Goal: Information Seeking & Learning: Learn about a topic

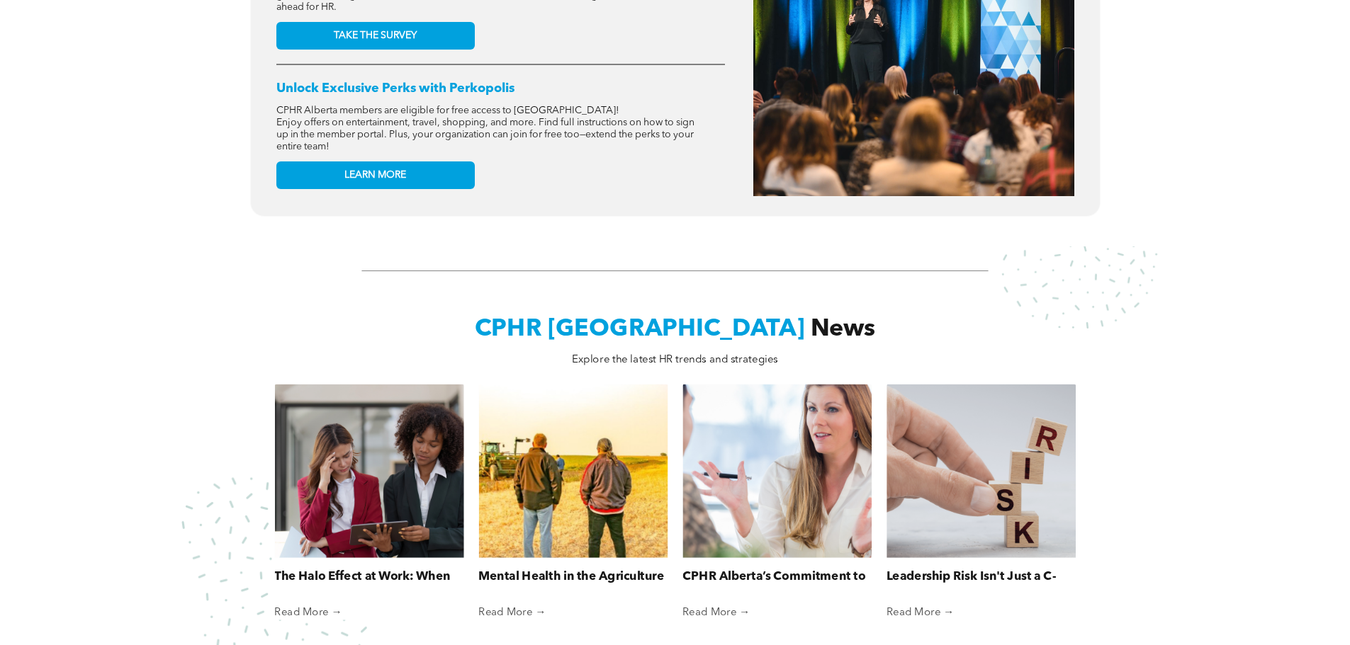
scroll to position [779, 0]
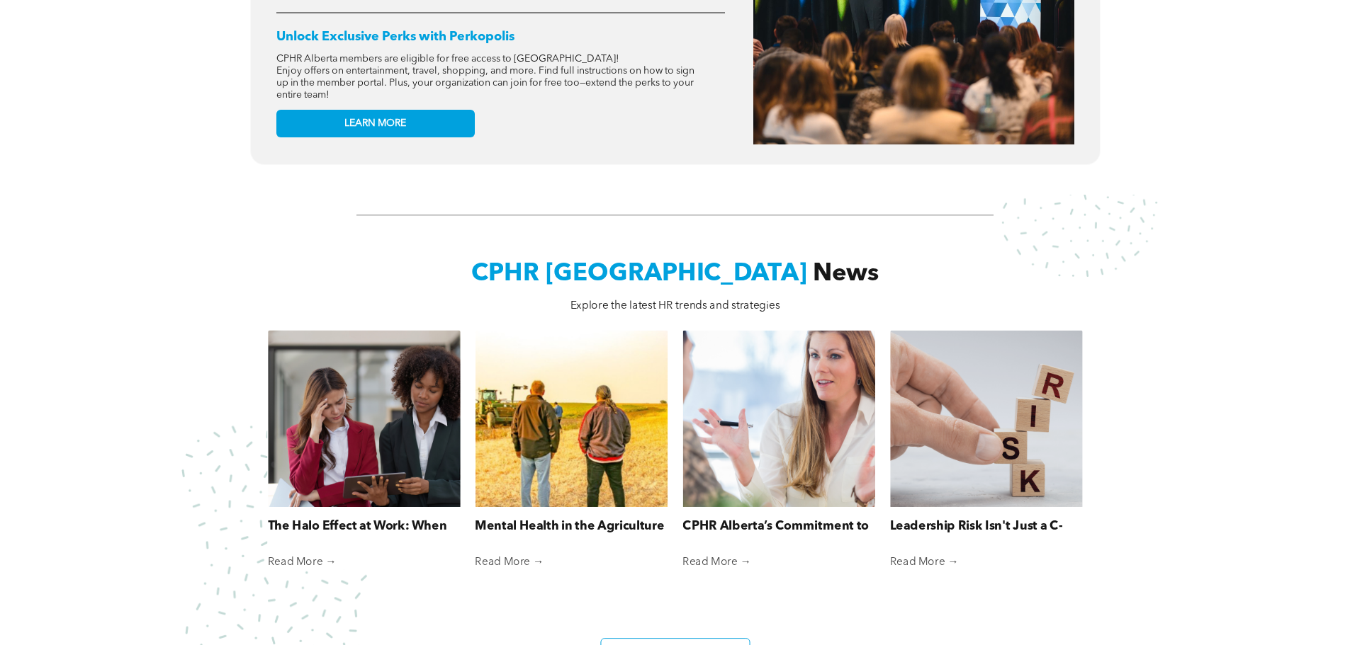
click at [341, 478] on div at bounding box center [364, 418] width 204 height 187
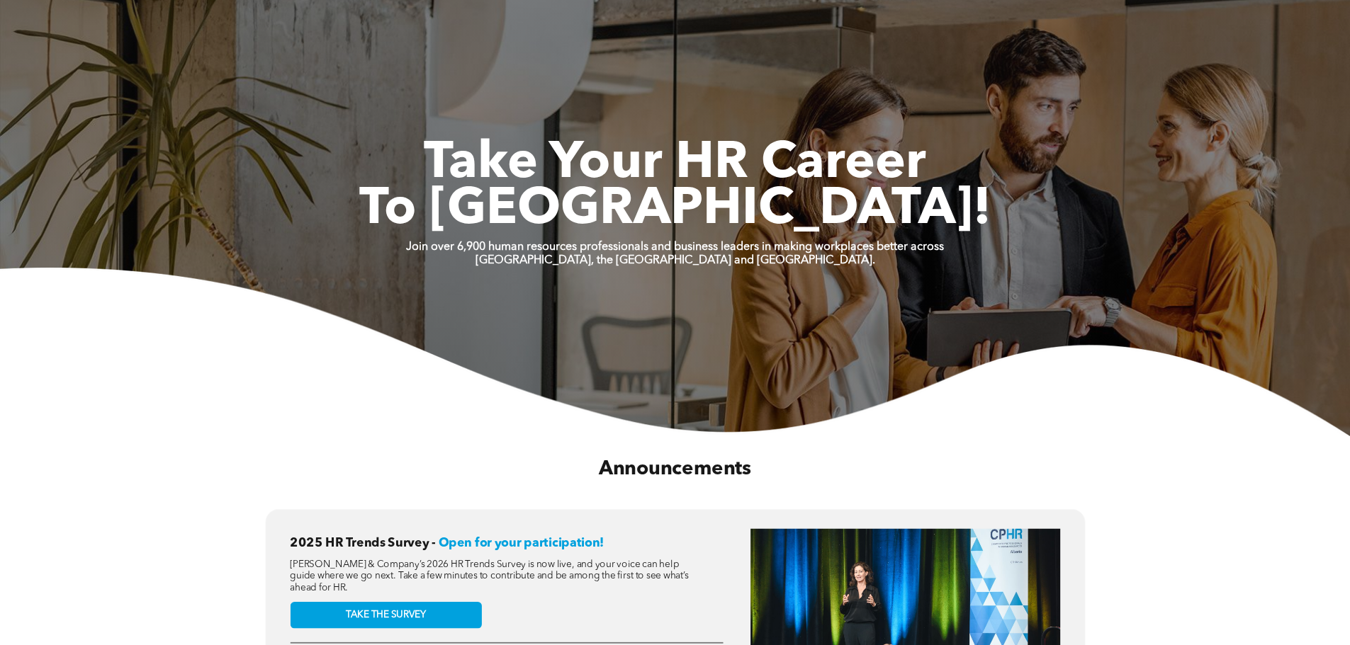
scroll to position [0, 0]
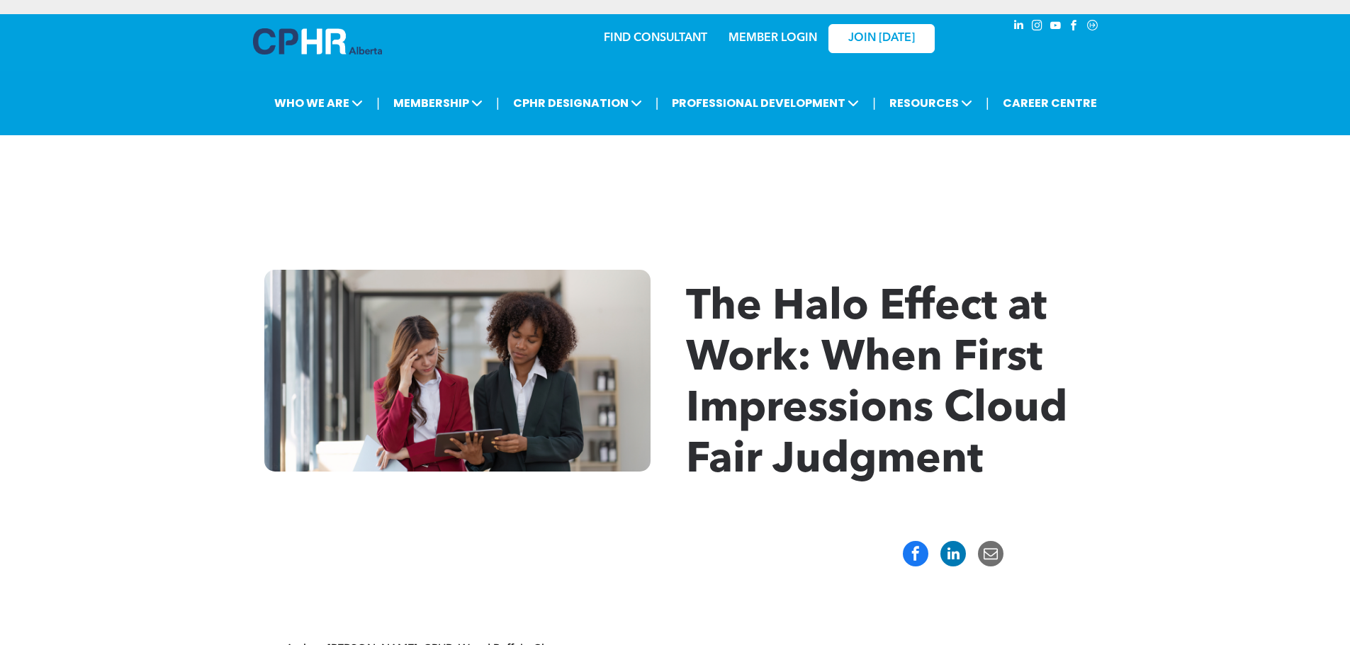
click at [869, 254] on div "The Halo Effect at Work: When First Impressions Cloud Fair Judgment" at bounding box center [675, 378] width 1350 height 303
drag, startPoint x: 869, startPoint y: 254, endPoint x: 1095, endPoint y: 174, distance: 239.3
click at [1095, 171] on div at bounding box center [675, 181] width 850 height 71
drag, startPoint x: 917, startPoint y: 366, endPoint x: 1024, endPoint y: 364, distance: 107.0
click at [1015, 358] on span "The Halo Effect at Work: When First Impressions Cloud Fair Judgment" at bounding box center [876, 385] width 381 height 196
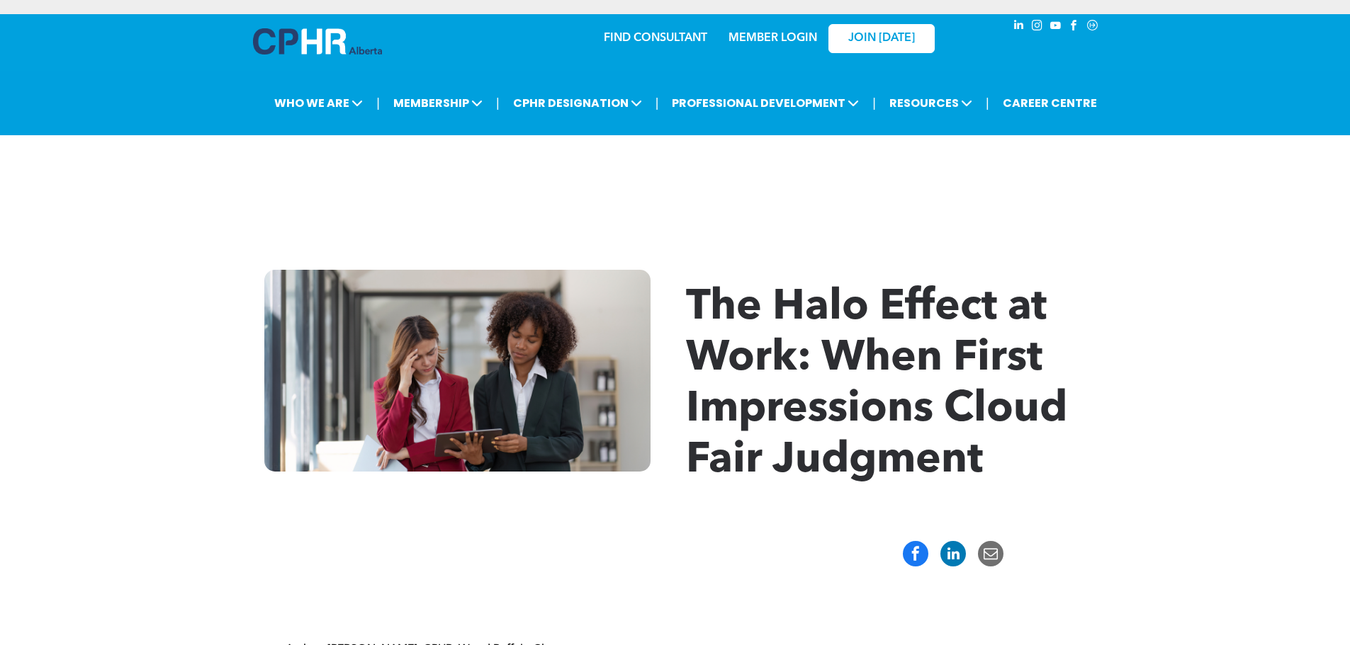
click at [1036, 371] on span "The Halo Effect at Work: When First Impressions Cloud Fair Judgment" at bounding box center [876, 385] width 381 height 196
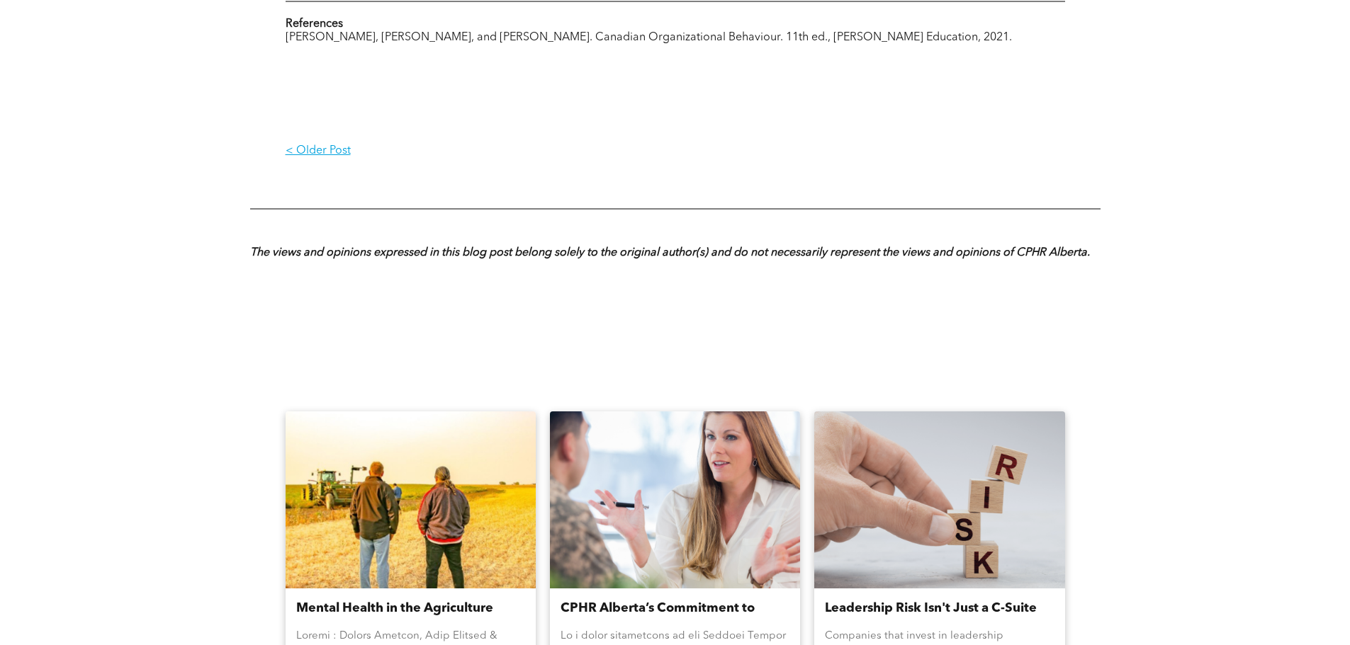
scroll to position [1275, 0]
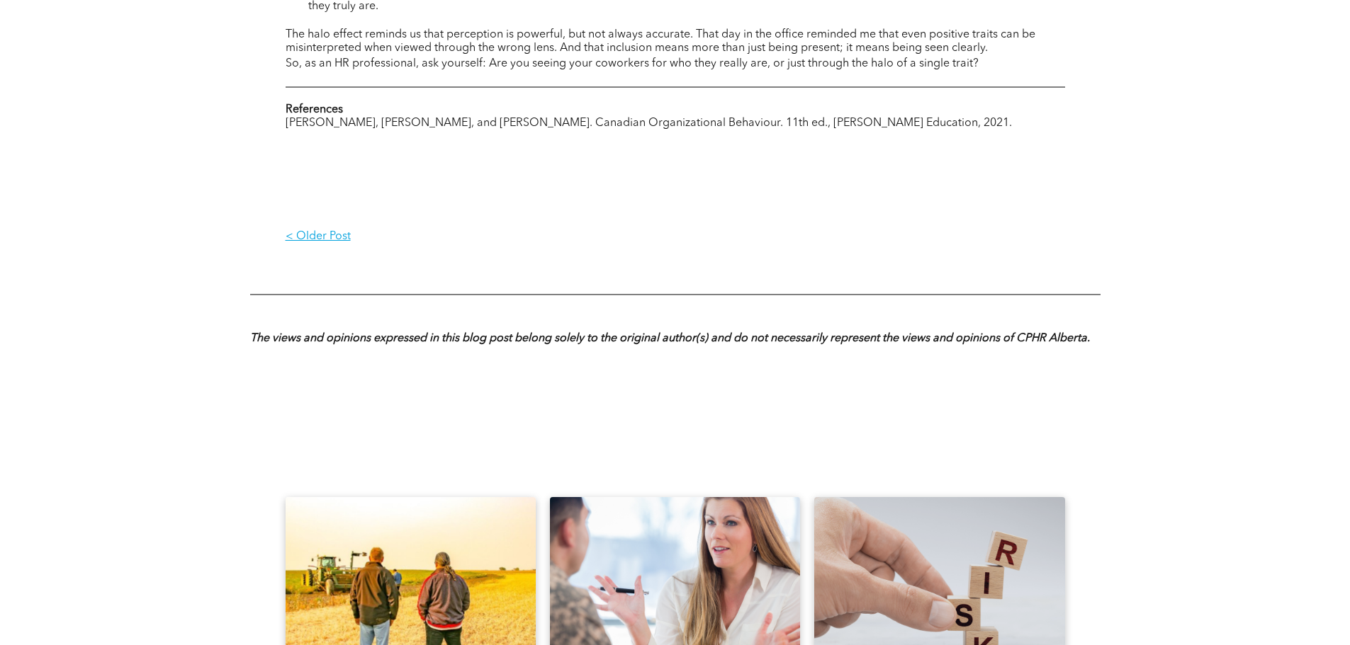
click at [879, 249] on div "< Older Post" at bounding box center [675, 236] width 779 height 57
drag, startPoint x: 879, startPoint y: 249, endPoint x: 781, endPoint y: 236, distance: 99.4
click at [781, 236] on div "< Older Post" at bounding box center [675, 237] width 779 height 36
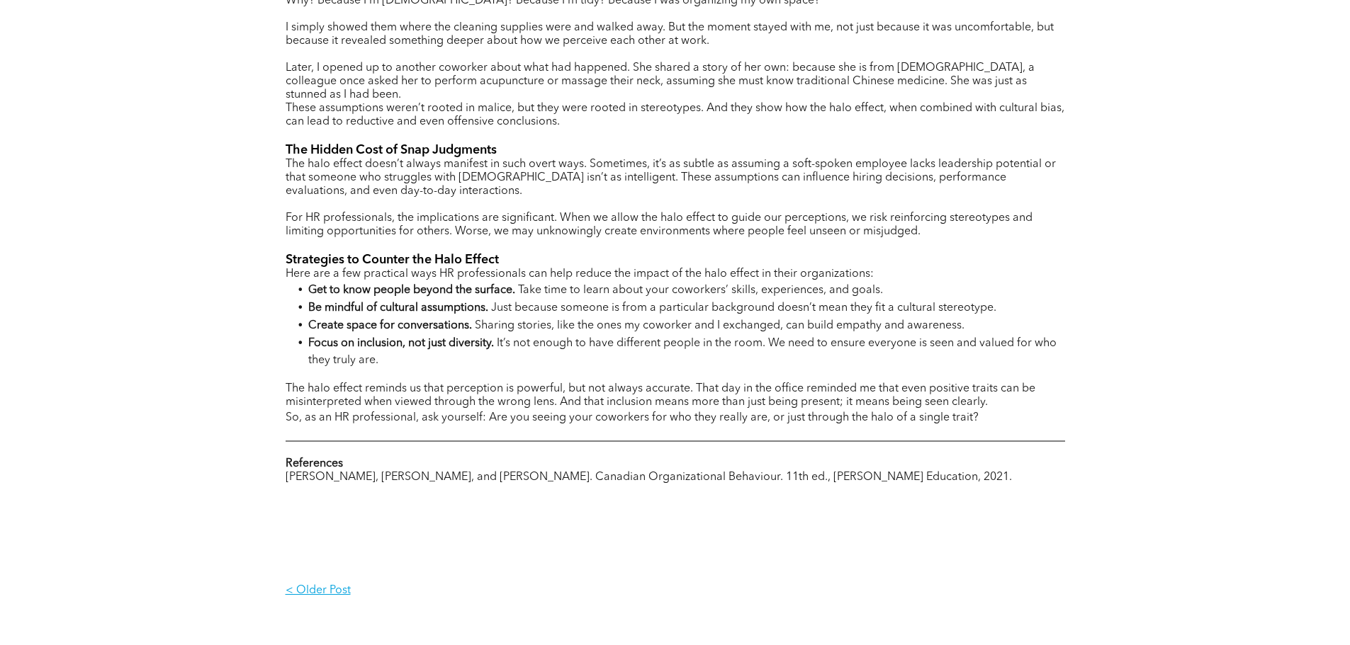
click at [781, 239] on p at bounding box center [675, 245] width 779 height 13
click at [692, 142] on h4 "The Hidden Cost of Snap Judgments" at bounding box center [675, 150] width 779 height 16
drag, startPoint x: 692, startPoint y: 142, endPoint x: 580, endPoint y: 200, distance: 125.8
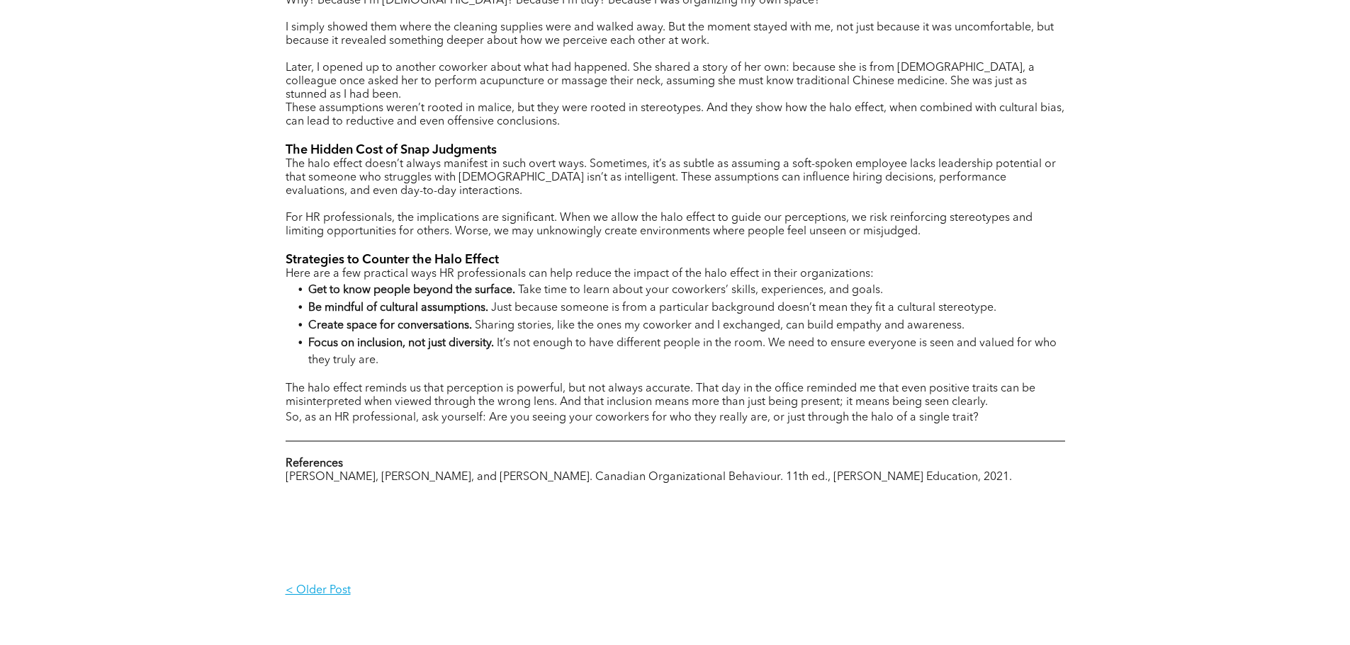
click at [580, 200] on p at bounding box center [675, 204] width 779 height 13
click at [764, 302] on li "Be mindful of cultural assumptions. Just because someone is from a particular b…" at bounding box center [686, 308] width 757 height 18
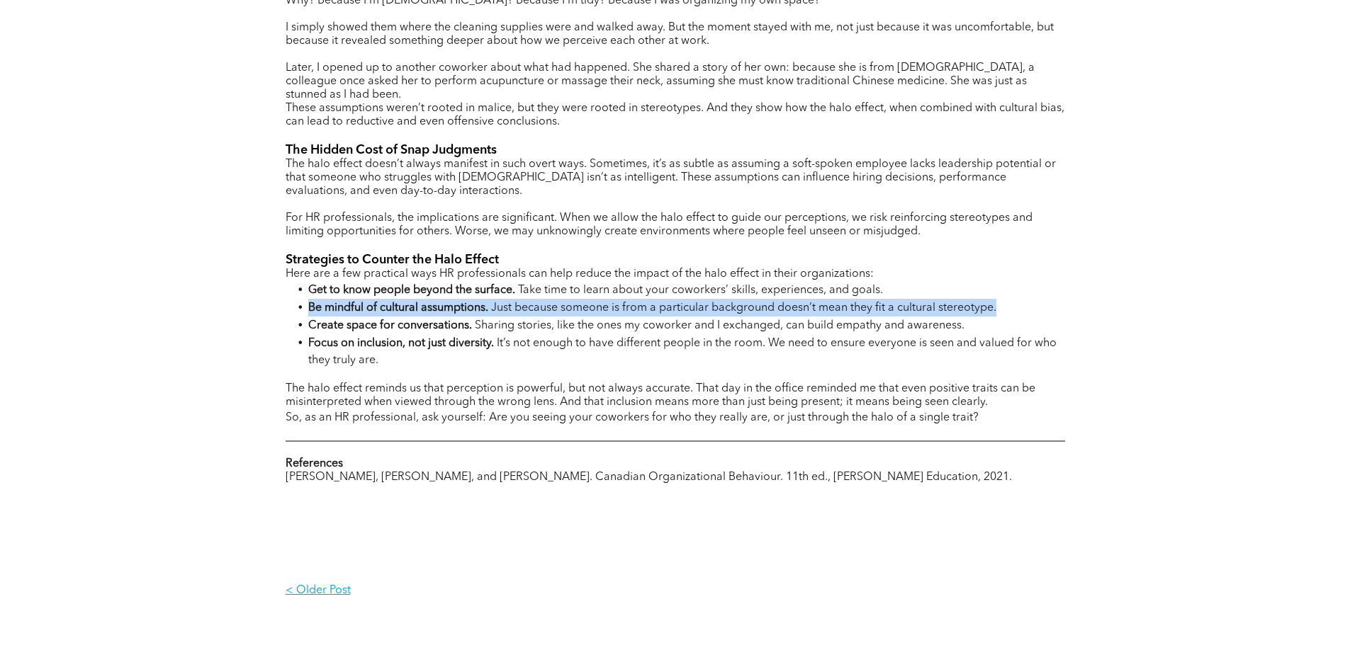
click at [764, 302] on li "Be mindful of cultural assumptions. Just because someone is from a particular b…" at bounding box center [686, 308] width 757 height 18
click at [764, 303] on span "Just because someone is from a particular background doesn’t mean they fit a cu…" at bounding box center [743, 308] width 505 height 11
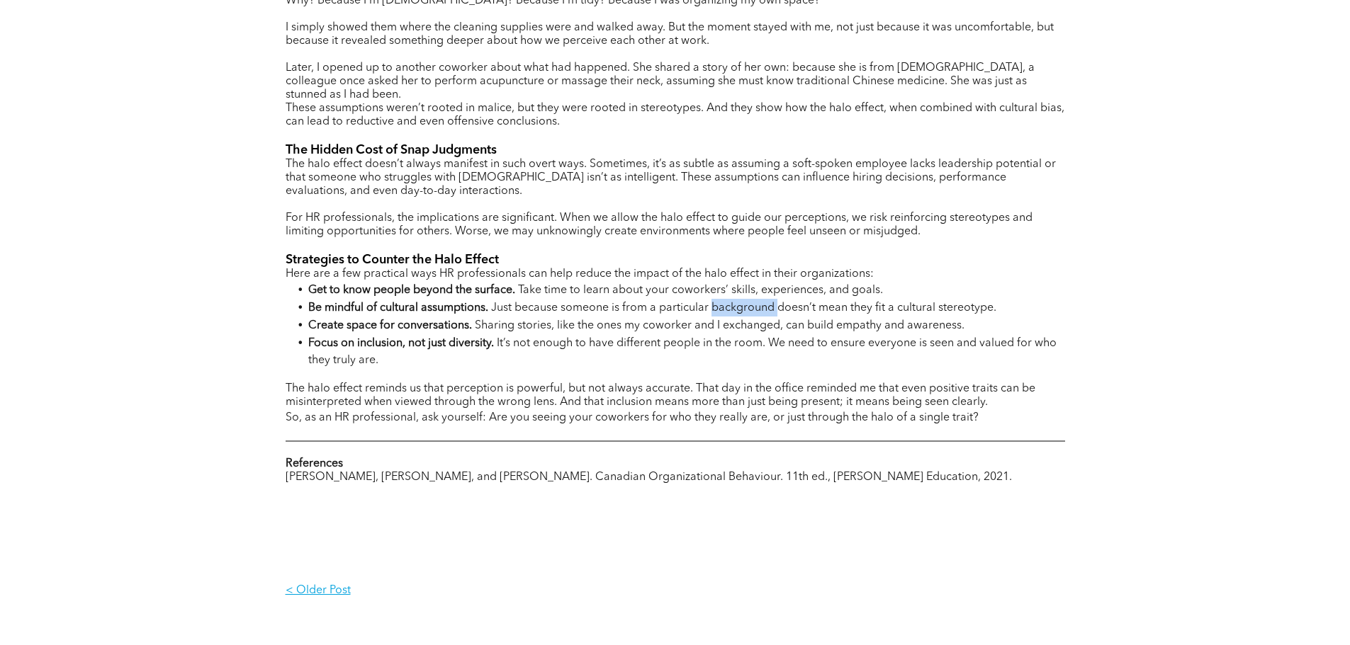
click at [764, 303] on span "Just because someone is from a particular background doesn’t mean they fit a cu…" at bounding box center [743, 308] width 505 height 11
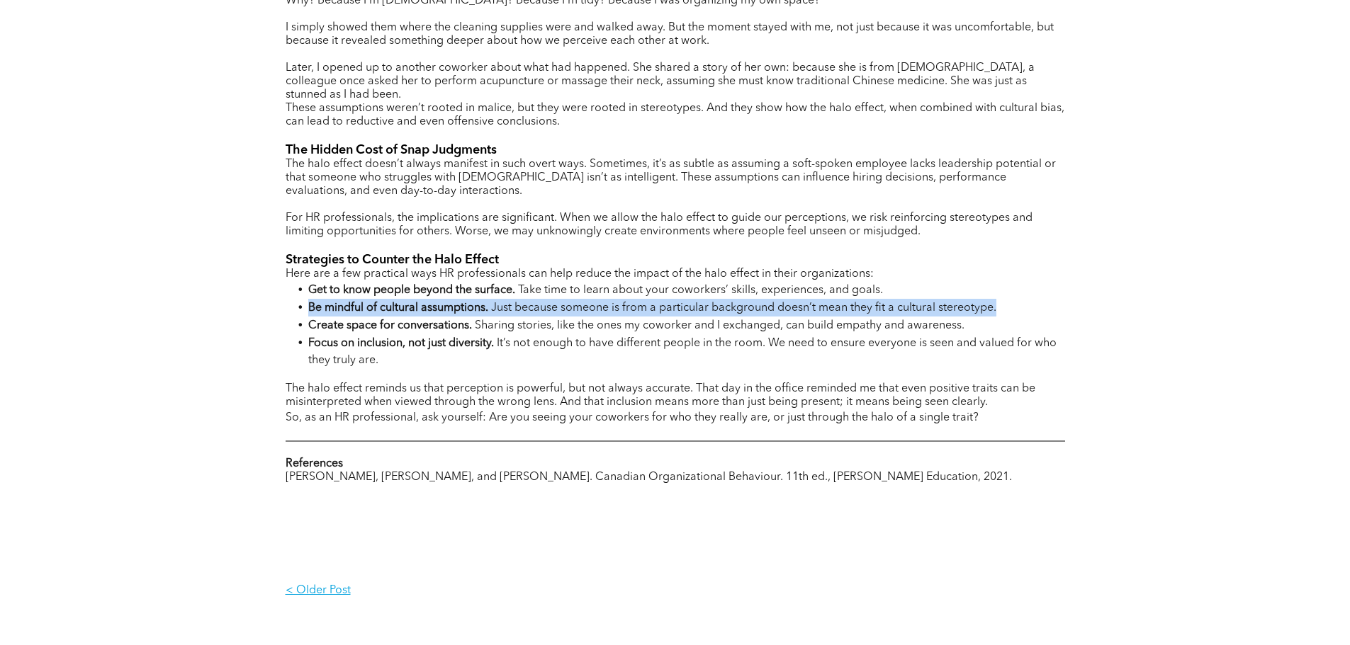
click at [764, 303] on span "Just because someone is from a particular background doesn’t mean they fit a cu…" at bounding box center [743, 308] width 505 height 11
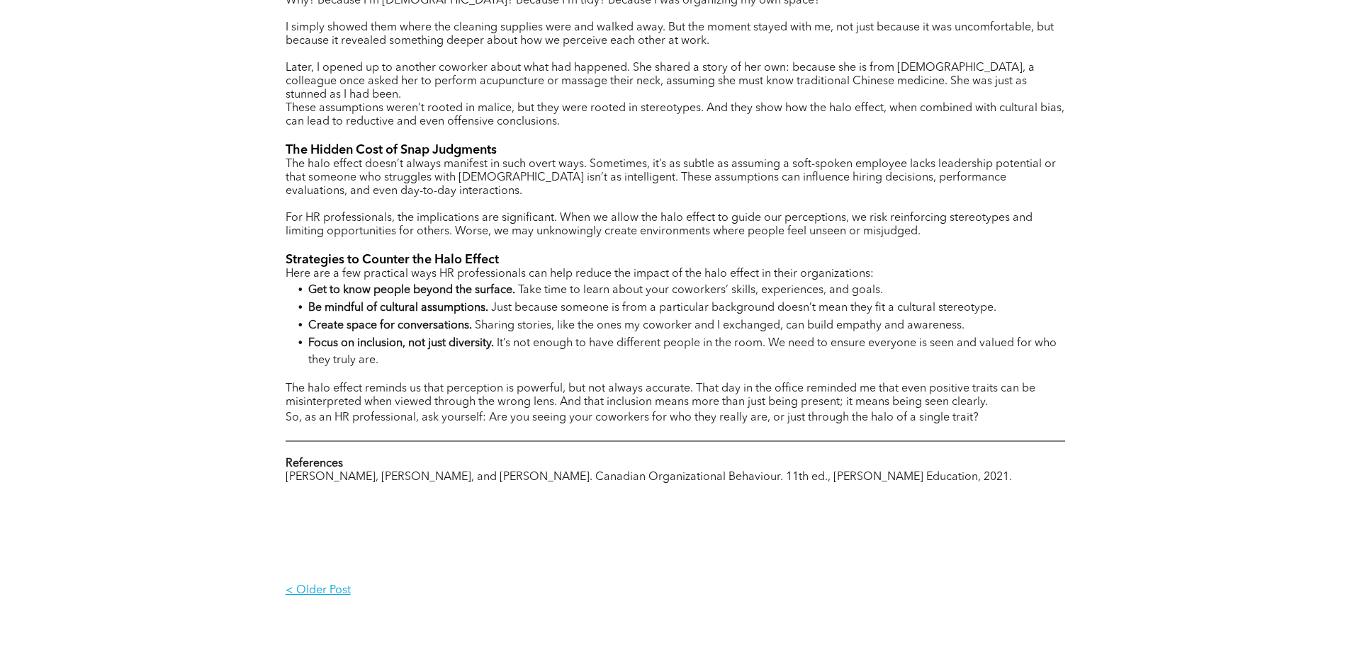
click at [674, 320] on span "Sharing stories, like the ones my coworker and I exchanged, can build empathy a…" at bounding box center [720, 325] width 490 height 11
click at [670, 320] on span "Sharing stories, like the ones my coworker and I exchanged, can build empathy a…" at bounding box center [720, 325] width 490 height 11
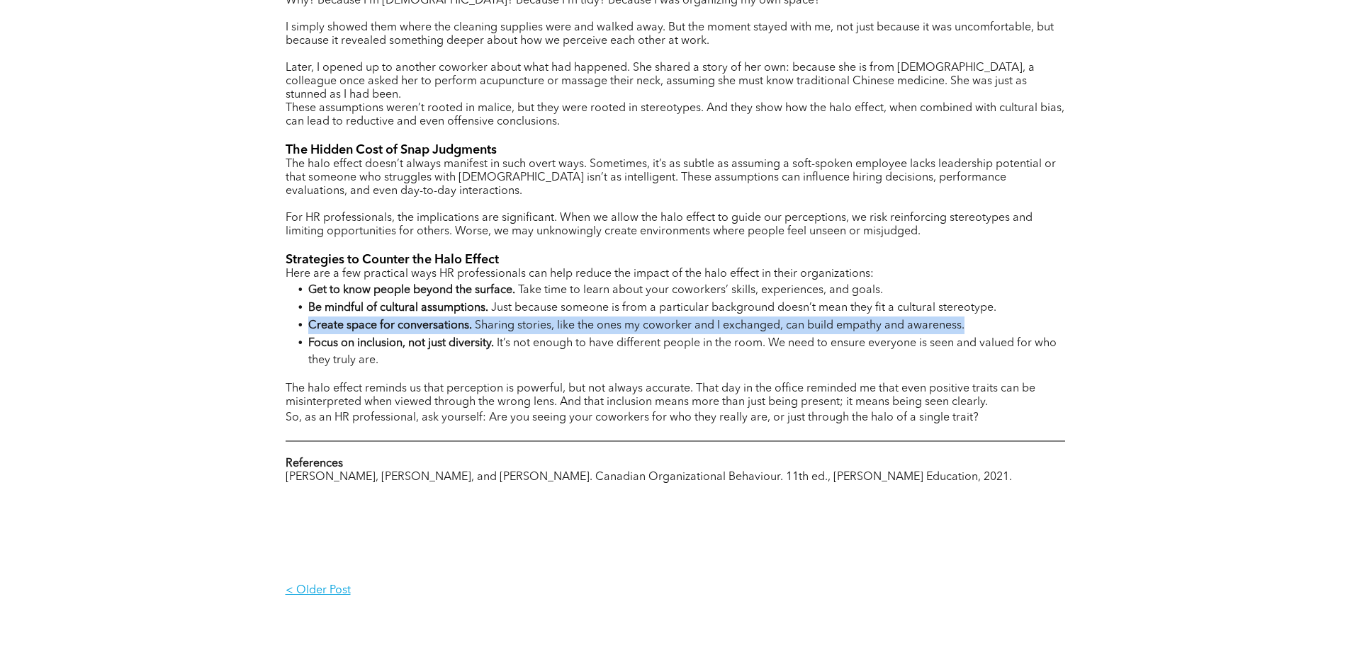
click at [670, 320] on span "Sharing stories, like the ones my coworker and I exchanged, can build empathy a…" at bounding box center [720, 325] width 490 height 11
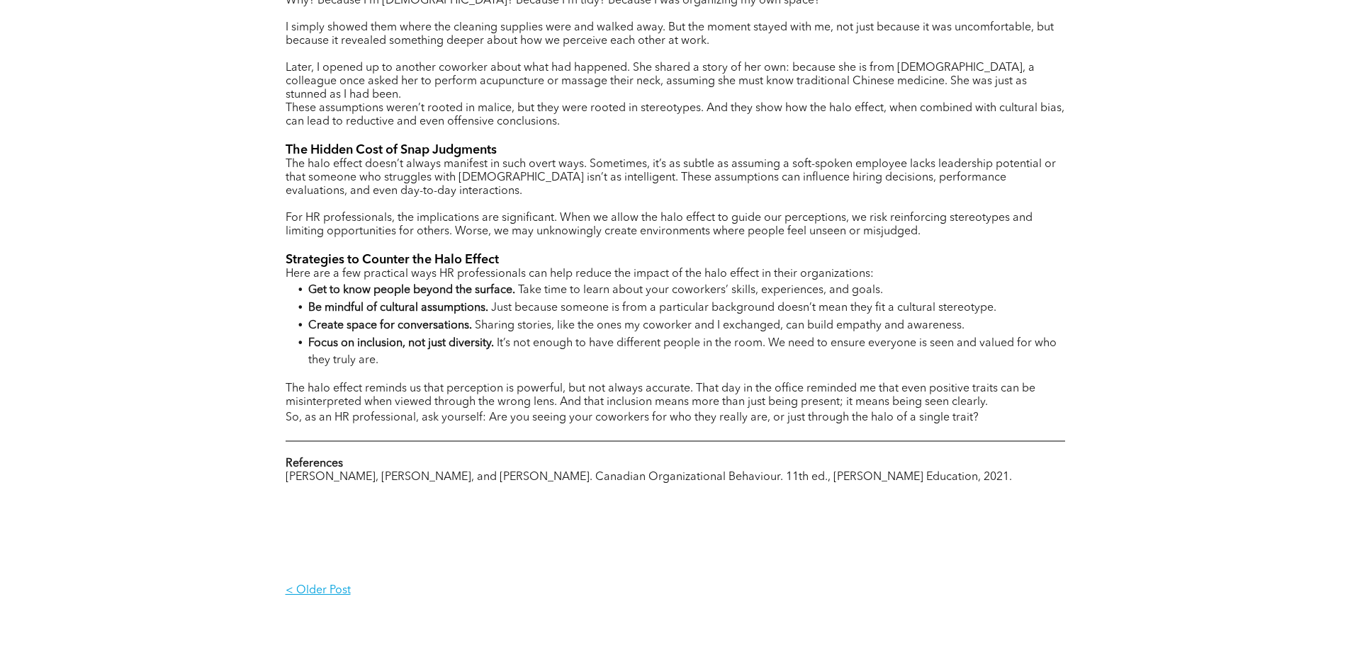
click at [670, 320] on span "Sharing stories, like the ones my coworker and I exchanged, can build empathy a…" at bounding box center [720, 325] width 490 height 11
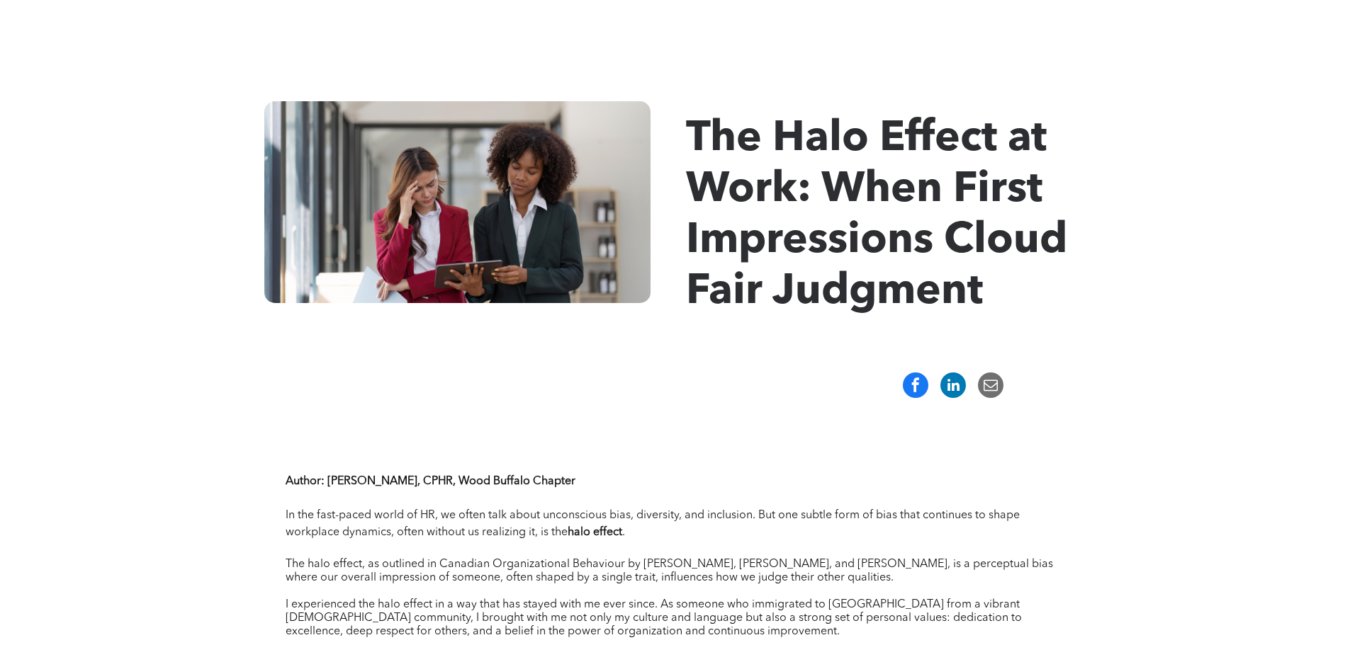
scroll to position [0, 0]
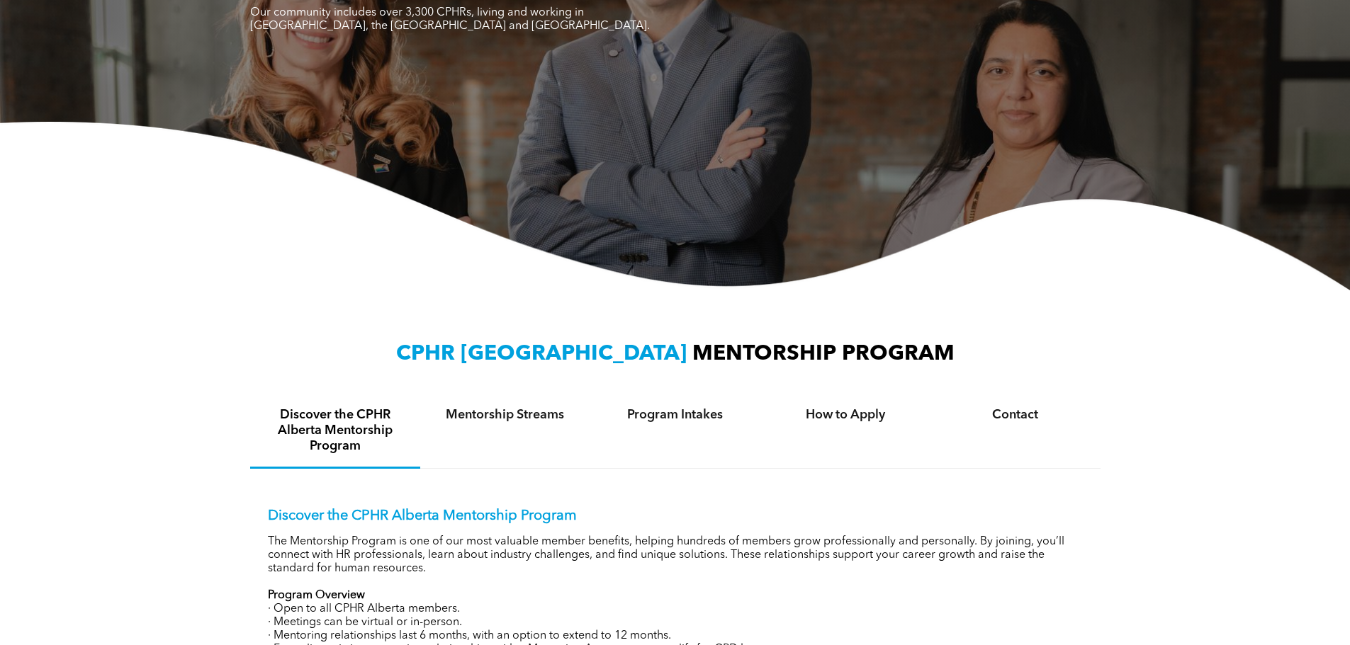
scroll to position [283, 0]
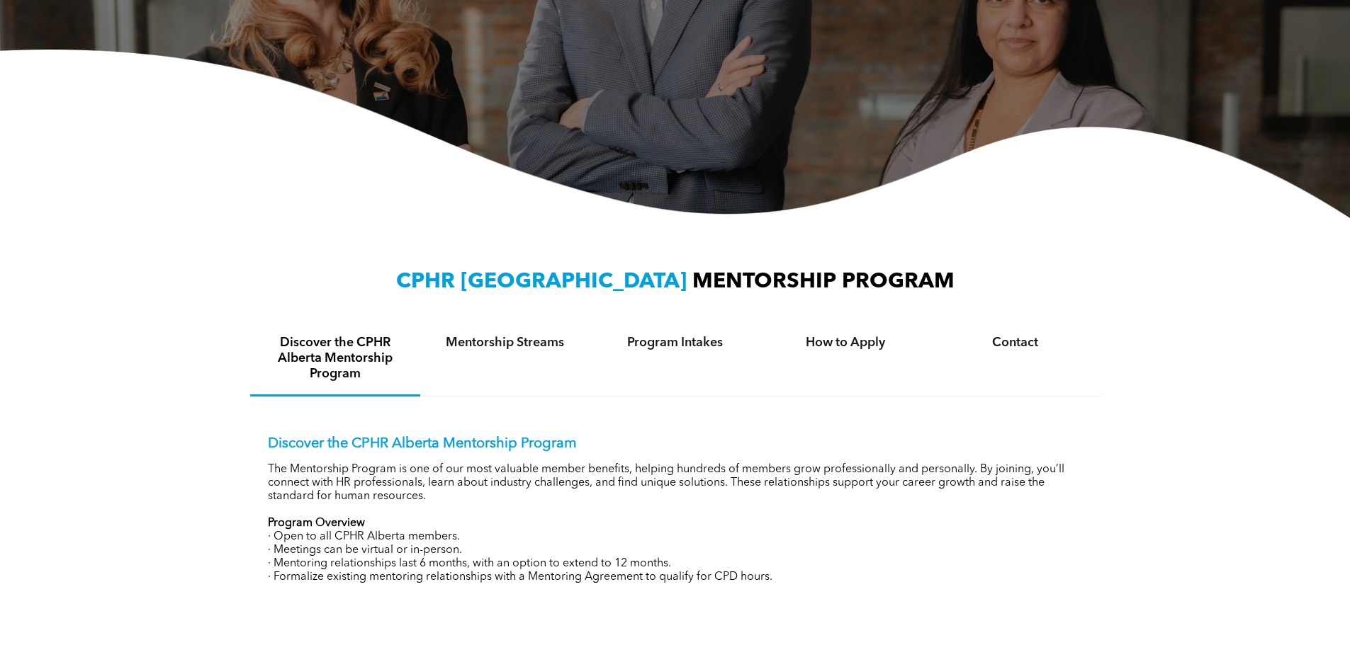
drag, startPoint x: 702, startPoint y: 281, endPoint x: 691, endPoint y: 292, distance: 15.0
click at [704, 284] on span "MENTORSHIP PROGRAM" at bounding box center [823, 281] width 262 height 21
click at [689, 333] on div "Program Intakes" at bounding box center [675, 359] width 170 height 74
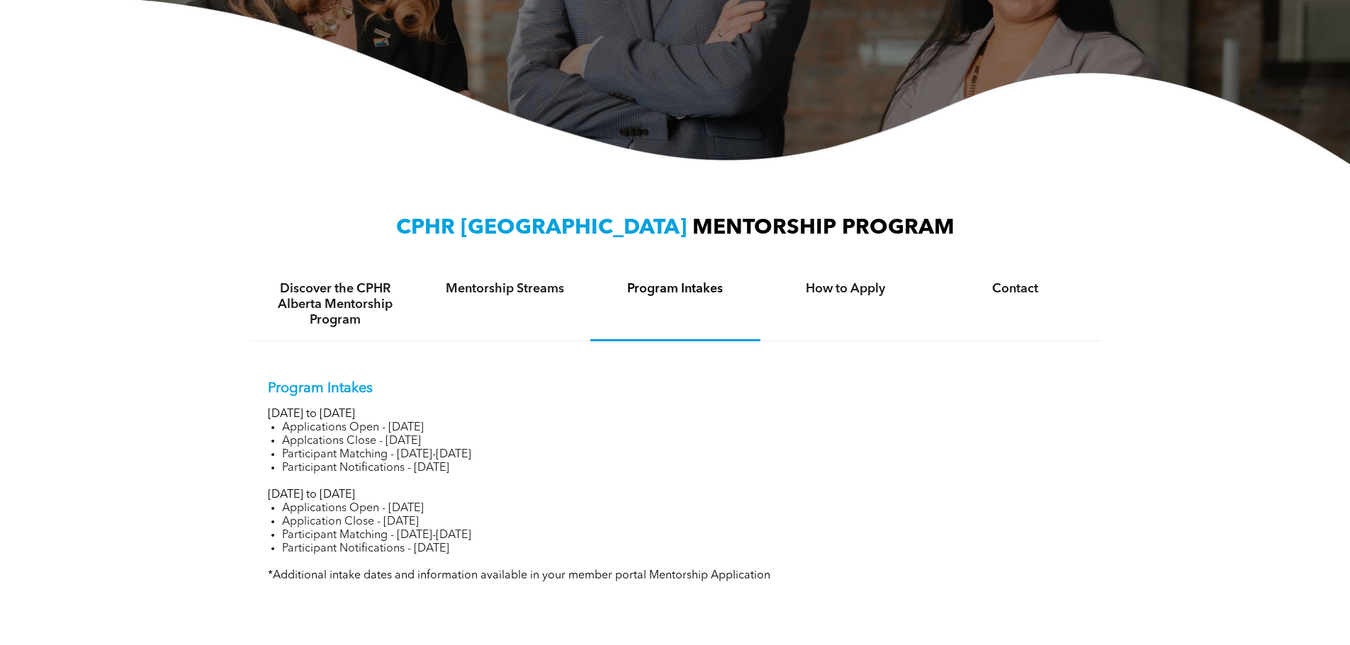
scroll to position [425, 0]
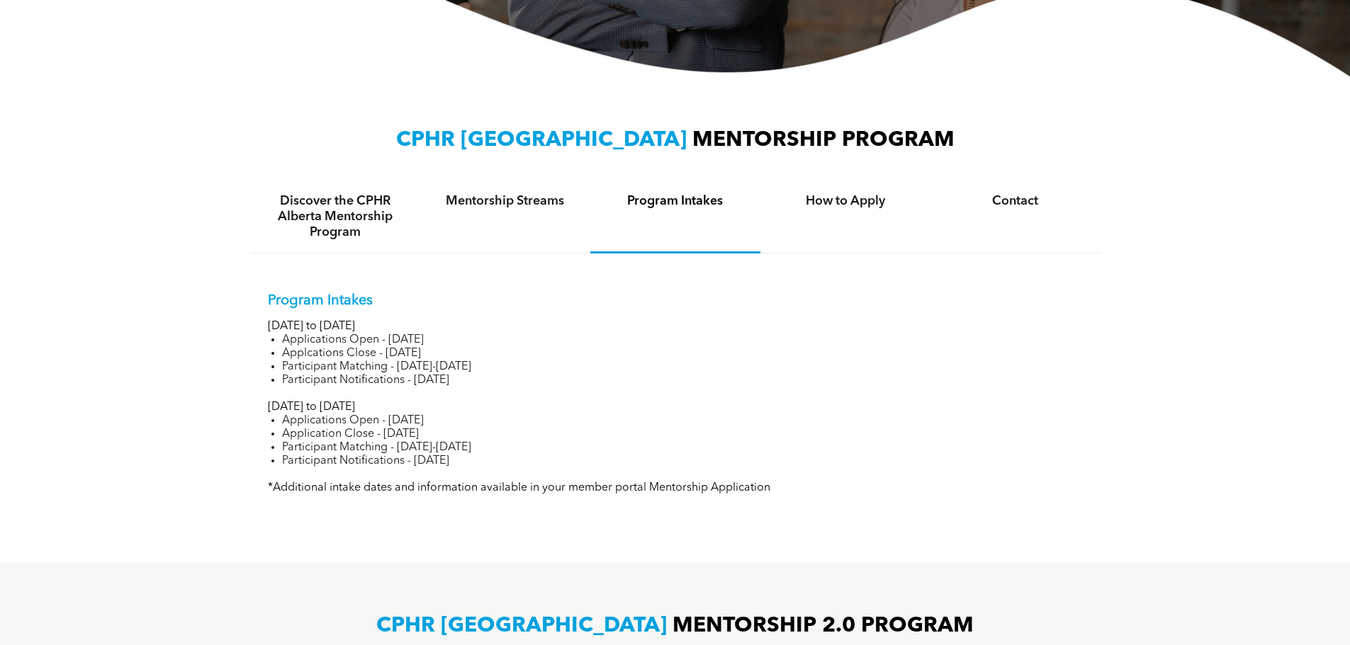
click at [400, 336] on li "Applications Open - November 14, 2024" at bounding box center [682, 340] width 801 height 13
drag, startPoint x: 400, startPoint y: 336, endPoint x: 334, endPoint y: 333, distance: 66.0
click at [334, 334] on li "Applications Open - November 14, 2024" at bounding box center [682, 340] width 801 height 13
drag, startPoint x: 288, startPoint y: 405, endPoint x: 510, endPoint y: 405, distance: 222.5
click at [510, 405] on p "July to December 2025" at bounding box center [675, 407] width 815 height 13
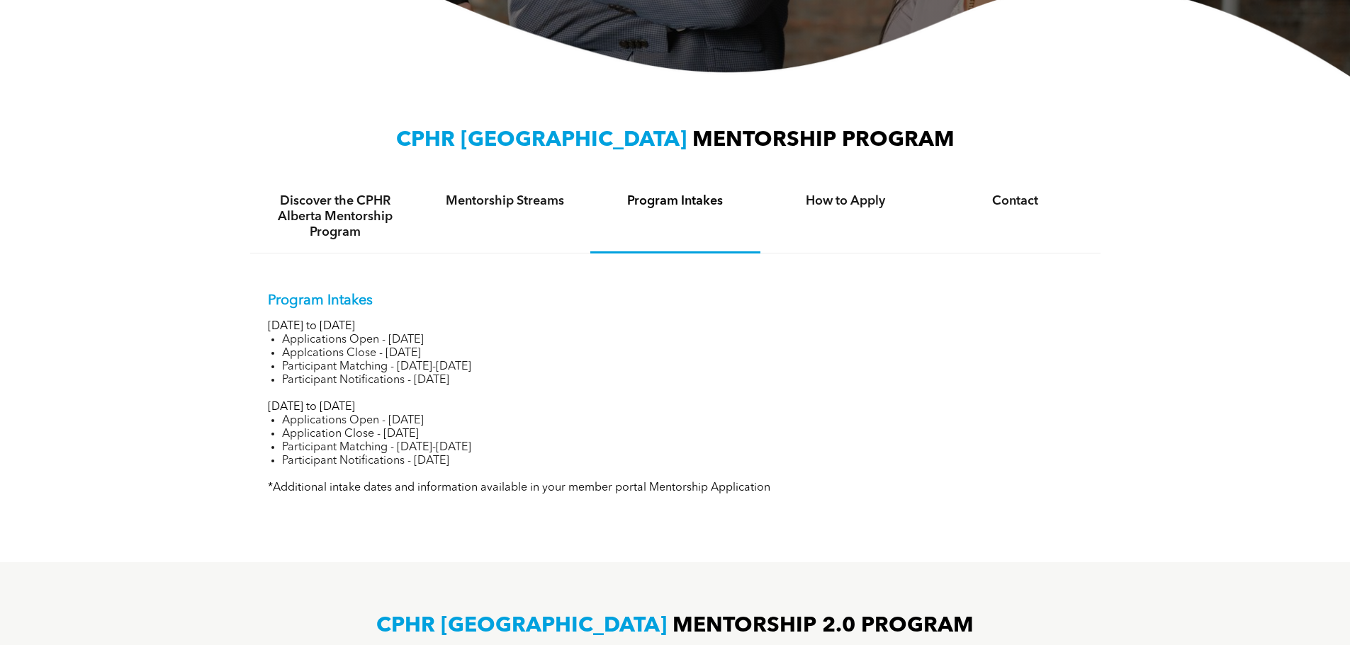
drag, startPoint x: 422, startPoint y: 417, endPoint x: 375, endPoint y: 441, distance: 51.6
click at [418, 419] on li "Applications Open - April 28, 2025" at bounding box center [682, 420] width 801 height 13
click at [375, 441] on li "Participant Matching - June 16-25, 2025" at bounding box center [682, 447] width 801 height 13
click at [362, 438] on li "Application Close - June 16, 2025" at bounding box center [682, 434] width 801 height 13
drag, startPoint x: 332, startPoint y: 422, endPoint x: 481, endPoint y: 424, distance: 149.5
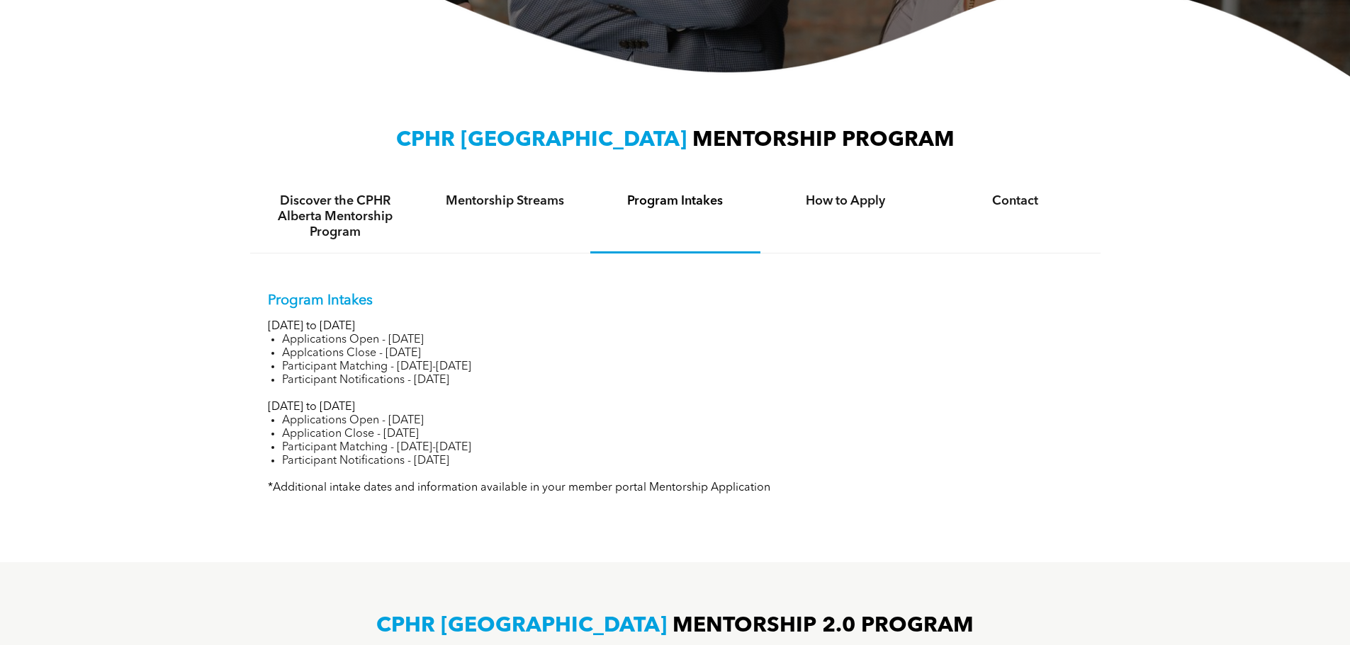
click at [466, 405] on div "Program Intakes January to June 2025 Applications Open - November 14, 2024 Appl…" at bounding box center [675, 394] width 815 height 203
drag, startPoint x: 459, startPoint y: 430, endPoint x: 278, endPoint y: 430, distance: 181.4
click at [273, 441] on ul "Applications Open - April 28, 2025 Application Close - June 16, 2025 Participan…" at bounding box center [675, 441] width 815 height 54
click at [359, 379] on li "Participant Notifications - January 22, 2025" at bounding box center [682, 380] width 801 height 13
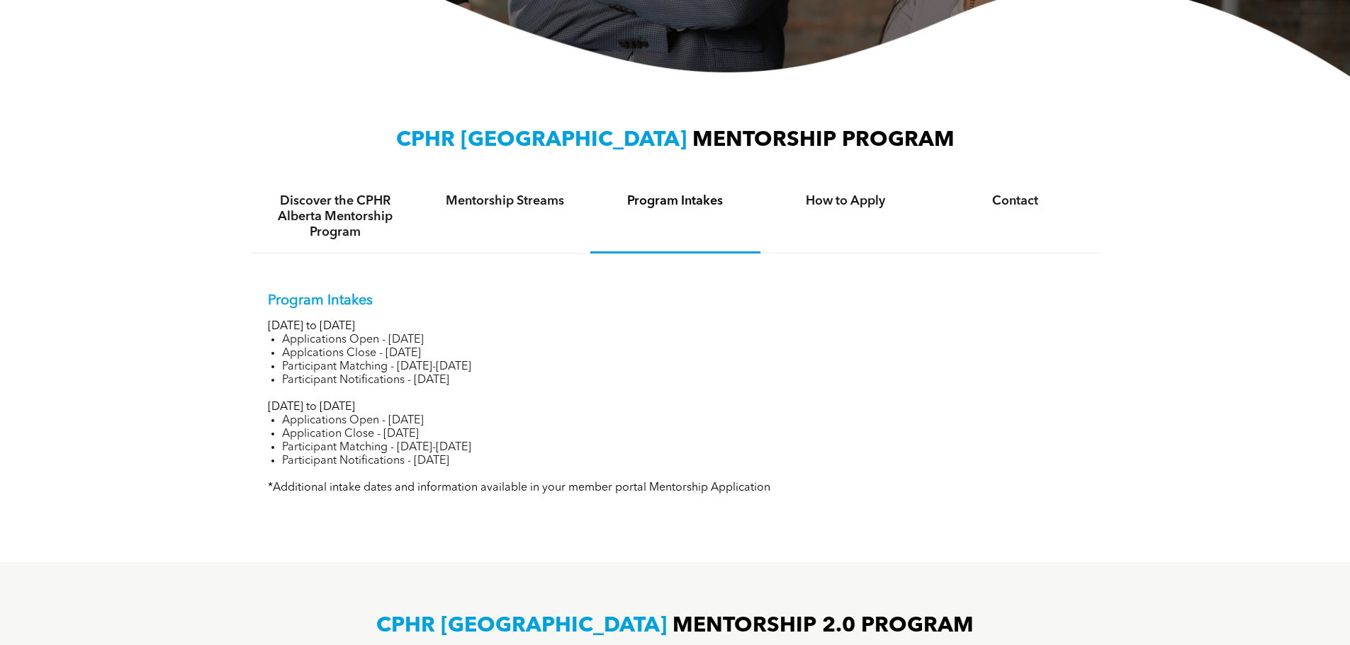
click at [359, 379] on li "Participant Notifications - January 22, 2025" at bounding box center [682, 380] width 801 height 13
click at [358, 380] on li "Participant Notifications - January 22, 2025" at bounding box center [682, 380] width 801 height 13
drag, startPoint x: 358, startPoint y: 380, endPoint x: 350, endPoint y: 384, distance: 9.5
click at [350, 384] on li "Participant Notifications - January 22, 2025" at bounding box center [682, 380] width 801 height 13
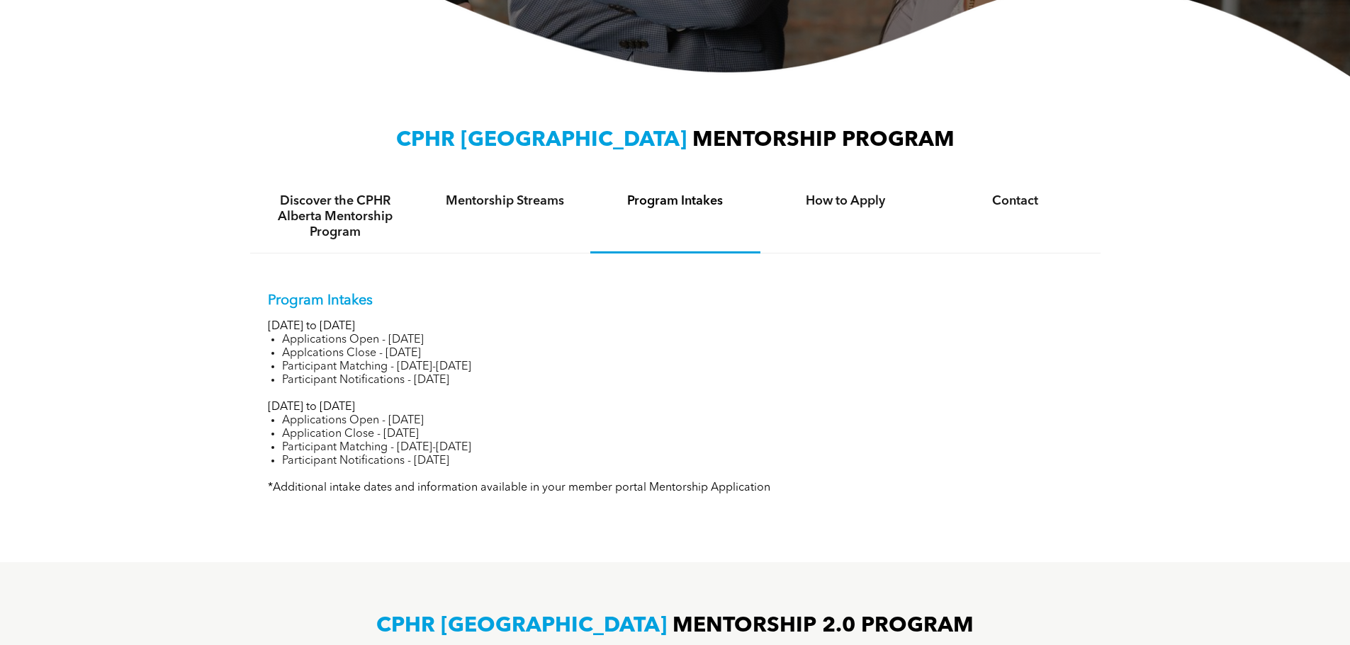
click at [350, 384] on li "Participant Notifications - January 22, 2025" at bounding box center [682, 380] width 801 height 13
click at [353, 368] on li "Participant Matching - January 13-22, 2025" at bounding box center [682, 367] width 801 height 13
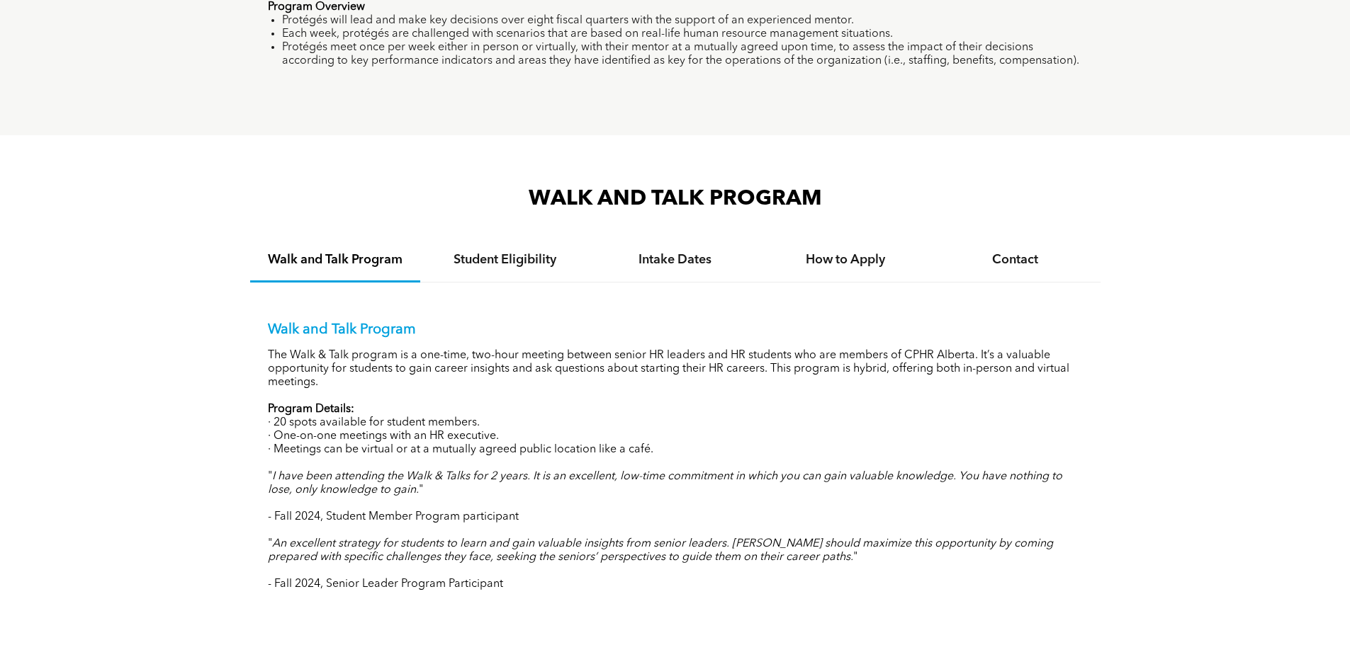
scroll to position [1346, 0]
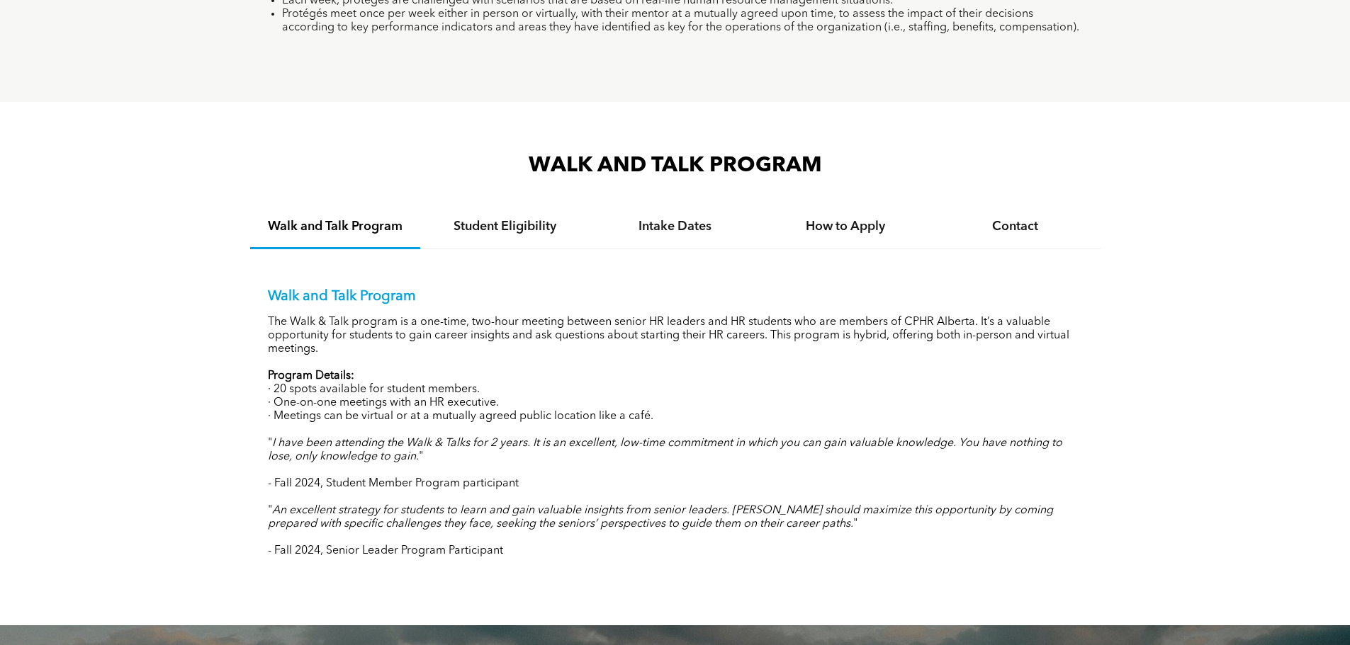
click at [616, 319] on p "The Walk & Talk program is a one-time, two-hour meeting between senior HR leade…" at bounding box center [675, 336] width 815 height 40
drag, startPoint x: 616, startPoint y: 319, endPoint x: 676, endPoint y: 316, distance: 59.6
click at [676, 316] on p "The Walk & Talk program is a one-time, two-hour meeting between senior HR leade…" at bounding box center [675, 336] width 815 height 40
click at [711, 346] on p "The Walk & Talk program is a one-time, two-hour meeting between senior HR leade…" at bounding box center [675, 336] width 815 height 40
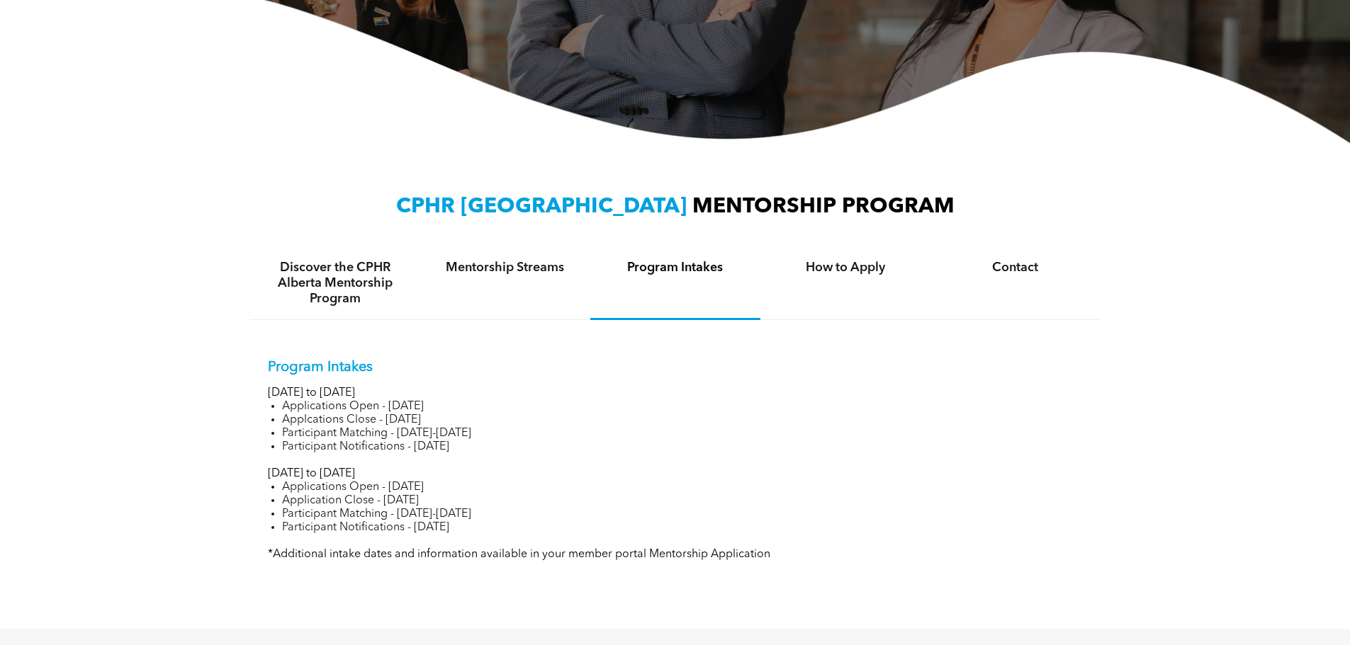
scroll to position [213, 0]
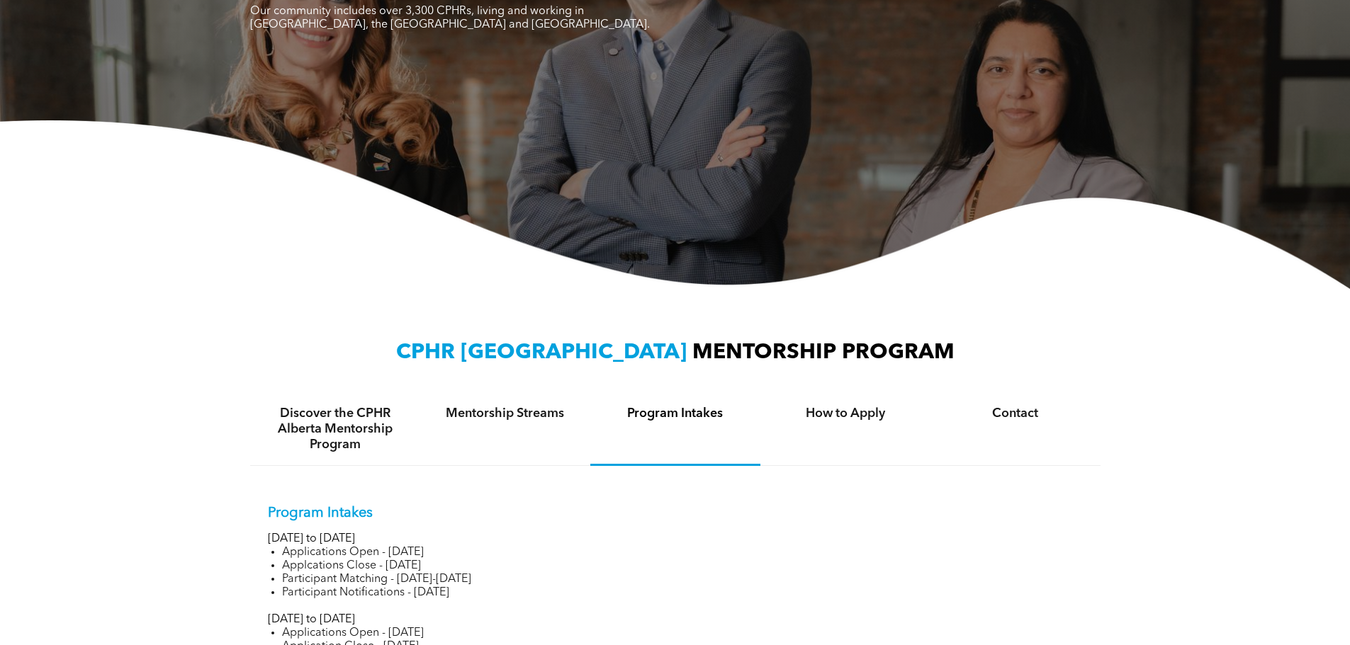
click at [1228, 243] on img at bounding box center [675, 204] width 1350 height 169
click at [521, 427] on div "Mentorship Streams" at bounding box center [505, 429] width 170 height 73
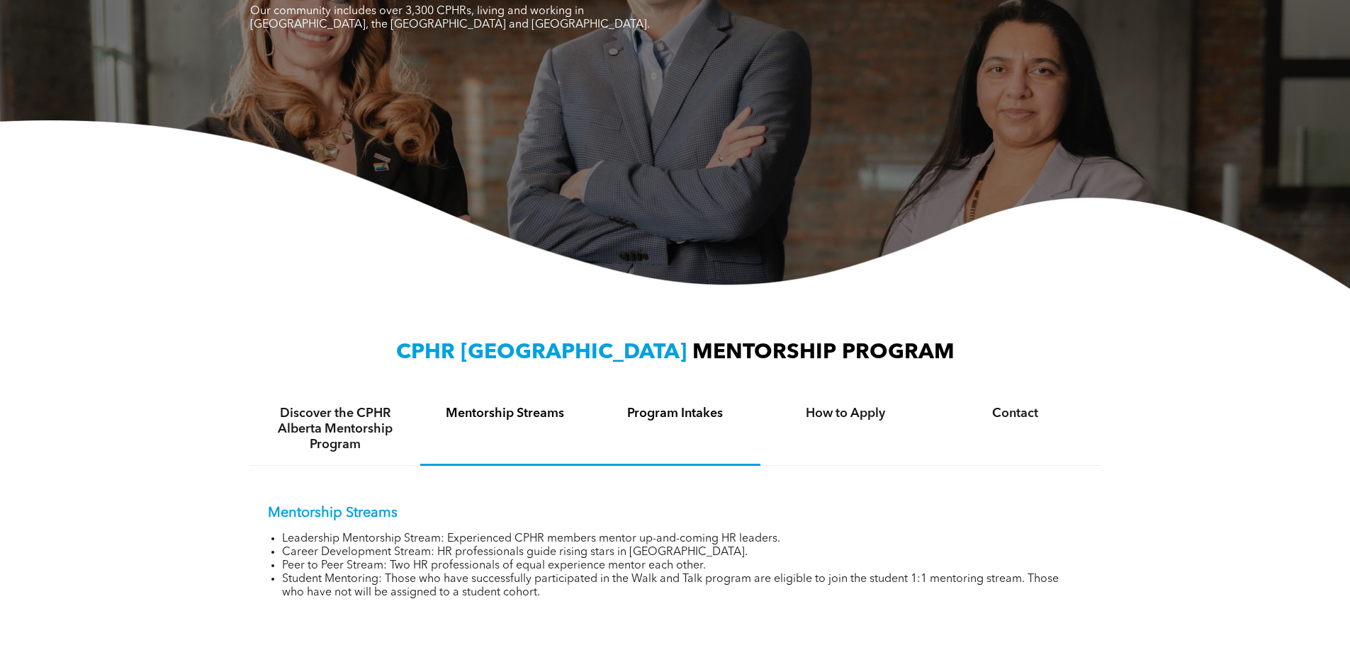
click at [695, 414] on h4 "Program Intakes" at bounding box center [675, 414] width 145 height 16
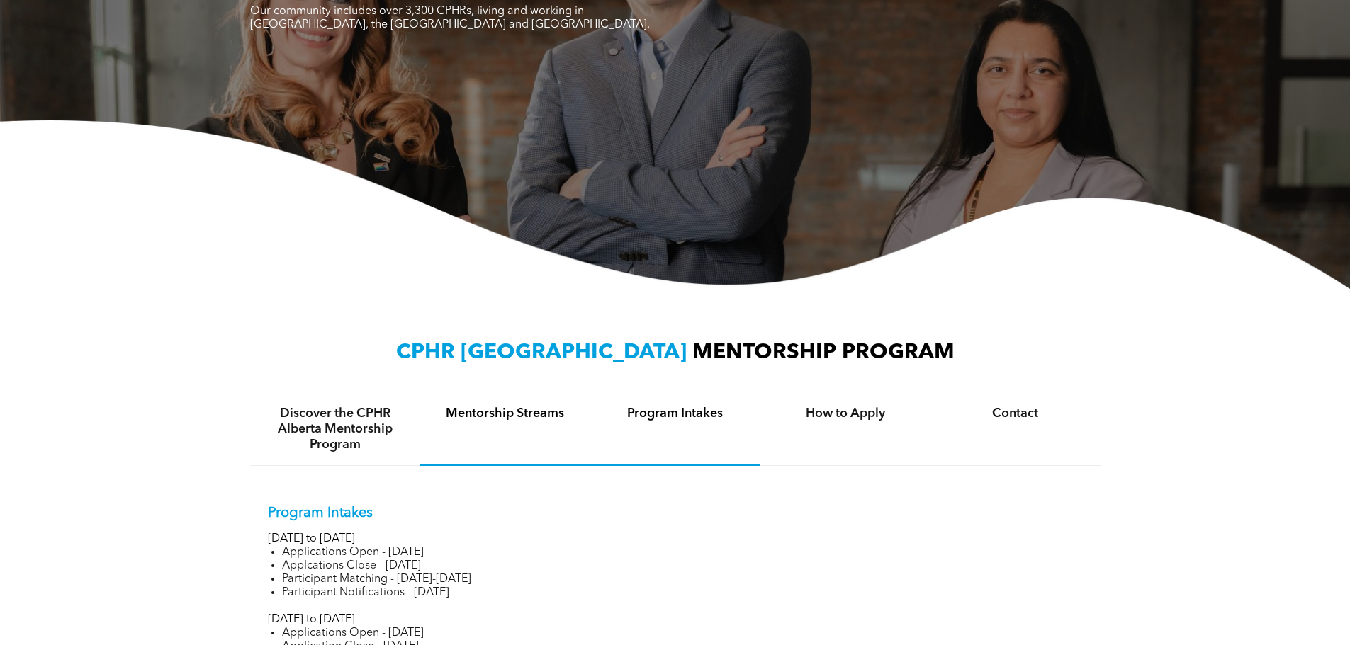
click at [474, 422] on div "Mentorship Streams" at bounding box center [505, 429] width 170 height 73
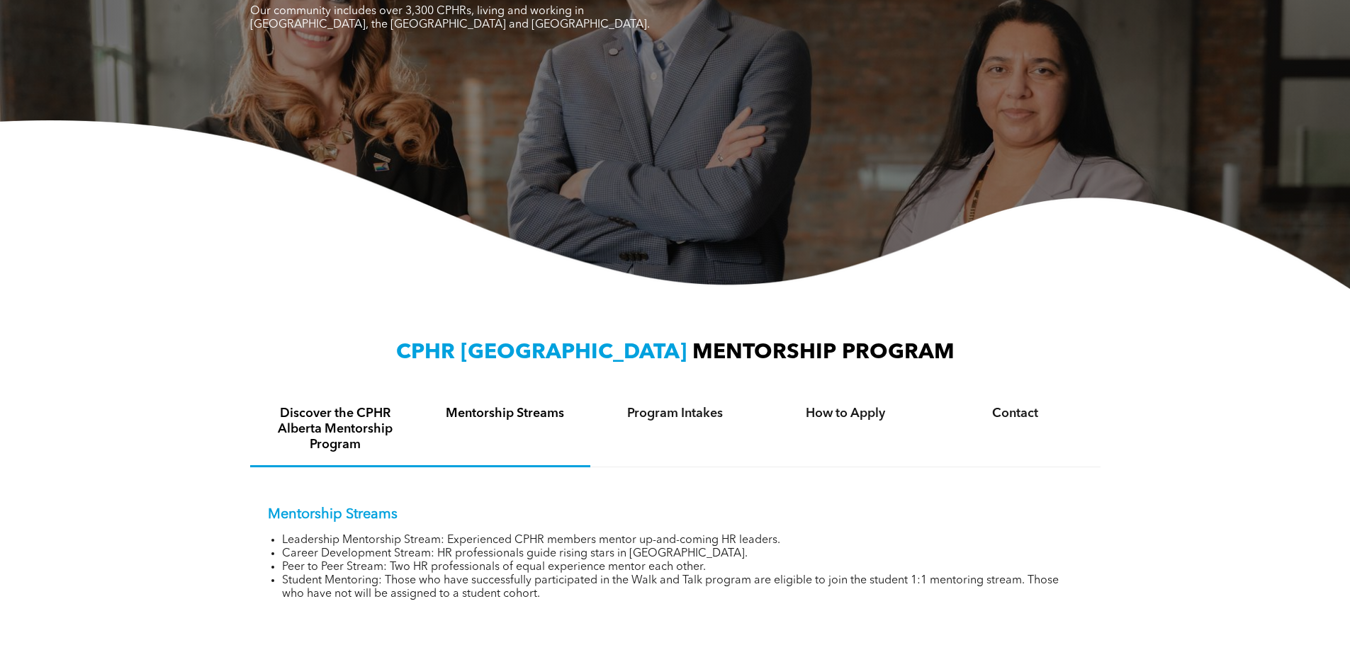
click at [361, 436] on h4 "Discover the CPHR Alberta Mentorship Program" at bounding box center [335, 429] width 145 height 47
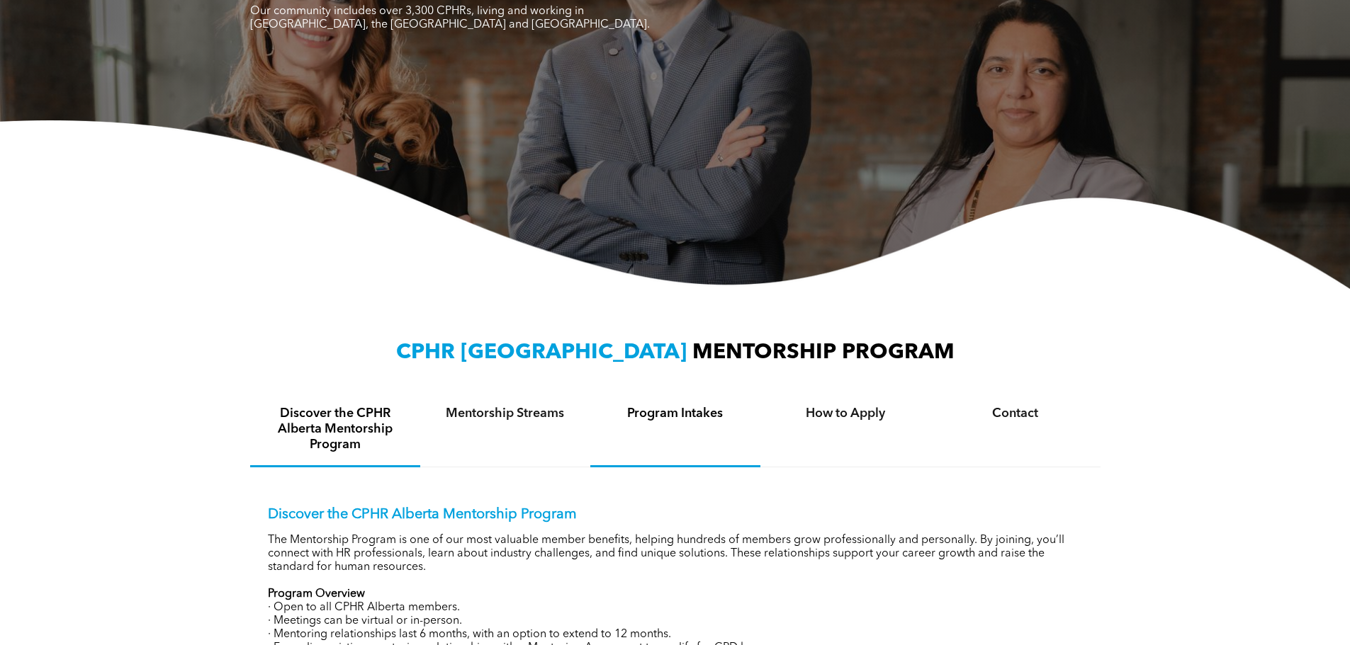
click at [650, 424] on div "Program Intakes" at bounding box center [675, 430] width 170 height 74
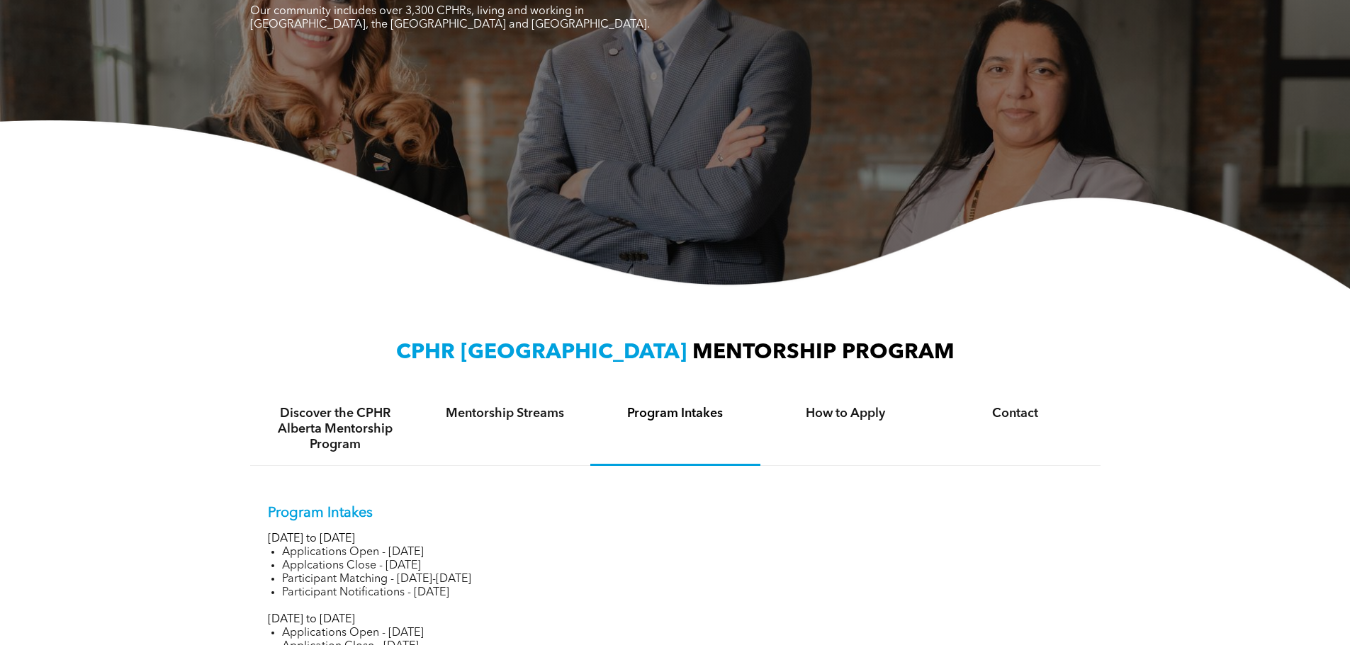
scroll to position [425, 0]
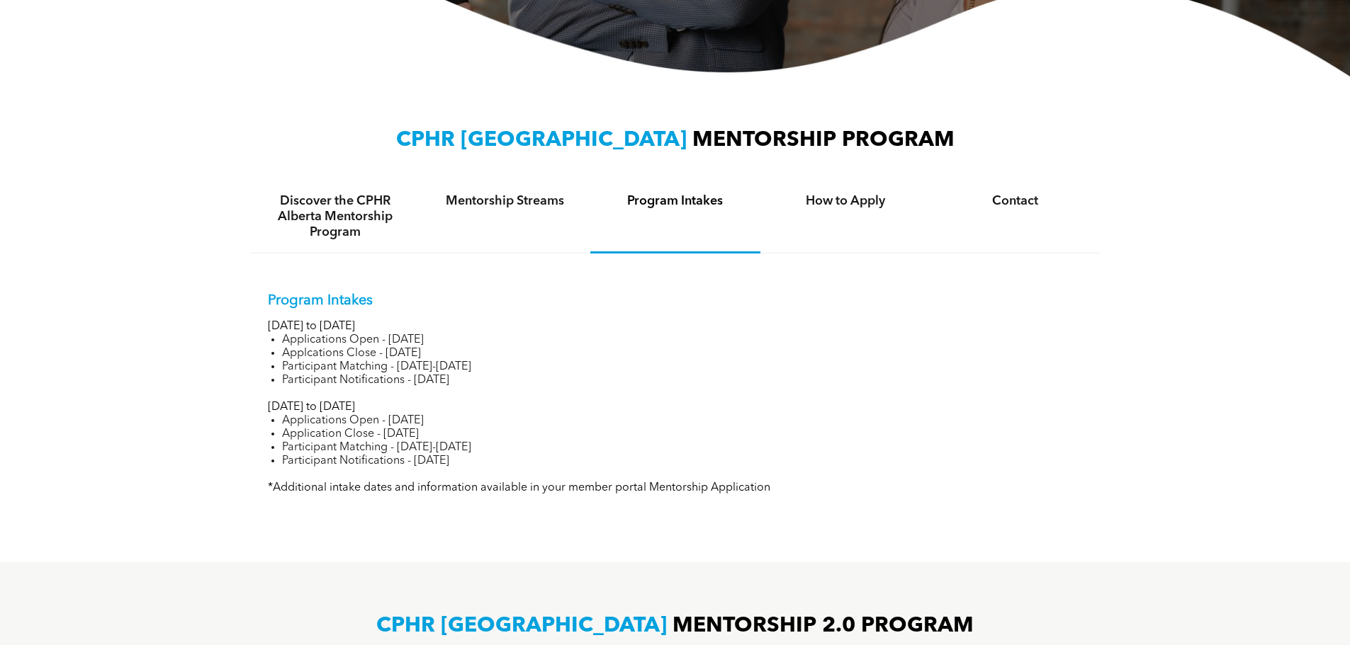
click at [379, 445] on li "Participant Matching - June 16-25, 2025" at bounding box center [682, 447] width 801 height 13
click at [339, 415] on li "Applications Open - April 28, 2025" at bounding box center [682, 420] width 801 height 13
click at [337, 416] on li "Applications Open - April 28, 2025" at bounding box center [682, 420] width 801 height 13
click at [452, 209] on h4 "Mentorship Streams" at bounding box center [505, 201] width 145 height 16
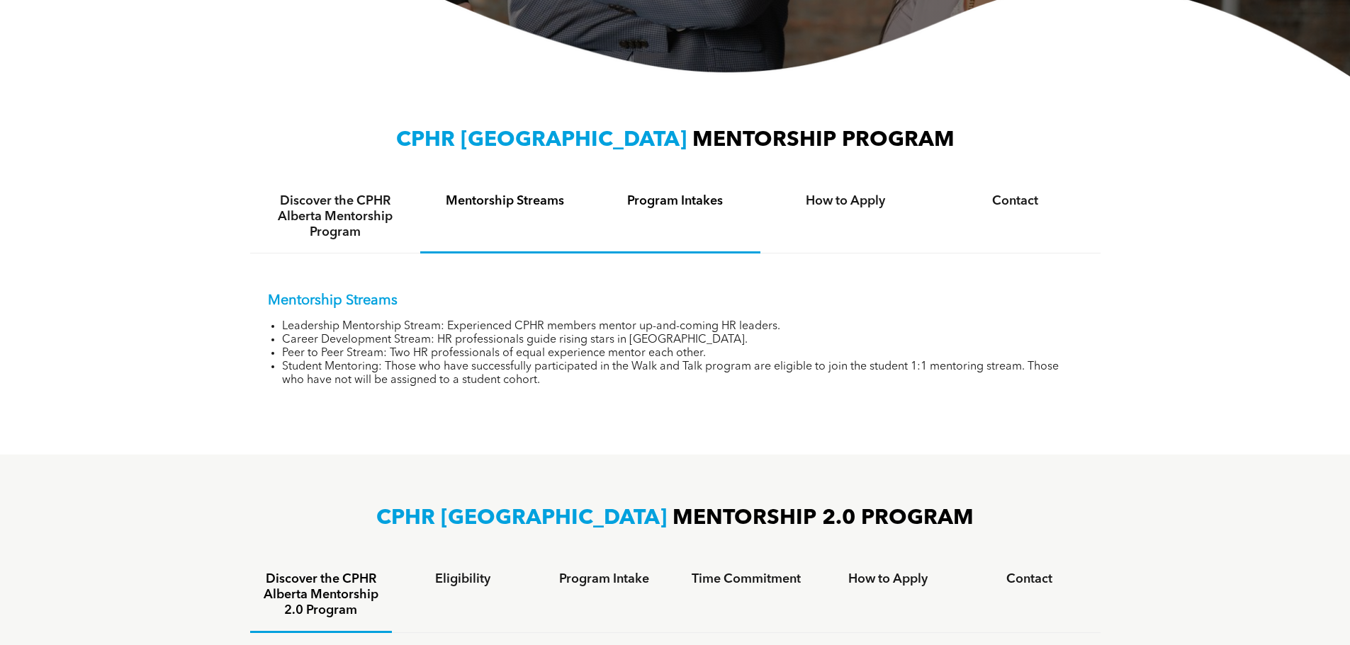
click at [666, 190] on div "Program Intakes" at bounding box center [675, 217] width 170 height 73
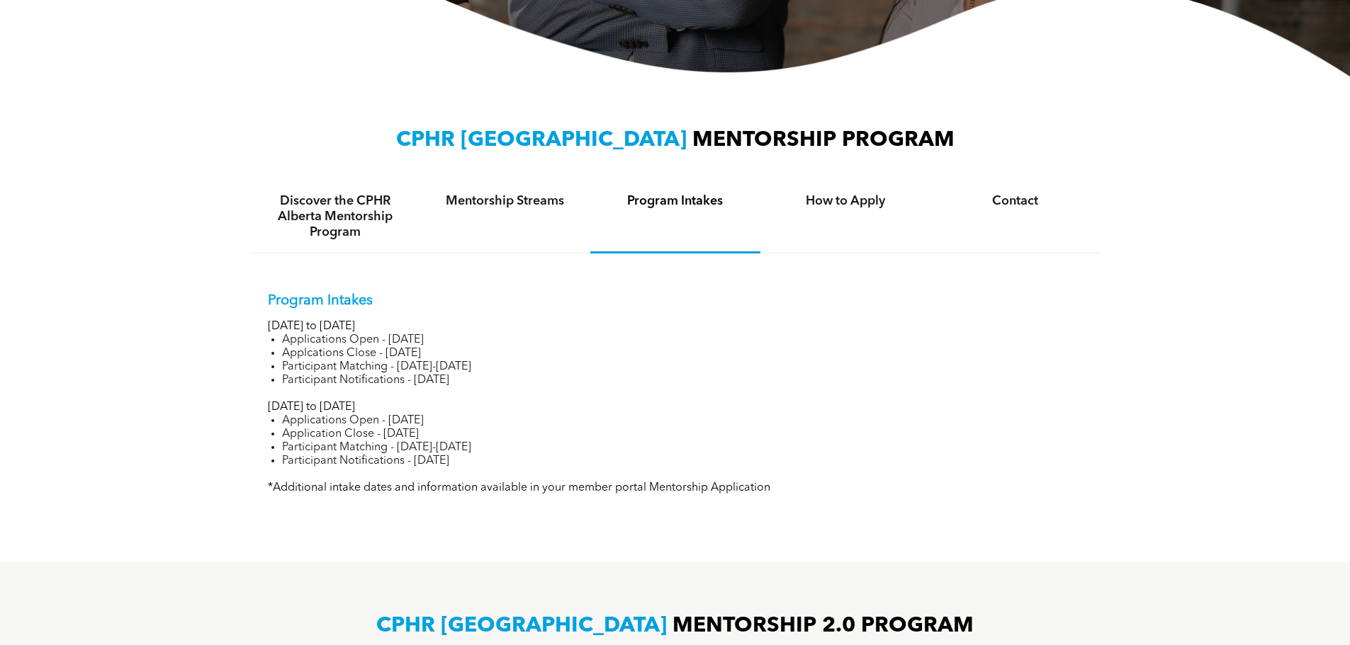
click at [674, 208] on h4 "Program Intakes" at bounding box center [675, 201] width 145 height 16
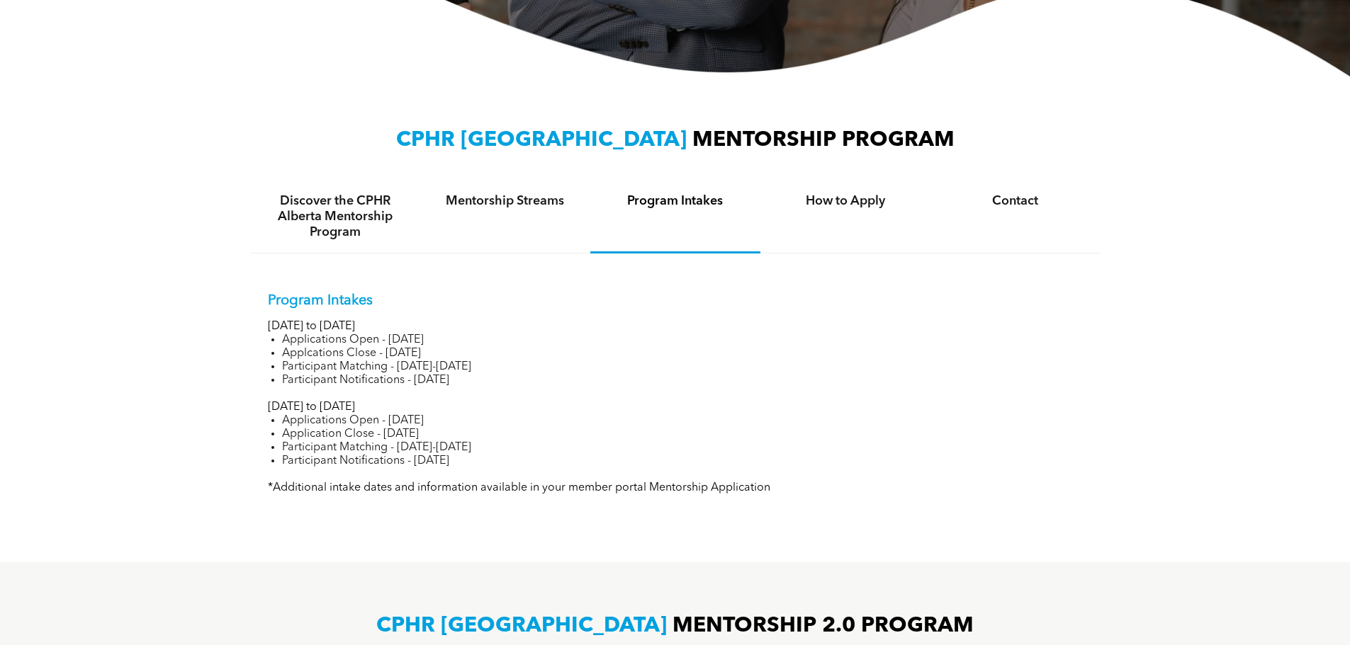
click at [674, 208] on h4 "Program Intakes" at bounding box center [675, 201] width 145 height 16
click at [670, 203] on h4 "Program Intakes" at bounding box center [675, 201] width 145 height 16
click at [448, 434] on li "Application Close - June 16, 2025" at bounding box center [682, 434] width 801 height 13
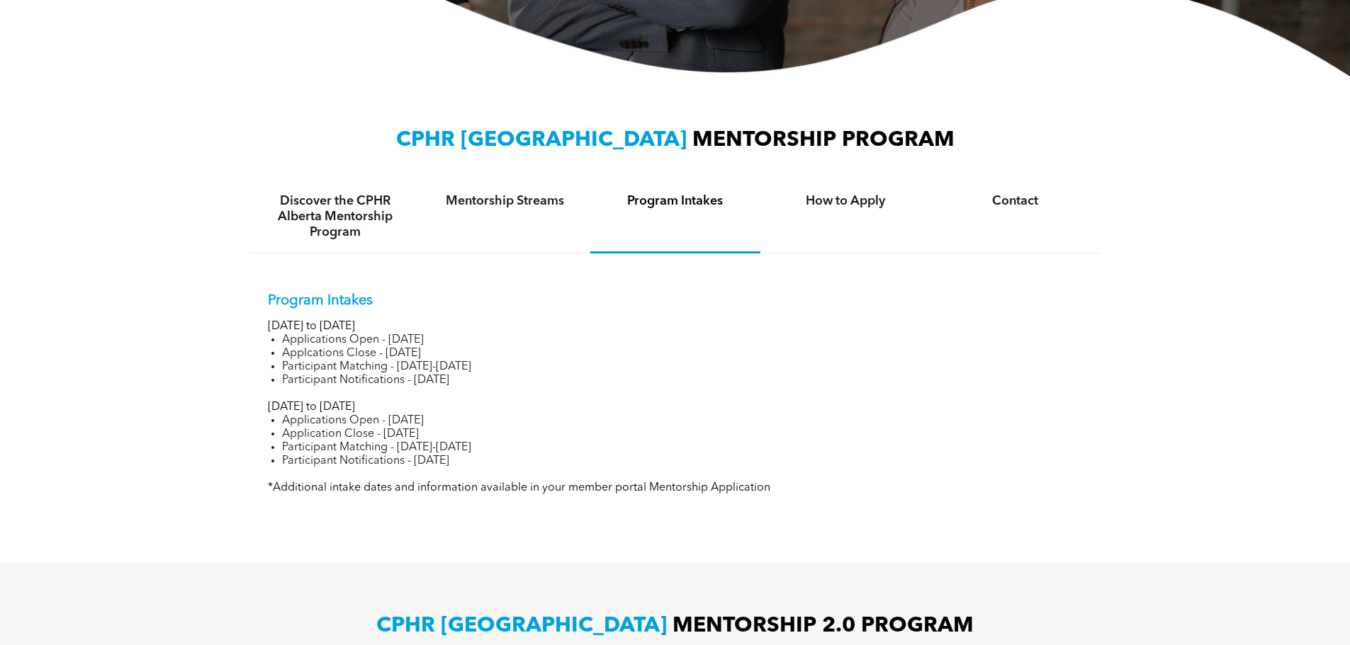
click at [352, 412] on p "July to December 2025" at bounding box center [675, 407] width 815 height 13
click at [351, 414] on li "Applications Open - April 28, 2025" at bounding box center [682, 420] width 801 height 13
click at [439, 444] on li "Participant Matching - June 16-25, 2025" at bounding box center [682, 447] width 801 height 13
click at [436, 437] on li "Application Close - June 16, 2025" at bounding box center [682, 434] width 801 height 13
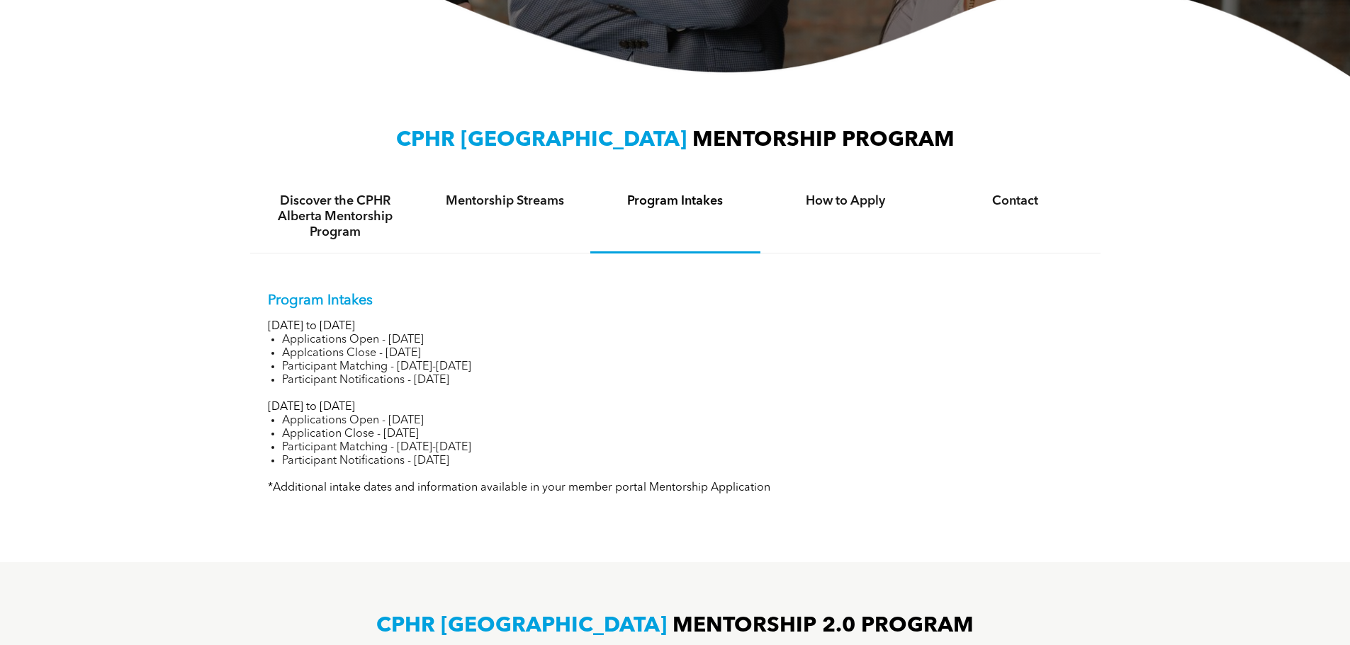
click at [436, 437] on li "Application Close - June 16, 2025" at bounding box center [682, 434] width 801 height 13
click at [410, 445] on li "Participant Matching - June 16-25, 2025" at bounding box center [682, 447] width 801 height 13
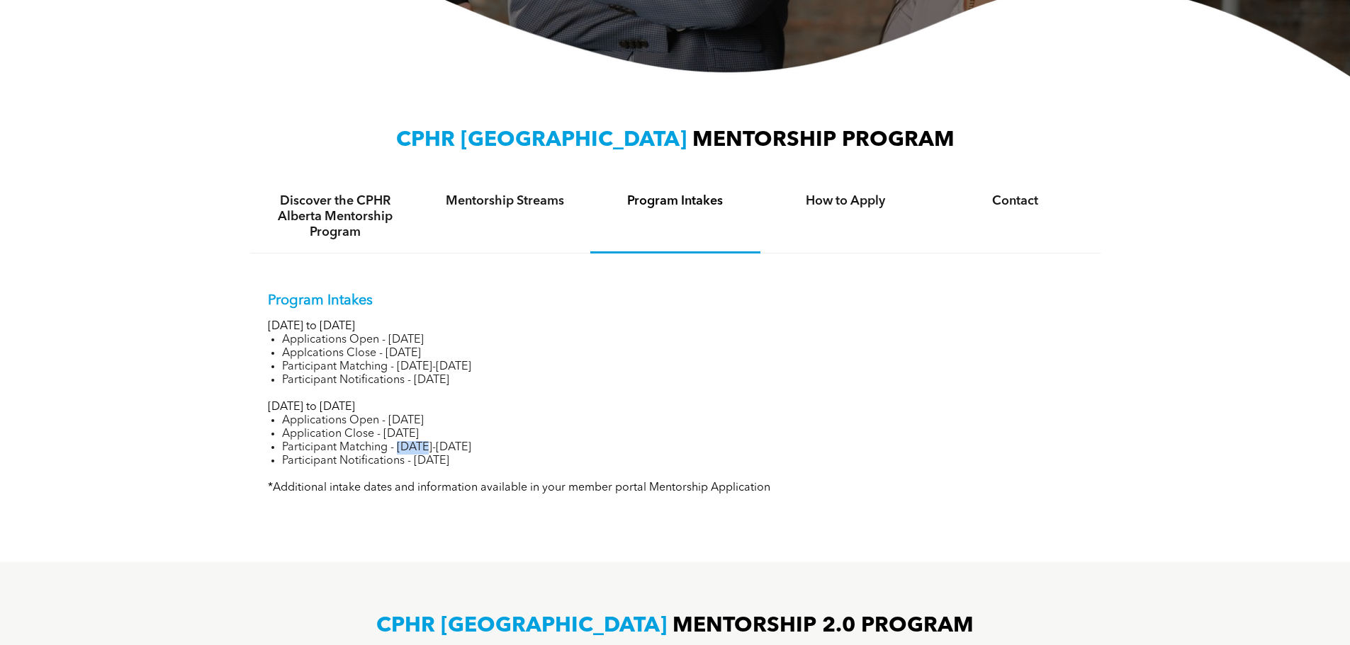
click at [410, 445] on li "Participant Matching - June 16-25, 2025" at bounding box center [682, 447] width 801 height 13
drag, startPoint x: 268, startPoint y: 400, endPoint x: 413, endPoint y: 417, distance: 146.3
click at [413, 417] on div "Program Intakes January to June 2025 Applications Open - November 14, 2024 Appl…" at bounding box center [675, 394] width 815 height 203
drag, startPoint x: 259, startPoint y: 320, endPoint x: 564, endPoint y: 333, distance: 305.7
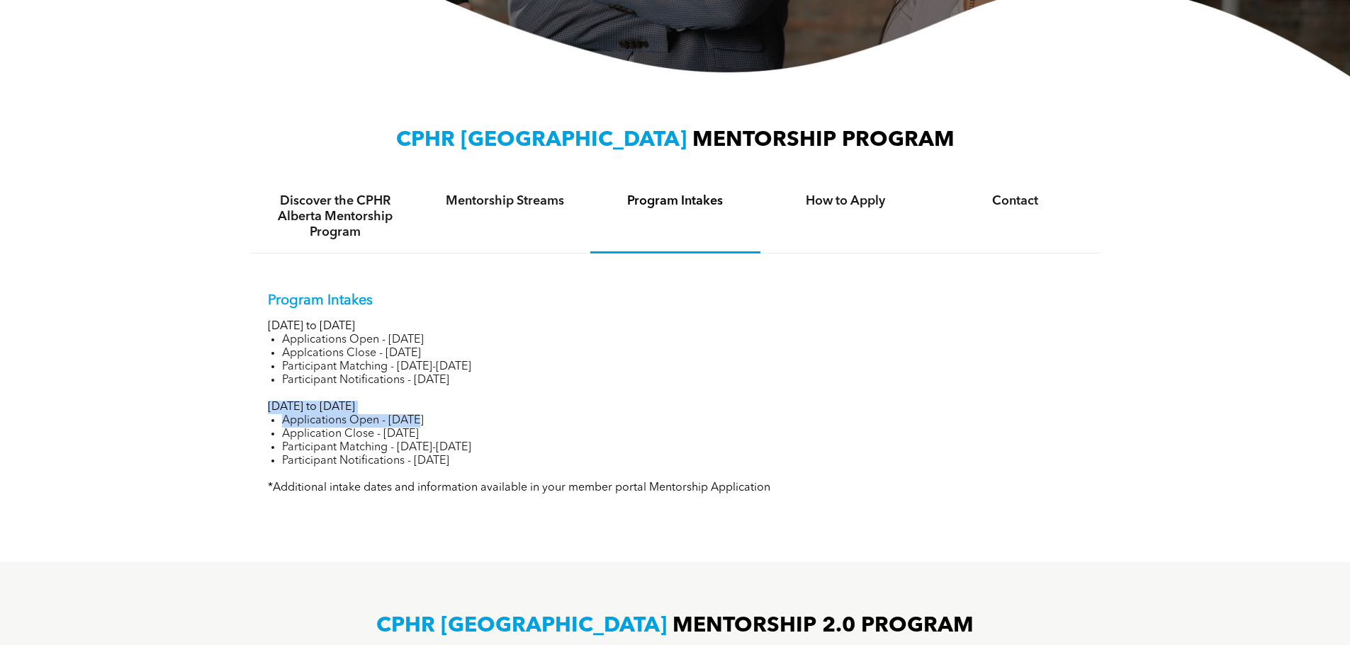
click at [521, 330] on div "Program Intakes January to June 2025 Applications Open - November 14, 2024 Appl…" at bounding box center [675, 383] width 850 height 259
drag, startPoint x: 320, startPoint y: 490, endPoint x: 627, endPoint y: 486, distance: 307.5
click at [626, 487] on p "*Additional intake dates and information available in your member portal Mentor…" at bounding box center [675, 488] width 815 height 13
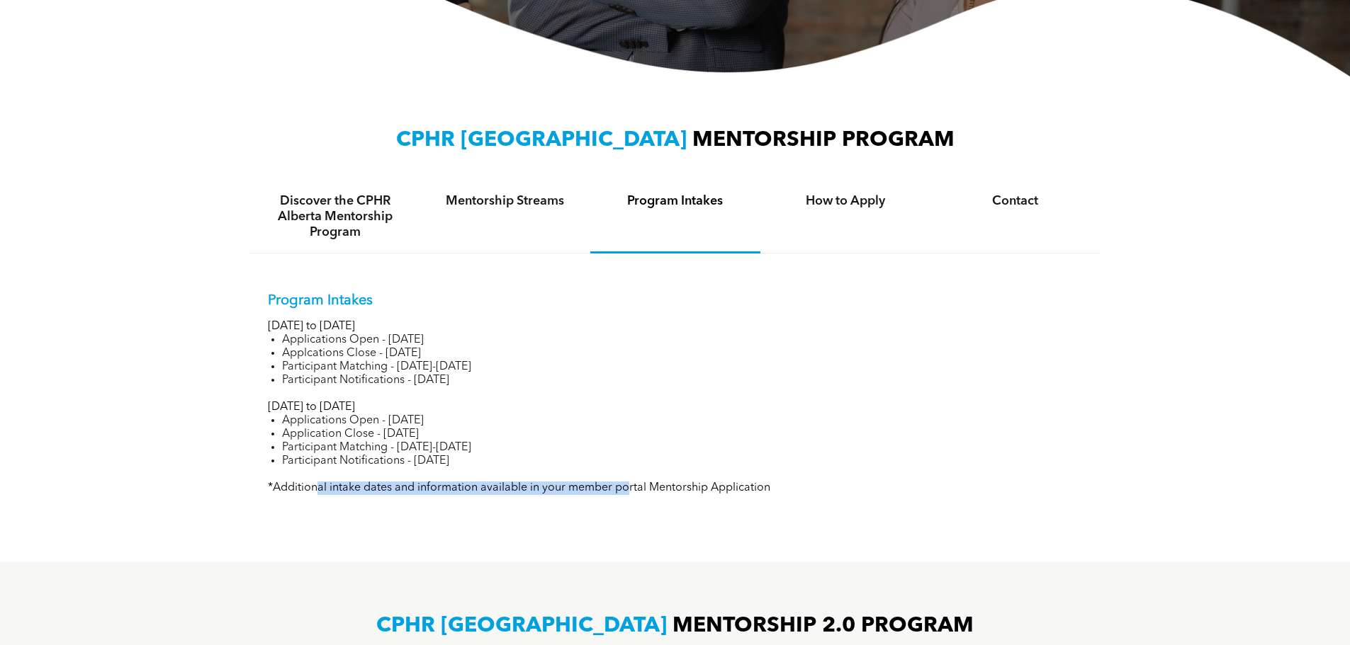
click at [627, 486] on p "*Additional intake dates and information available in your member portal Mentor…" at bounding box center [675, 488] width 815 height 13
click at [628, 486] on p "*Additional intake dates and information available in your member portal Mentor…" at bounding box center [675, 488] width 815 height 13
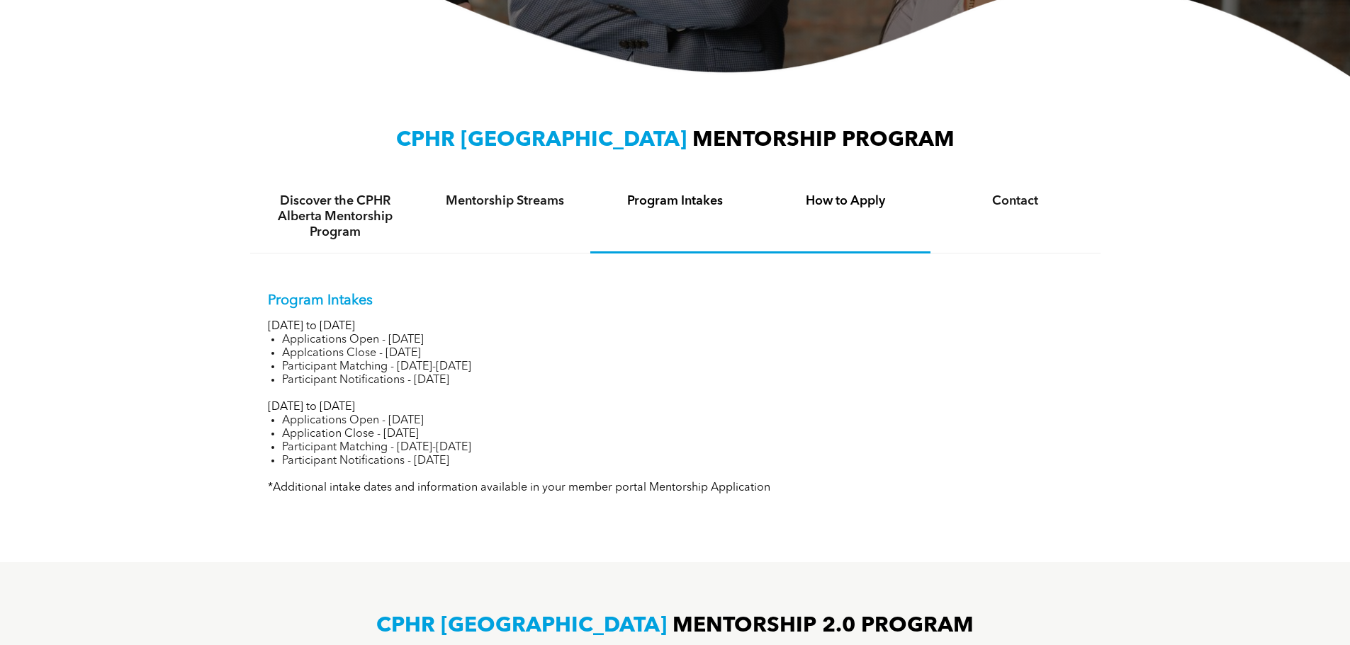
click at [867, 208] on h4 "How to Apply" at bounding box center [845, 201] width 145 height 16
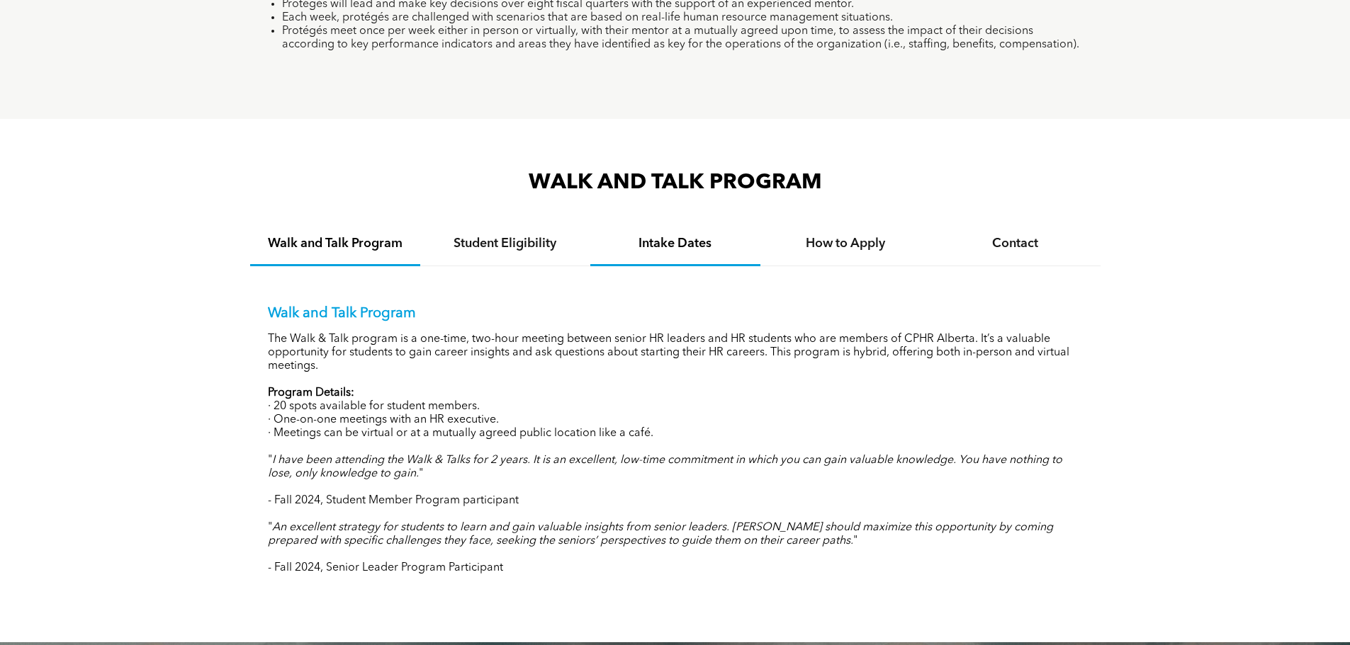
scroll to position [1346, 0]
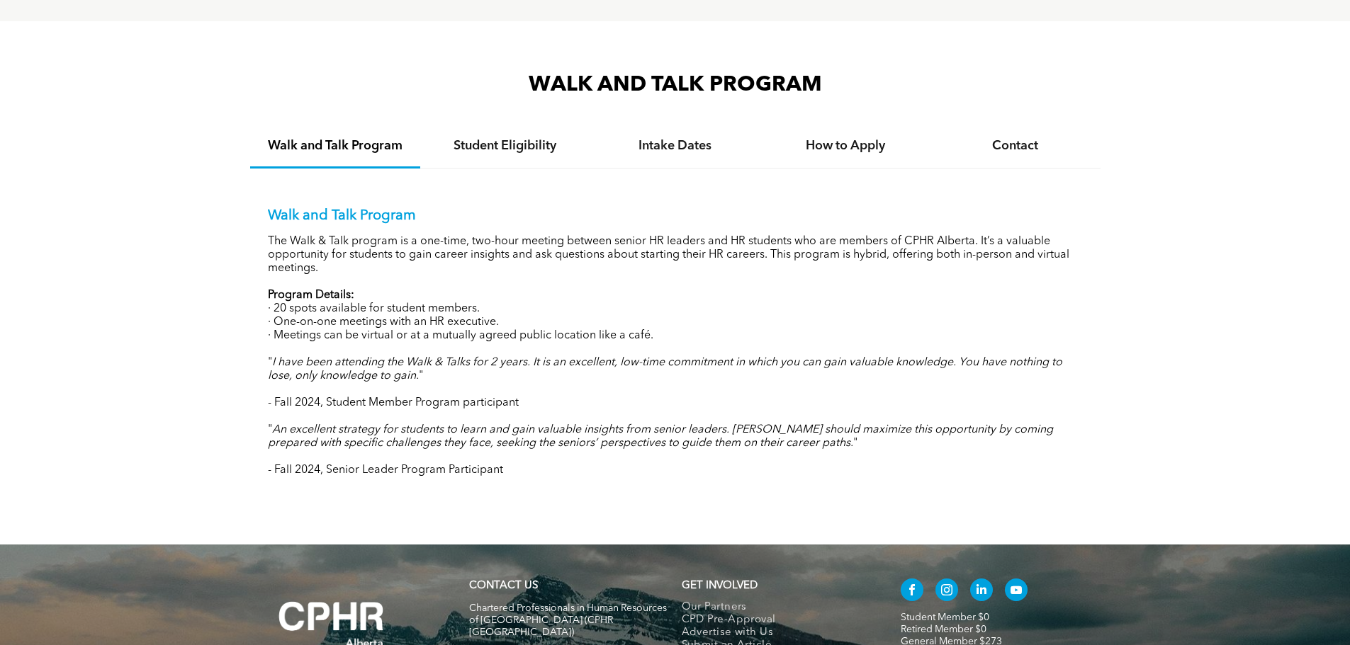
click at [516, 212] on p "Walk and Talk Program" at bounding box center [675, 216] width 815 height 17
drag, startPoint x: 516, startPoint y: 212, endPoint x: 832, endPoint y: 214, distance: 316.7
click at [832, 214] on p "Walk and Talk Program" at bounding box center [675, 216] width 815 height 17
drag, startPoint x: 324, startPoint y: 225, endPoint x: 441, endPoint y: 228, distance: 116.2
click at [437, 225] on div "Walk and Talk Program The Walk & Talk program is a one-time, two-hour meeting b…" at bounding box center [675, 343] width 815 height 270
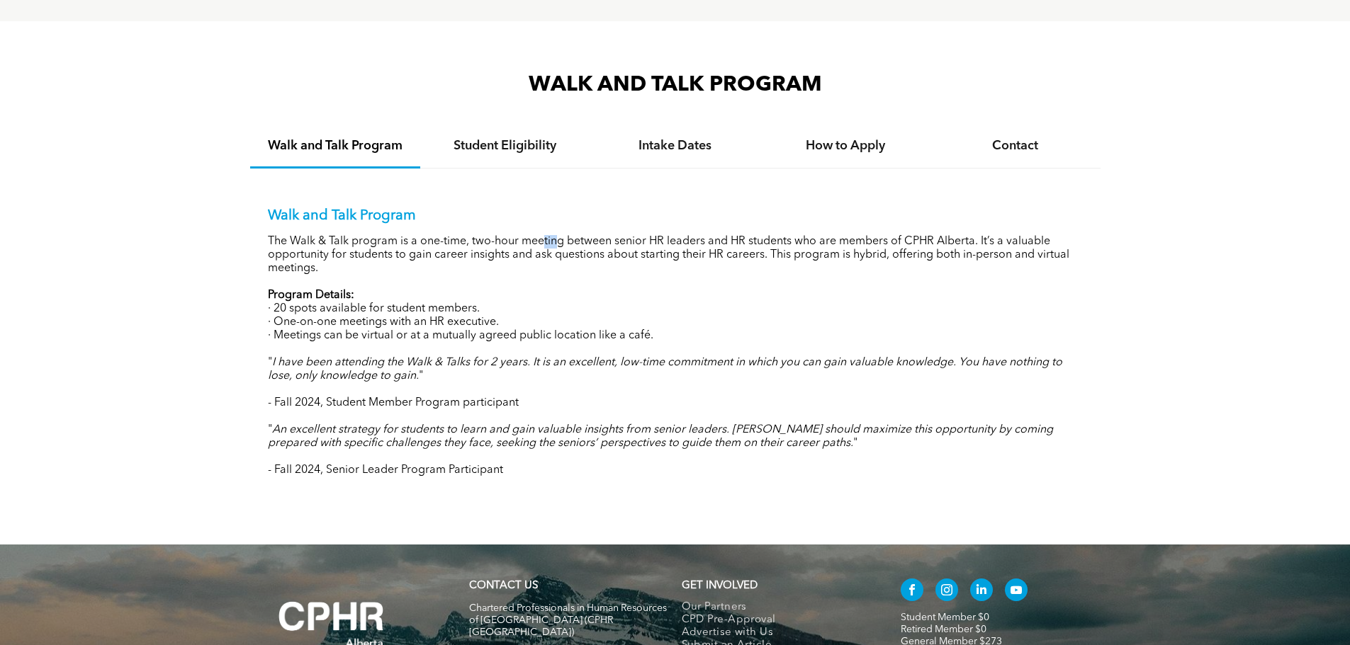
drag, startPoint x: 541, startPoint y: 222, endPoint x: 572, endPoint y: 237, distance: 34.2
click at [556, 231] on div "Walk and Talk Program The Walk & Talk program is a one-time, two-hour meeting b…" at bounding box center [675, 343] width 815 height 270
drag, startPoint x: 572, startPoint y: 237, endPoint x: 848, endPoint y: 330, distance: 291.7
click at [750, 235] on p "The Walk & Talk program is a one-time, two-hour meeting between senior HR leade…" at bounding box center [675, 255] width 815 height 40
drag, startPoint x: 837, startPoint y: 238, endPoint x: 979, endPoint y: 237, distance: 142.4
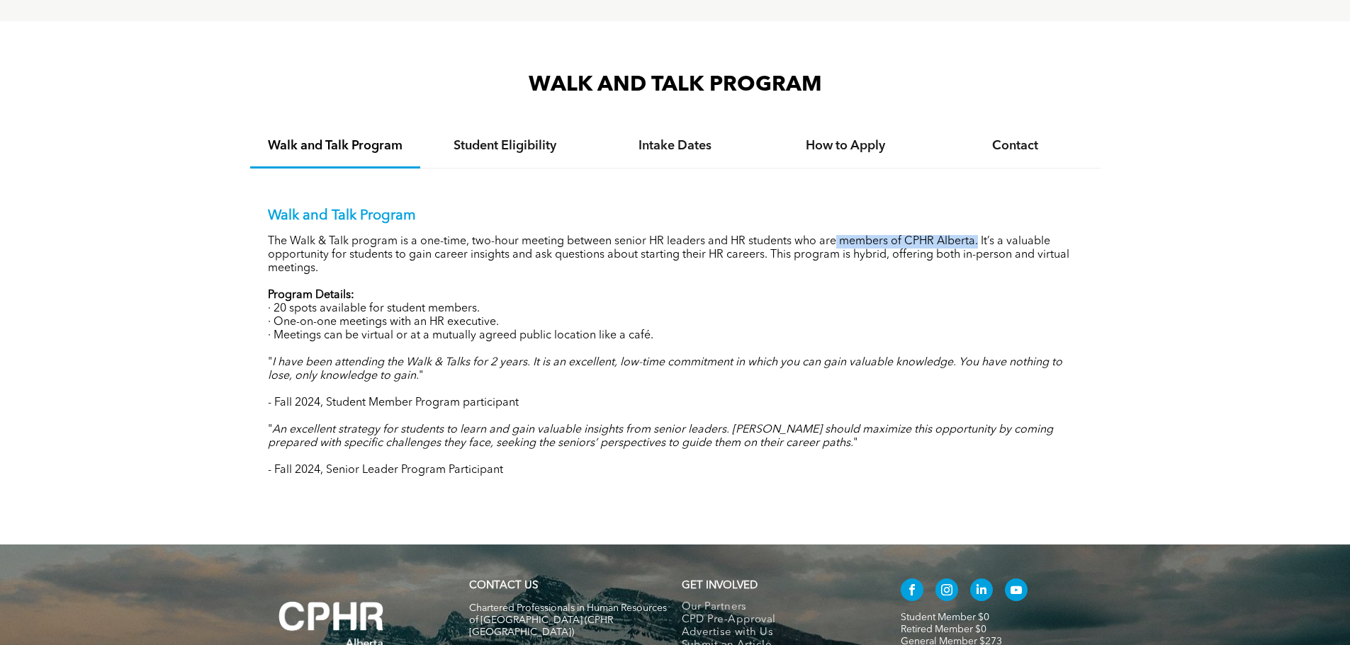
click at [979, 237] on p "The Walk & Talk program is a one-time, two-hour meeting between senior HR leade…" at bounding box center [675, 255] width 815 height 40
click at [804, 269] on p "The Walk & Talk program is a one-time, two-hour meeting between senior HR leade…" at bounding box center [675, 255] width 815 height 40
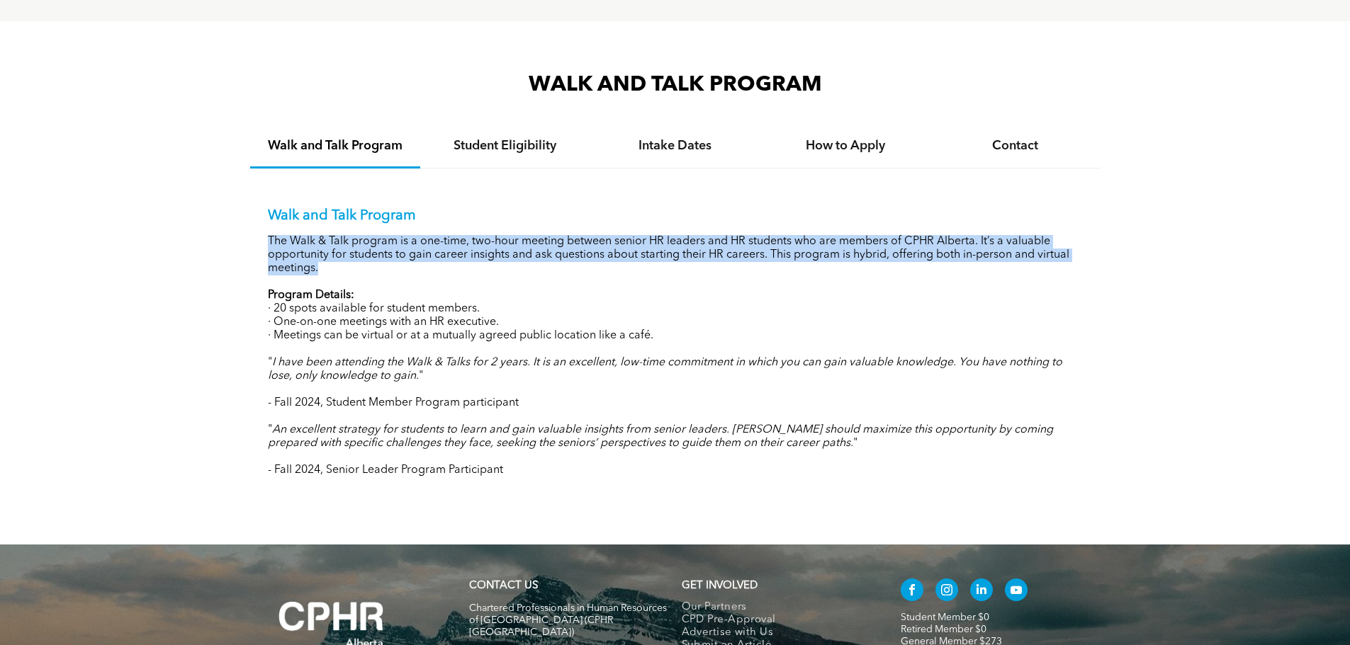
click at [804, 269] on p "The Walk & Talk program is a one-time, two-hour meeting between senior HR leade…" at bounding box center [675, 255] width 815 height 40
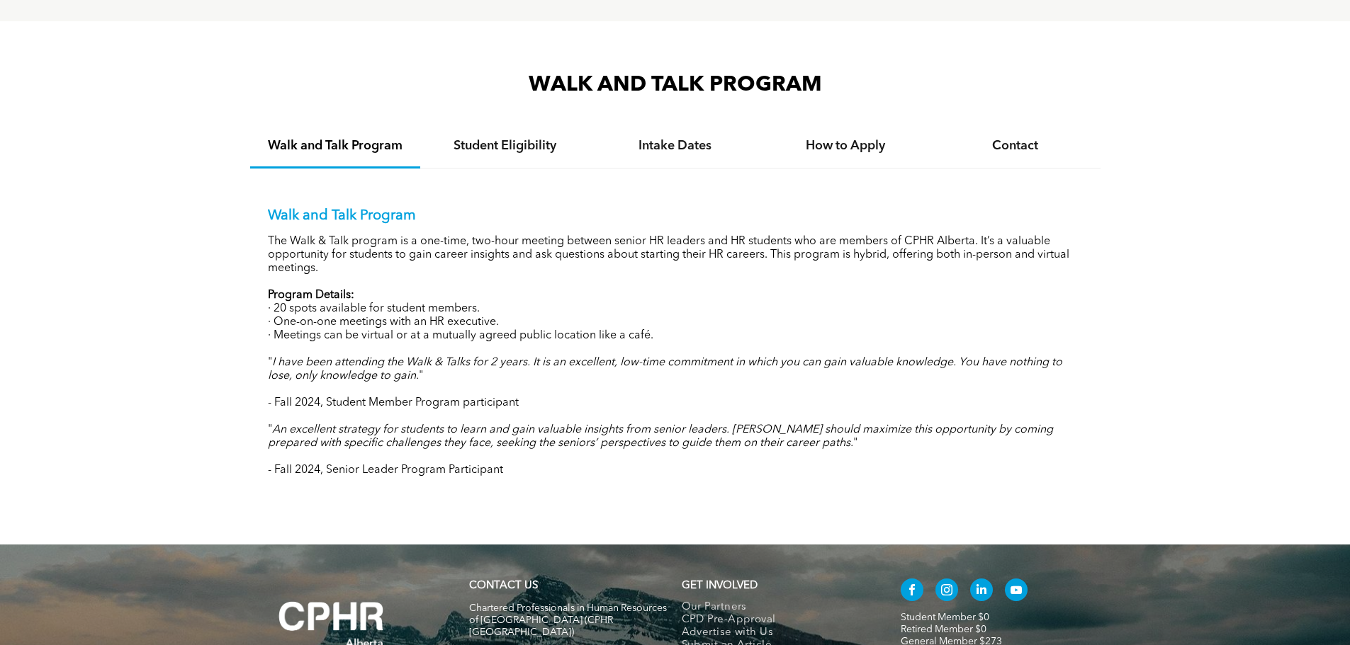
click at [804, 269] on p "The Walk & Talk program is a one-time, two-hour meeting between senior HR leade…" at bounding box center [675, 255] width 815 height 40
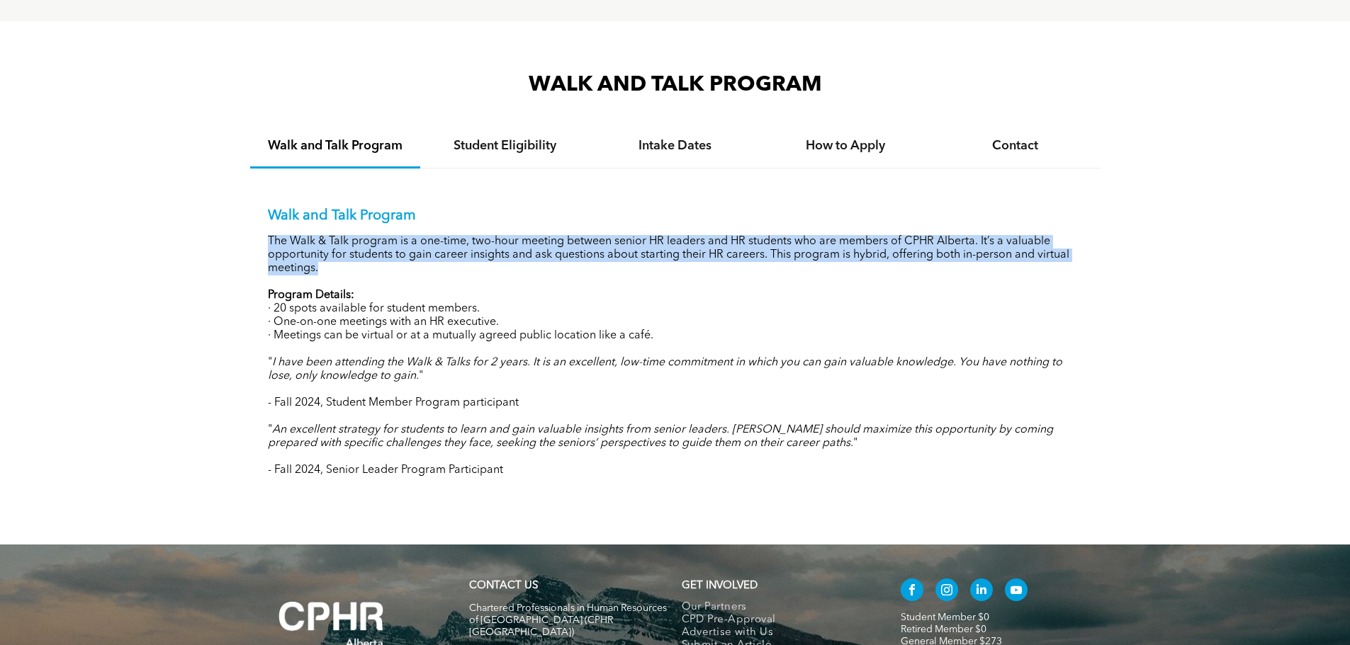
click at [804, 269] on p "The Walk & Talk program is a one-time, two-hour meeting between senior HR leade…" at bounding box center [675, 255] width 815 height 40
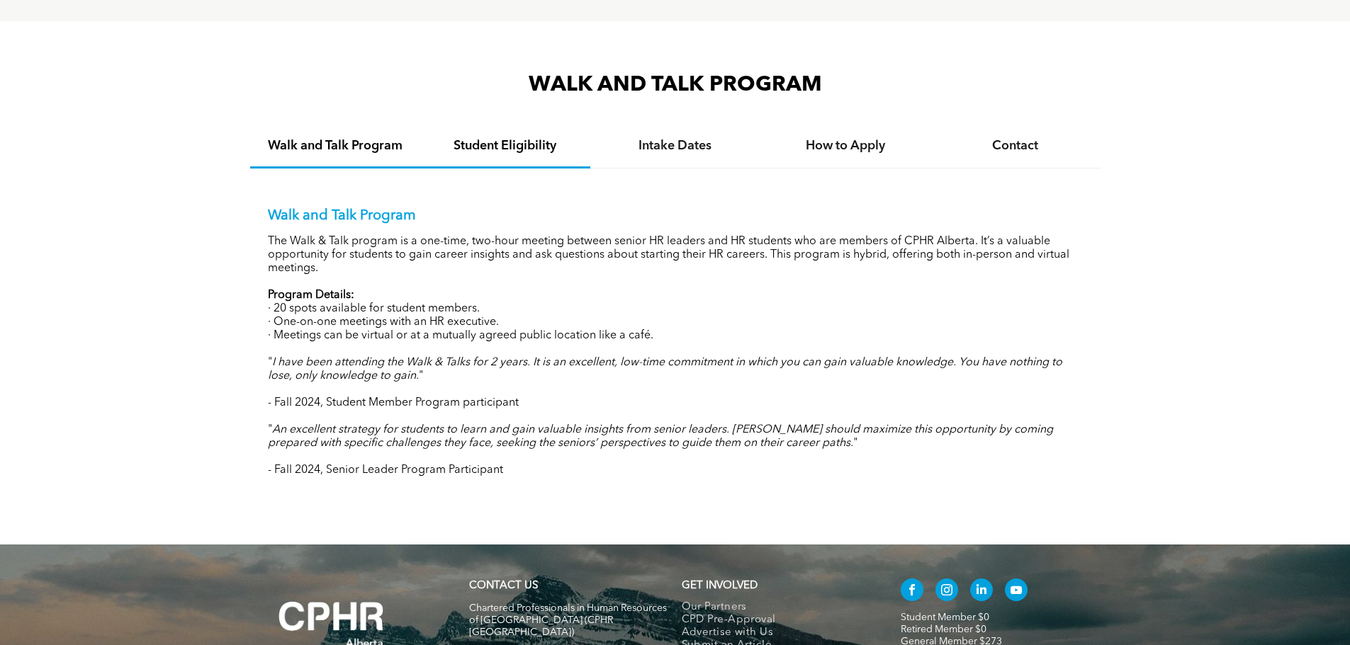
click at [503, 146] on h4 "Student Eligibility" at bounding box center [505, 146] width 145 height 16
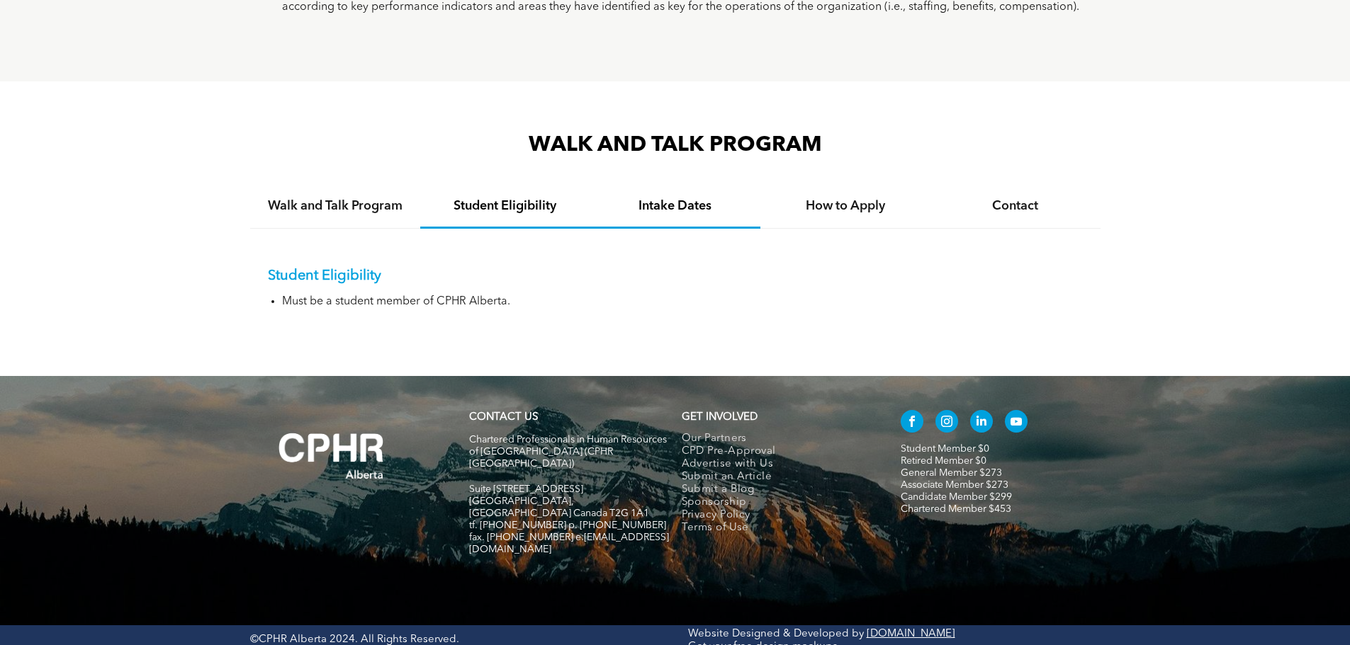
drag, startPoint x: 665, startPoint y: 201, endPoint x: 659, endPoint y: 223, distance: 23.4
click at [665, 203] on h4 "Intake Dates" at bounding box center [675, 206] width 145 height 16
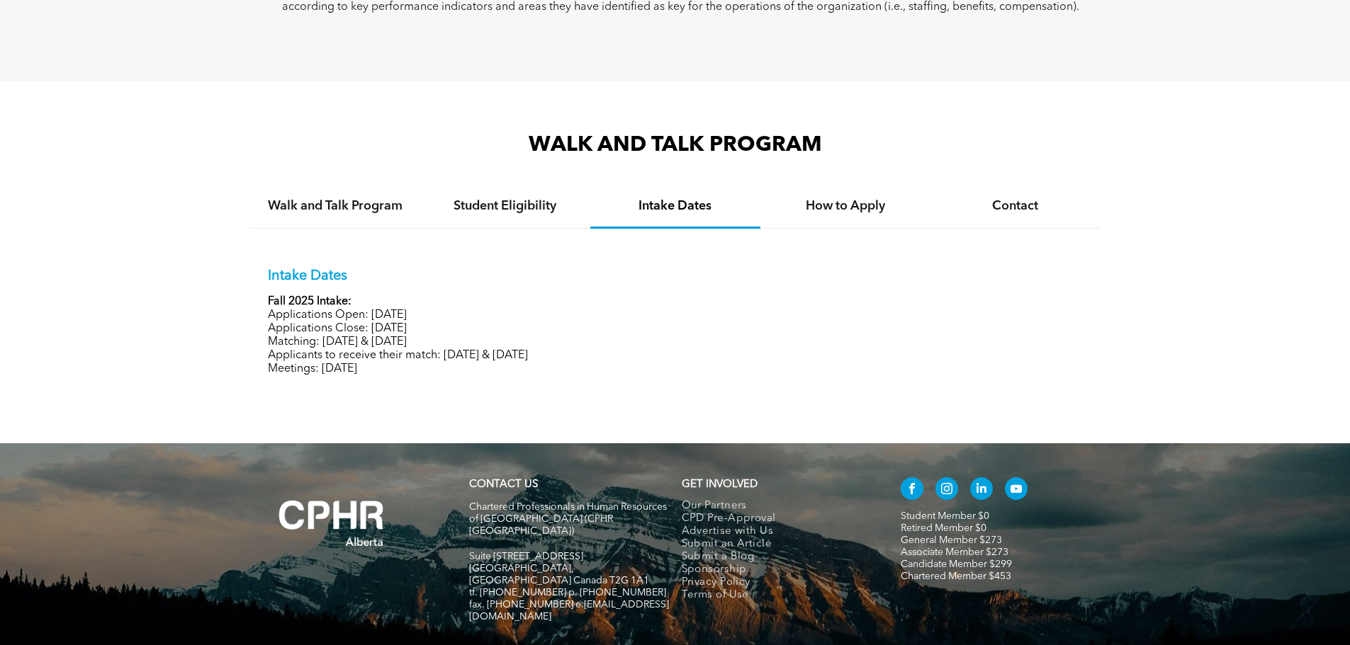
scroll to position [1346, 0]
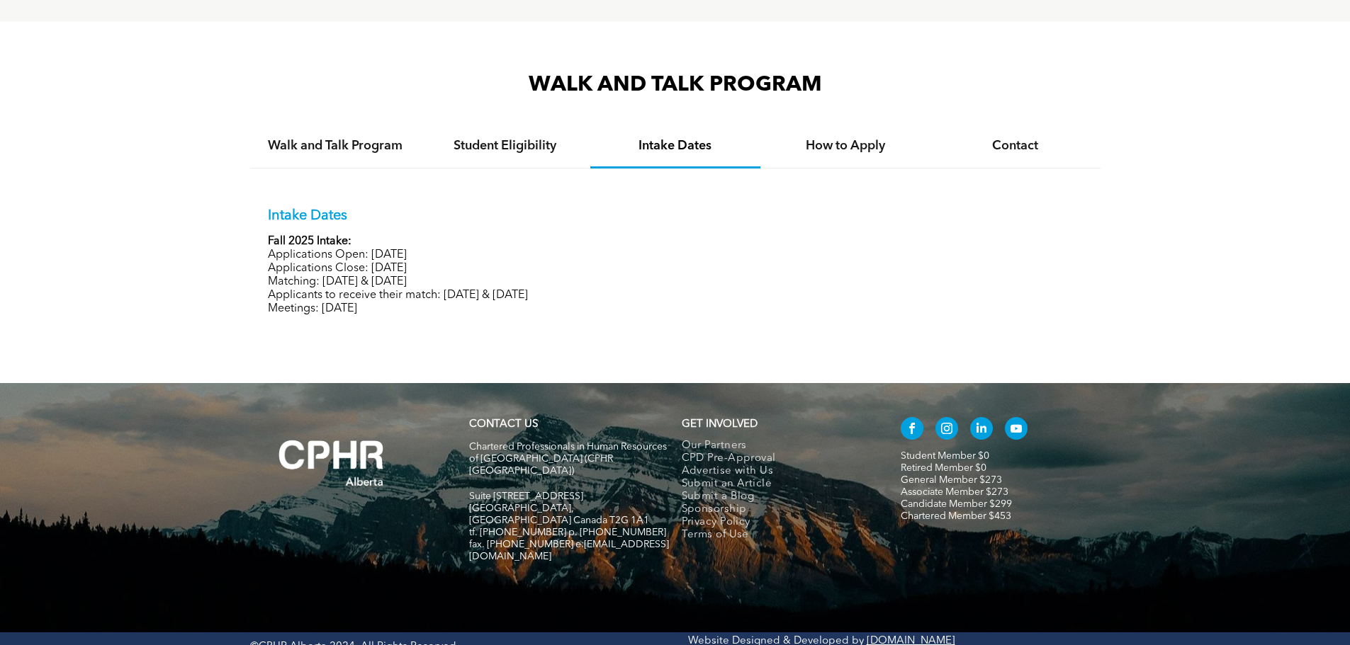
click at [332, 254] on p "Applications Open: September 15, 2025" at bounding box center [675, 255] width 815 height 13
drag, startPoint x: 332, startPoint y: 254, endPoint x: 490, endPoint y: 178, distance: 175.2
click at [327, 236] on strong "Fall 2025 Intake:" at bounding box center [310, 241] width 84 height 11
click at [311, 269] on p "Applications Close: October 17, 2025" at bounding box center [675, 268] width 815 height 13
click at [572, 141] on h4 "Student Eligibility" at bounding box center [505, 146] width 145 height 16
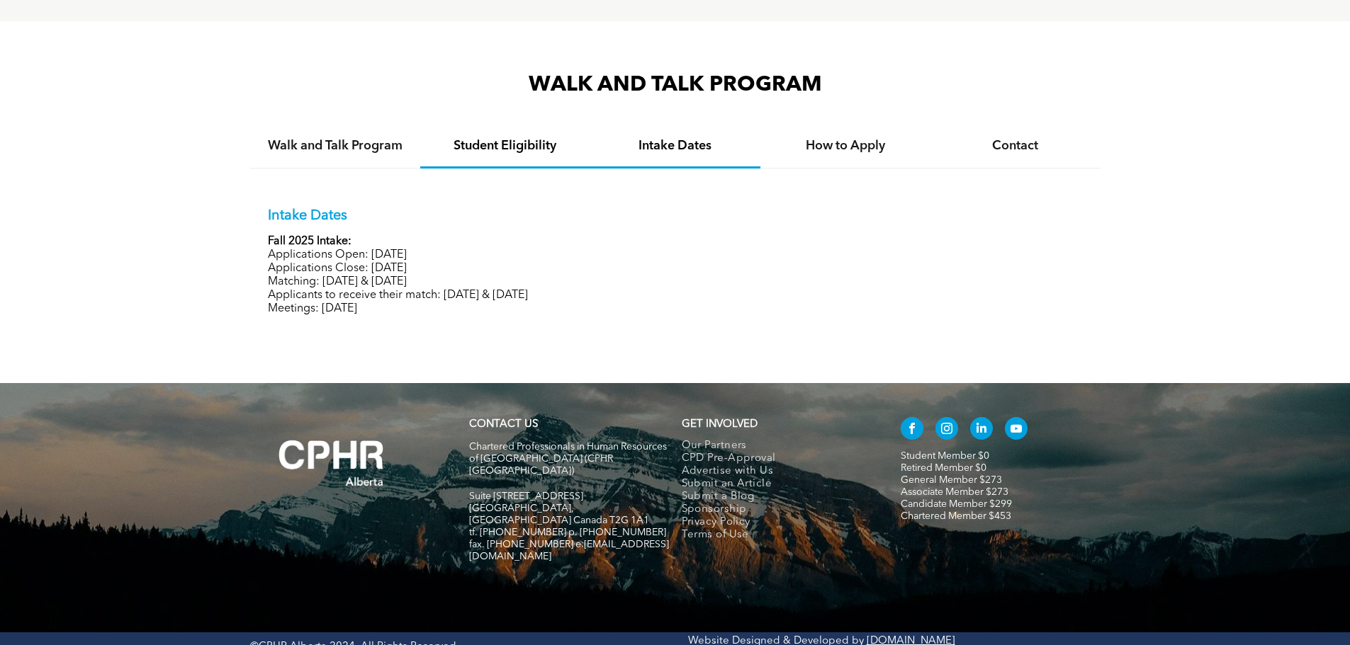
scroll to position [1286, 0]
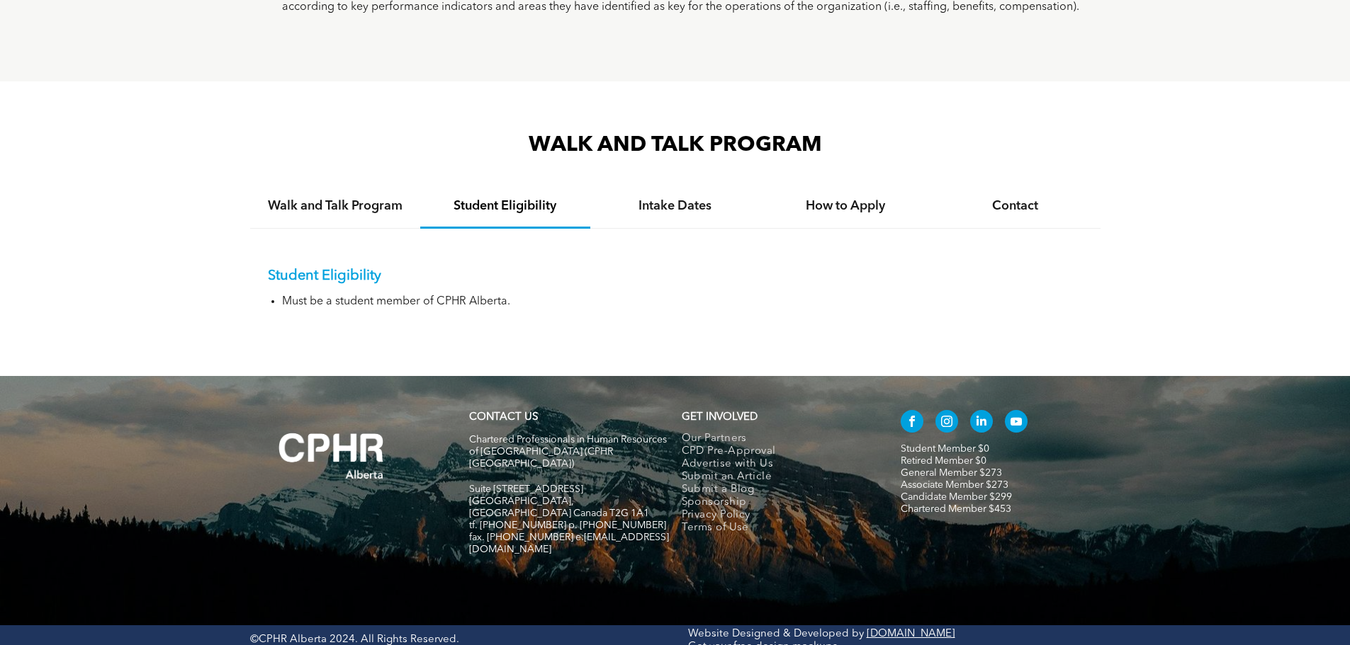
drag, startPoint x: 528, startPoint y: 199, endPoint x: 518, endPoint y: 265, distance: 66.6
click at [524, 202] on h4 "Student Eligibility" at bounding box center [505, 206] width 145 height 16
click at [278, 314] on div "Student Eligibility Must be a student member of CPHR Alberta." at bounding box center [675, 278] width 850 height 98
drag, startPoint x: 278, startPoint y: 298, endPoint x: 505, endPoint y: 305, distance: 227.5
click at [505, 305] on div "Student Eligibility Must be a student member of CPHR Alberta." at bounding box center [675, 278] width 850 height 98
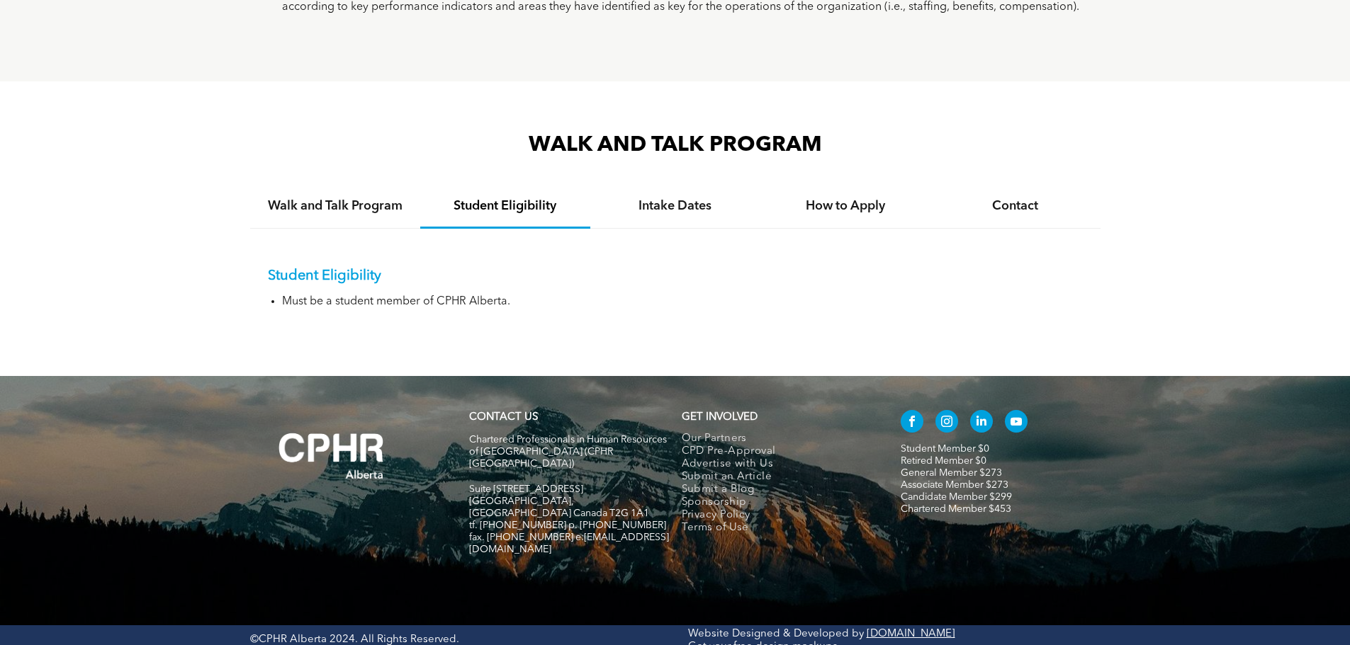
click at [558, 320] on div "Student Eligibility Must be a student member of CPHR Alberta." at bounding box center [675, 278] width 850 height 98
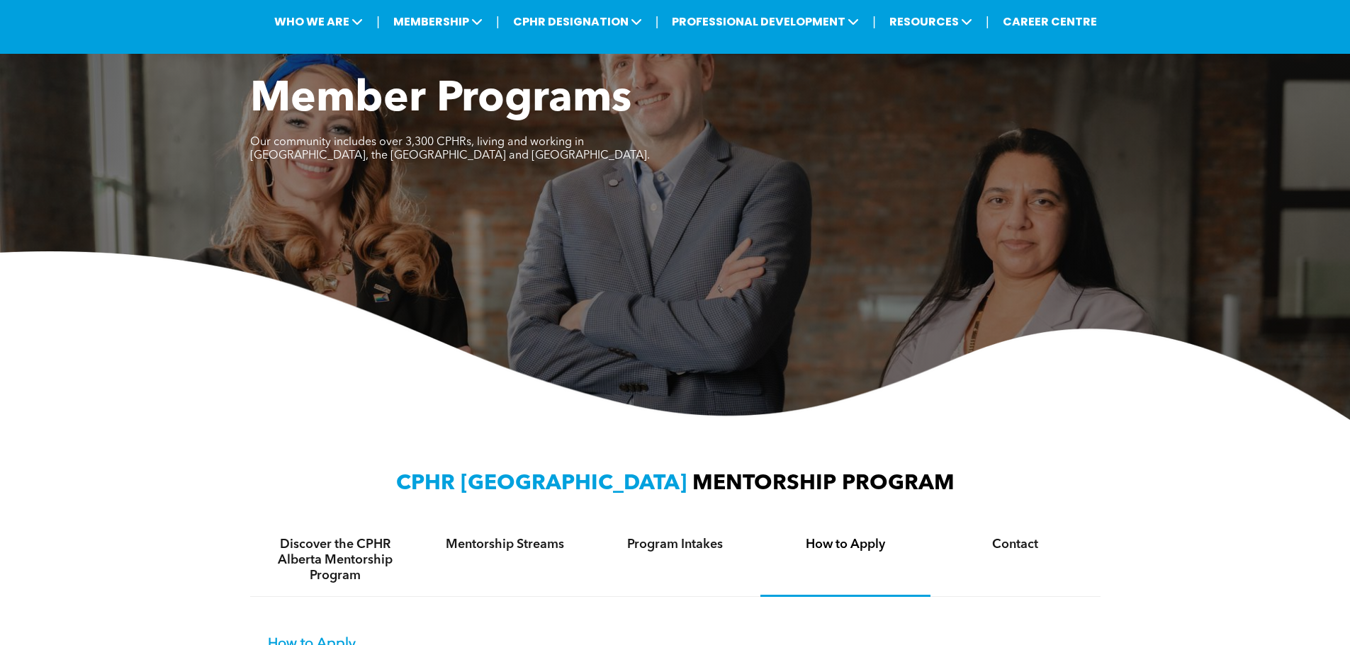
scroll to position [294, 0]
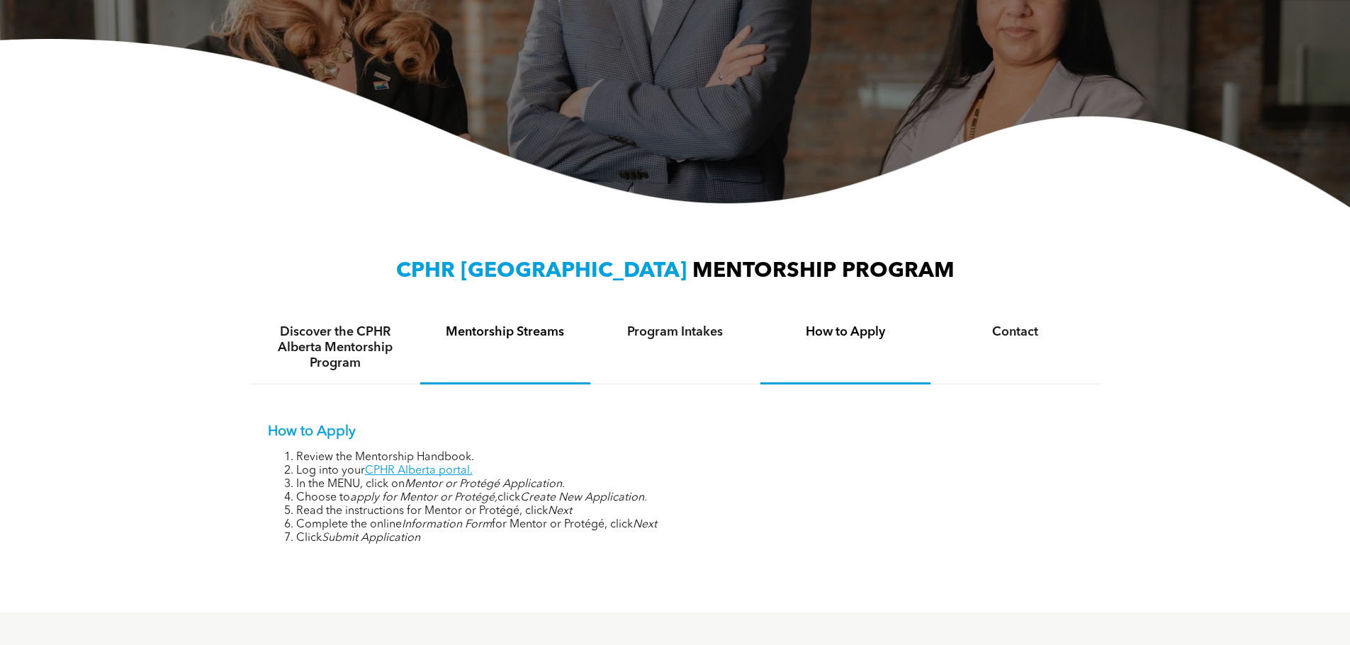
drag, startPoint x: 490, startPoint y: 329, endPoint x: 594, endPoint y: 329, distance: 103.4
click at [491, 328] on h4 "Mentorship Streams" at bounding box center [505, 332] width 145 height 16
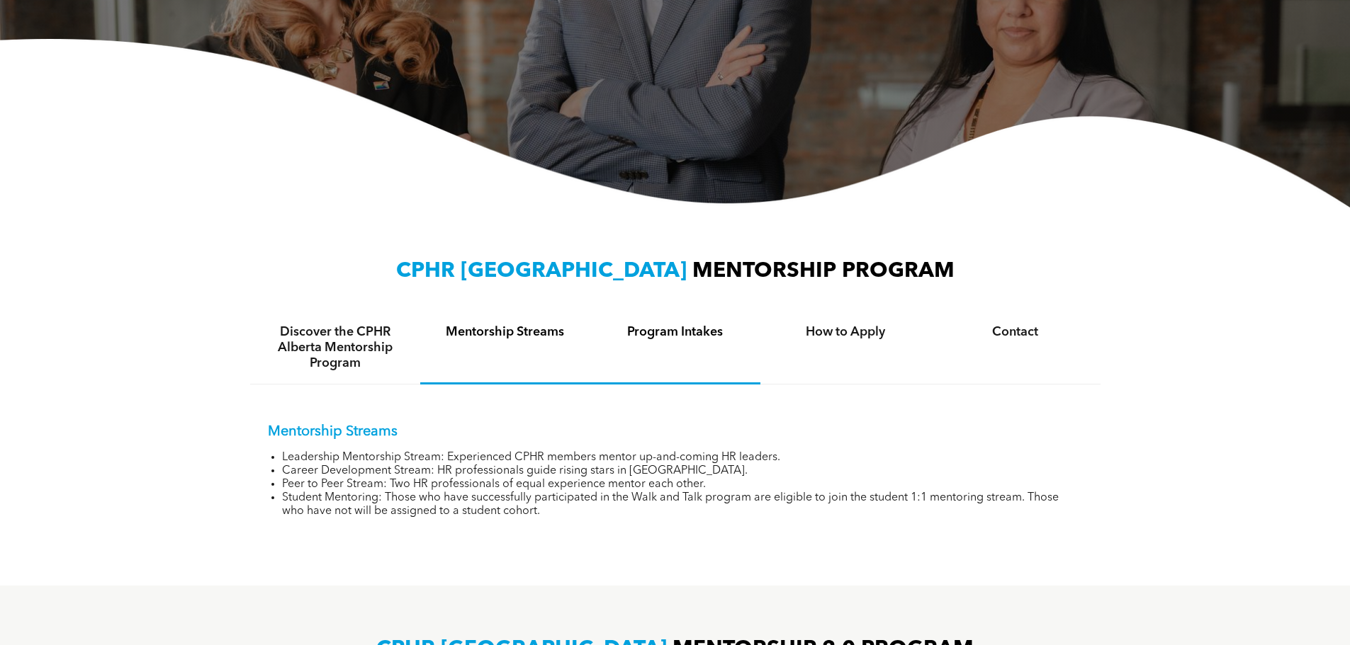
click at [642, 336] on h4 "Program Intakes" at bounding box center [675, 332] width 145 height 16
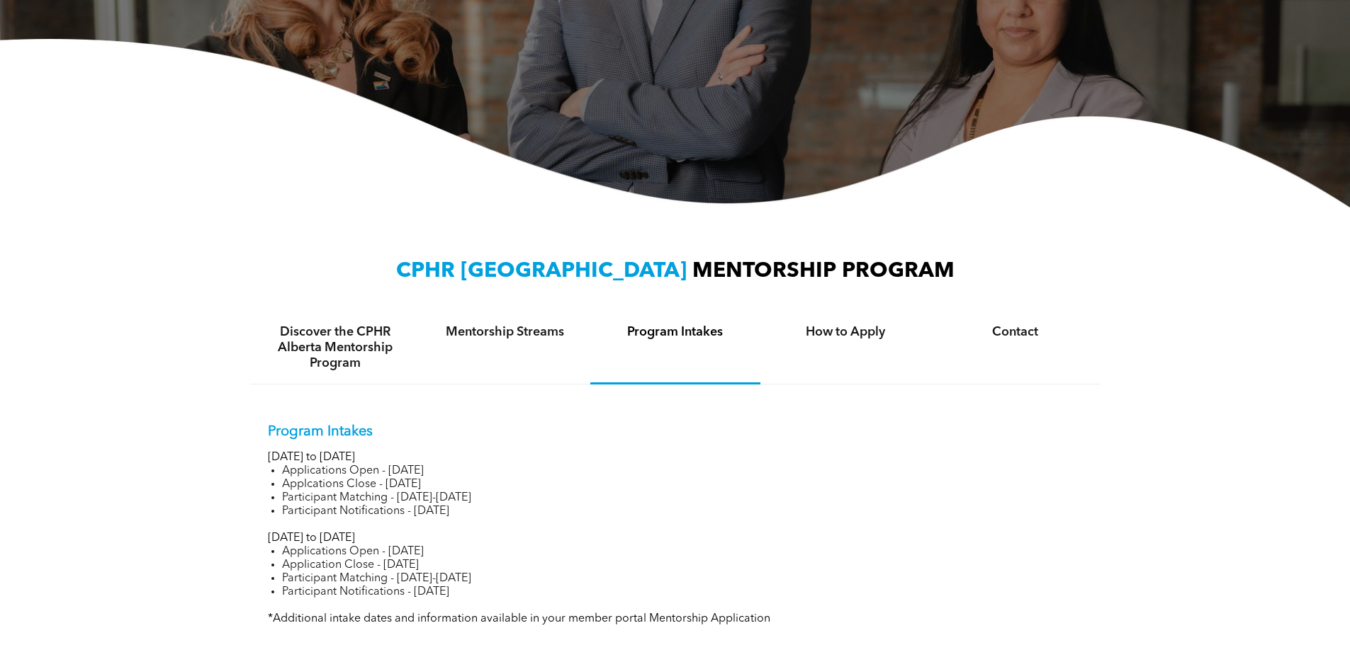
click at [647, 334] on h4 "Program Intakes" at bounding box center [675, 332] width 145 height 16
drag, startPoint x: 361, startPoint y: 347, endPoint x: 367, endPoint y: 352, distance: 8.1
click at [358, 347] on h4 "Discover the CPHR Alberta Mentorship Program" at bounding box center [335, 347] width 145 height 47
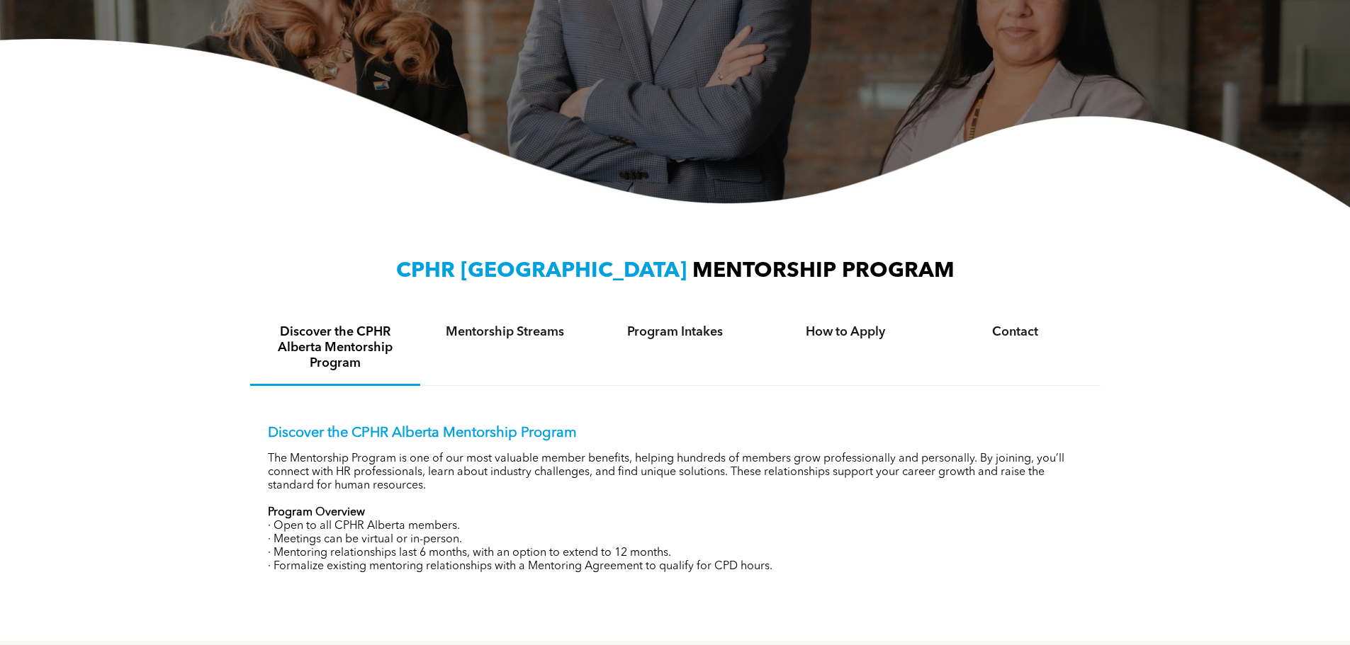
click at [529, 523] on p "· Open to all CPHR Alberta members." at bounding box center [675, 526] width 815 height 13
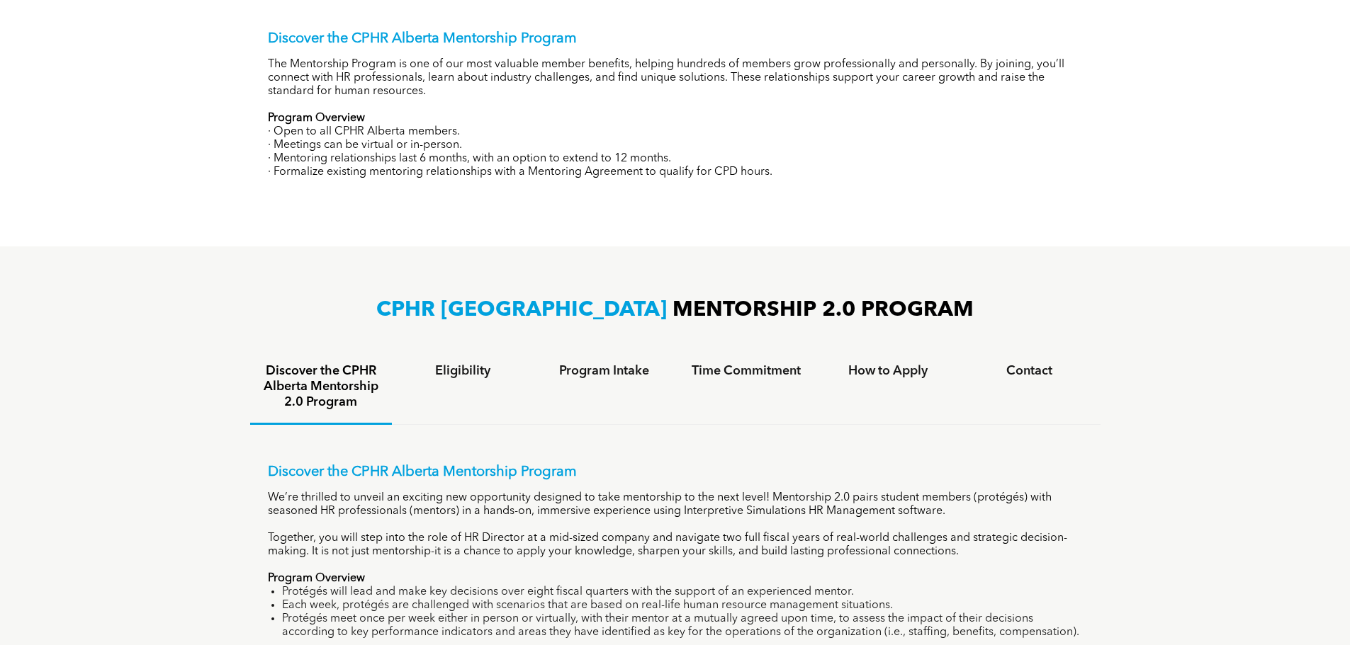
scroll to position [861, 0]
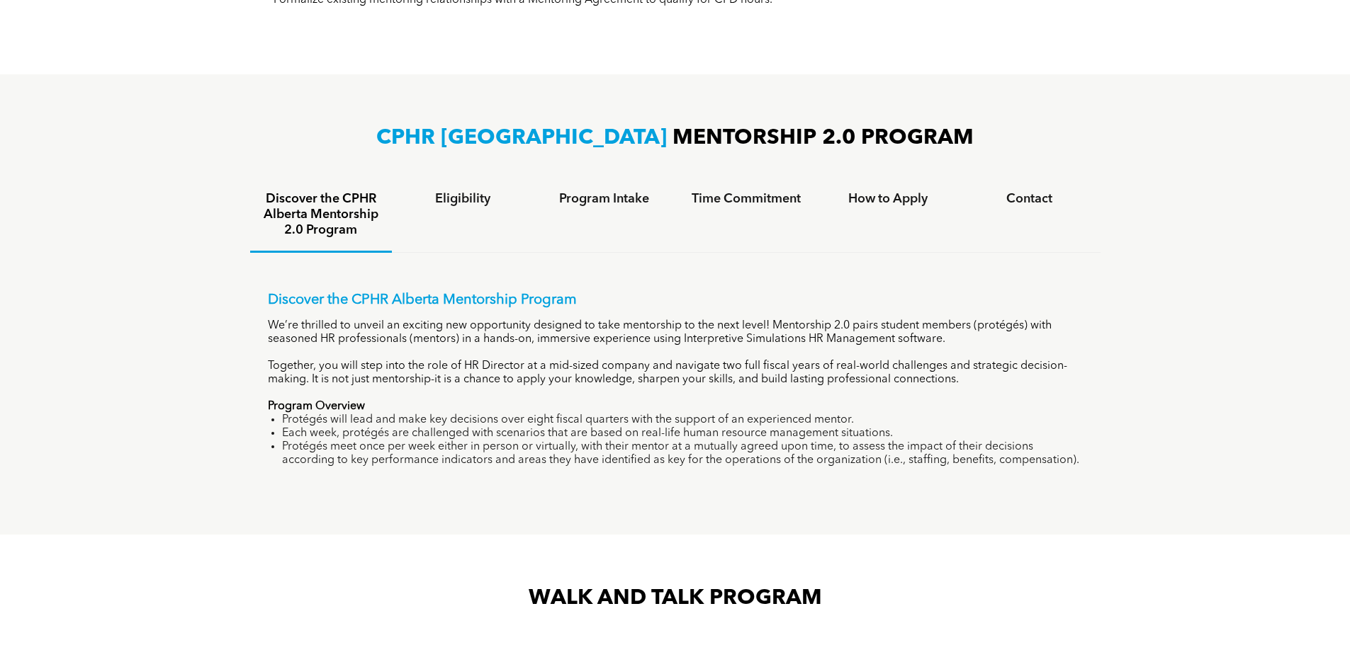
drag, startPoint x: 307, startPoint y: 321, endPoint x: 337, endPoint y: 344, distance: 37.4
click at [307, 322] on p "We’re thrilled to unveil an exciting new opportunity designed to take mentorshi…" at bounding box center [675, 333] width 815 height 27
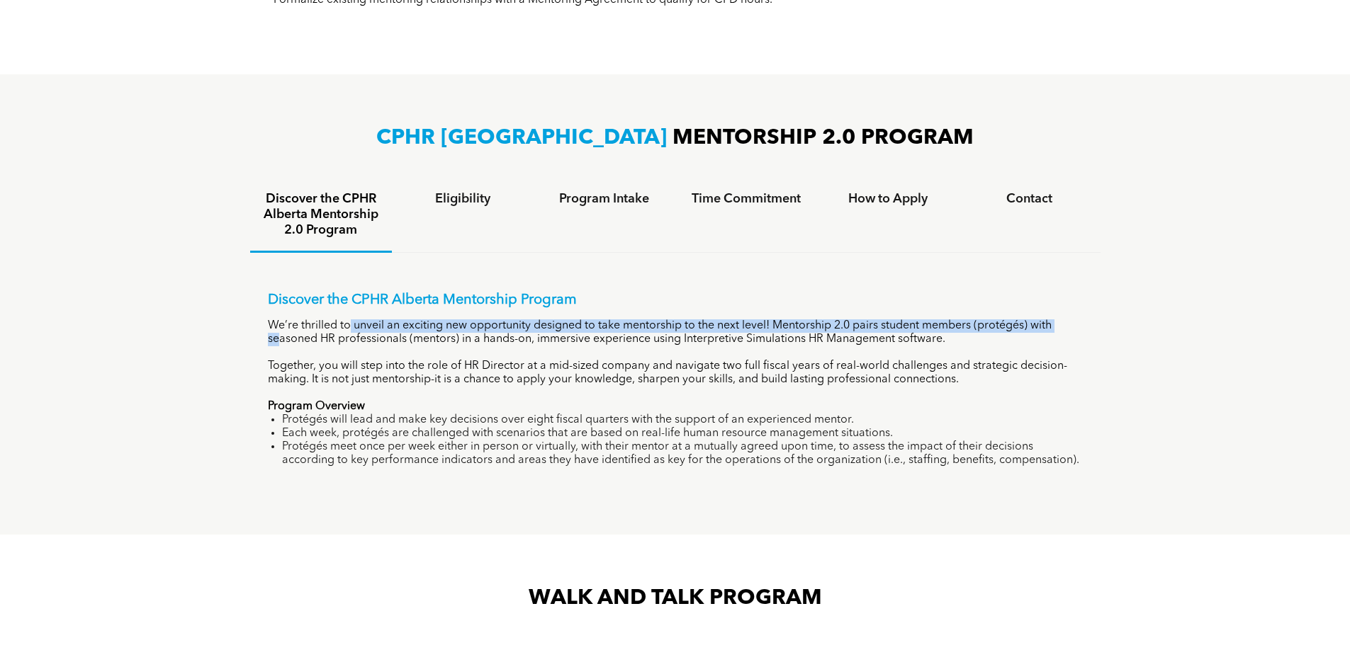
drag, startPoint x: 351, startPoint y: 324, endPoint x: 1102, endPoint y: 336, distance: 751.8
click at [1098, 334] on div "Discover the CPHR Alberta Mentorship Program We’re thrilled to unveil an exciti…" at bounding box center [675, 369] width 850 height 232
click at [755, 332] on p "We’re thrilled to unveil an exciting new opportunity designed to take mentorshi…" at bounding box center [675, 333] width 815 height 27
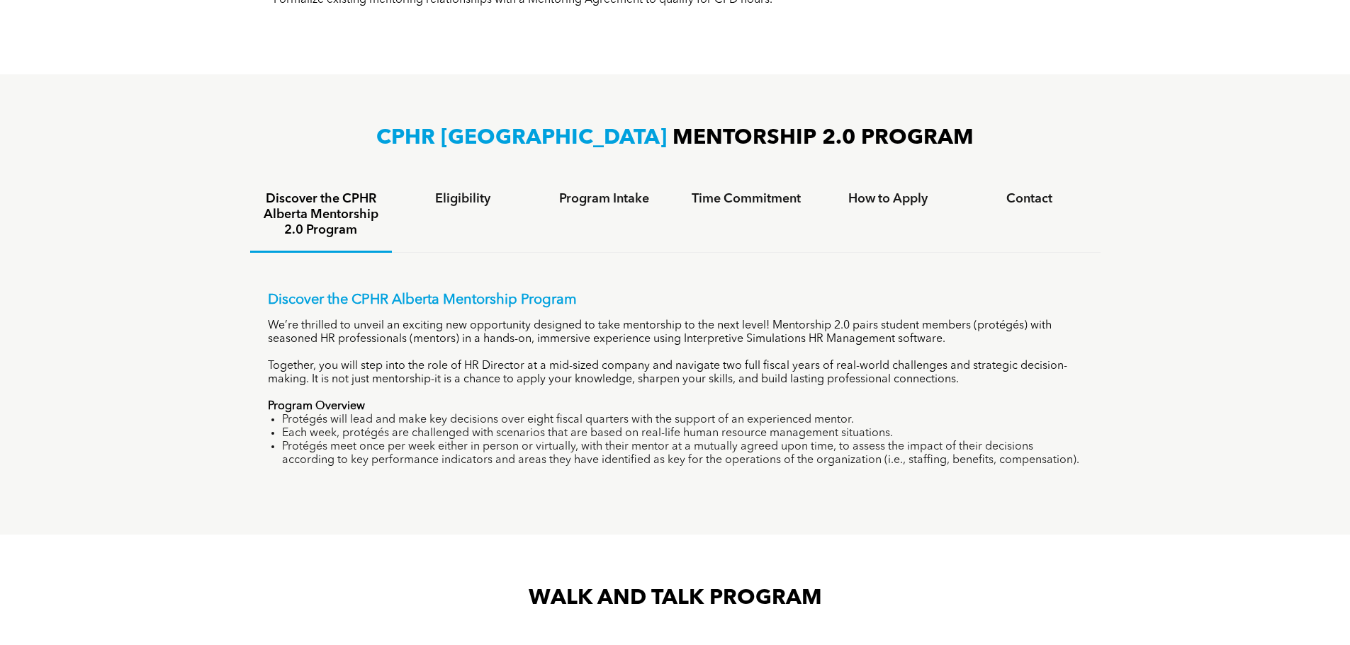
drag, startPoint x: 755, startPoint y: 332, endPoint x: 664, endPoint y: 344, distance: 92.3
click at [664, 344] on div "Discover the CPHR Alberta Mentorship Program We’re thrilled to unveil an exciti…" at bounding box center [675, 380] width 815 height 176
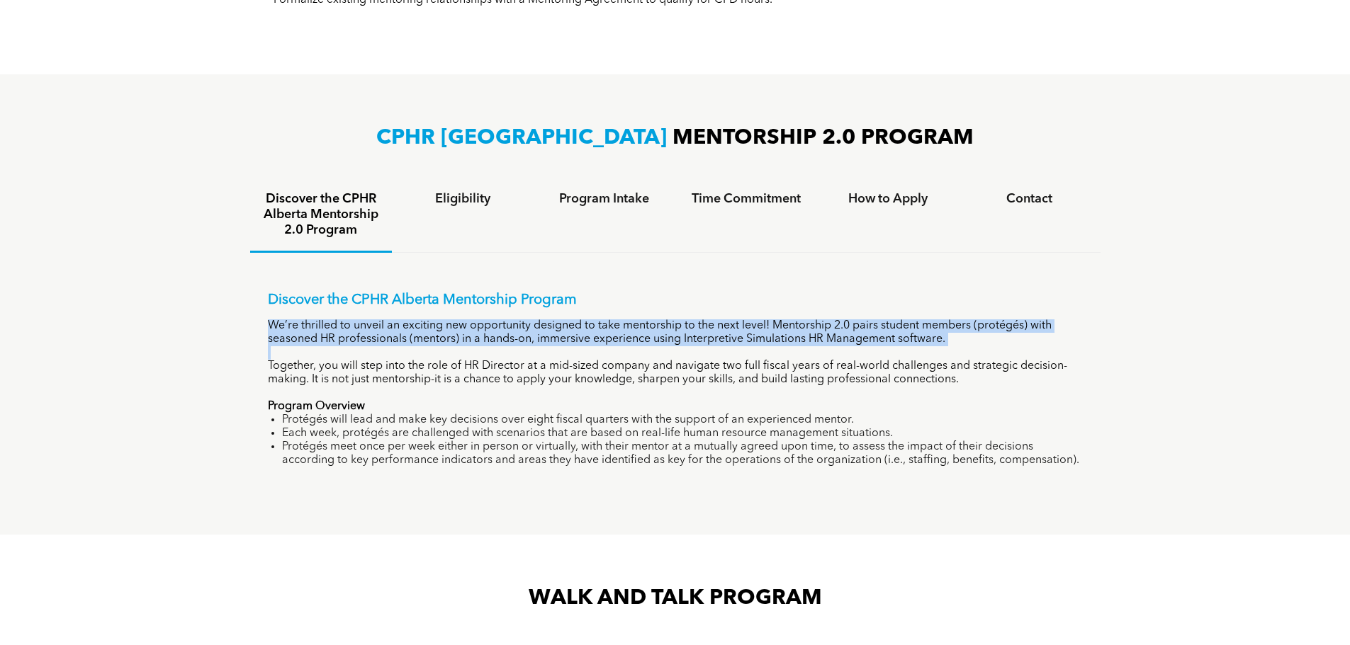
click at [664, 344] on div "Discover the CPHR Alberta Mentorship Program We’re thrilled to unveil an exciti…" at bounding box center [675, 380] width 815 height 176
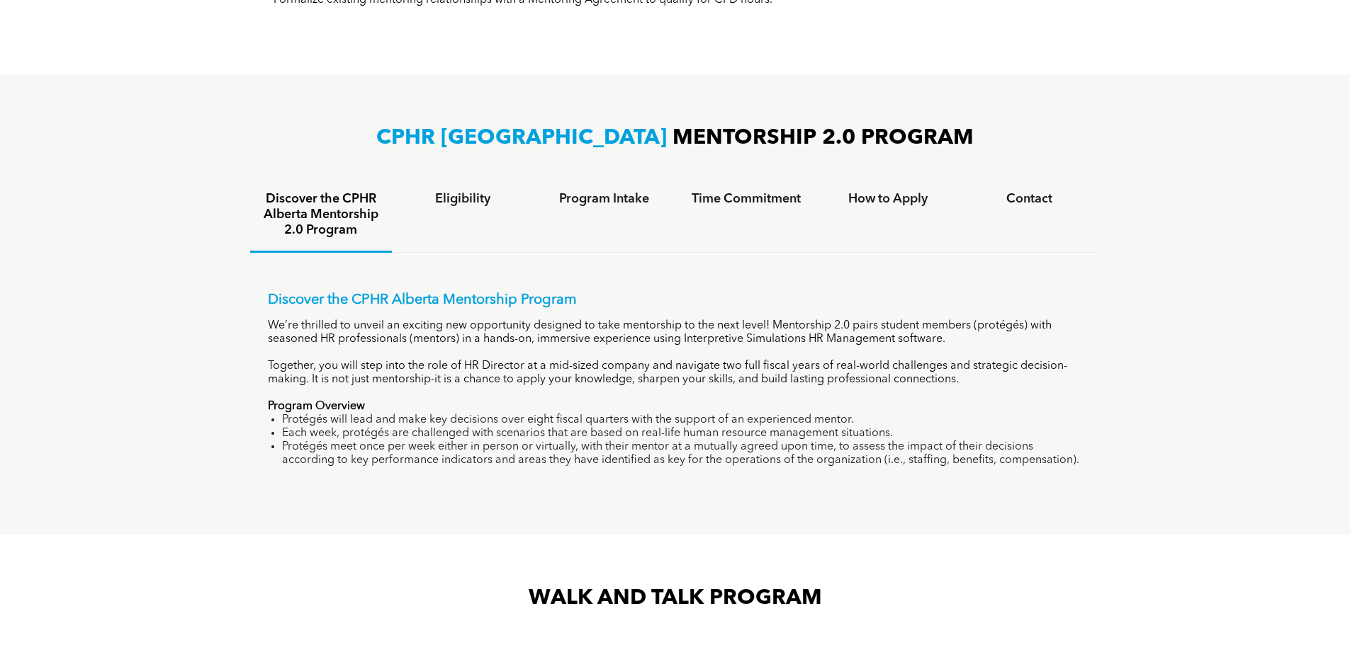
click at [674, 315] on div "Discover the CPHR Alberta Mentorship Program We’re thrilled to unveil an exciti…" at bounding box center [675, 380] width 815 height 176
click at [580, 343] on p "We’re thrilled to unveil an exciting new opportunity designed to take mentorshi…" at bounding box center [675, 333] width 815 height 27
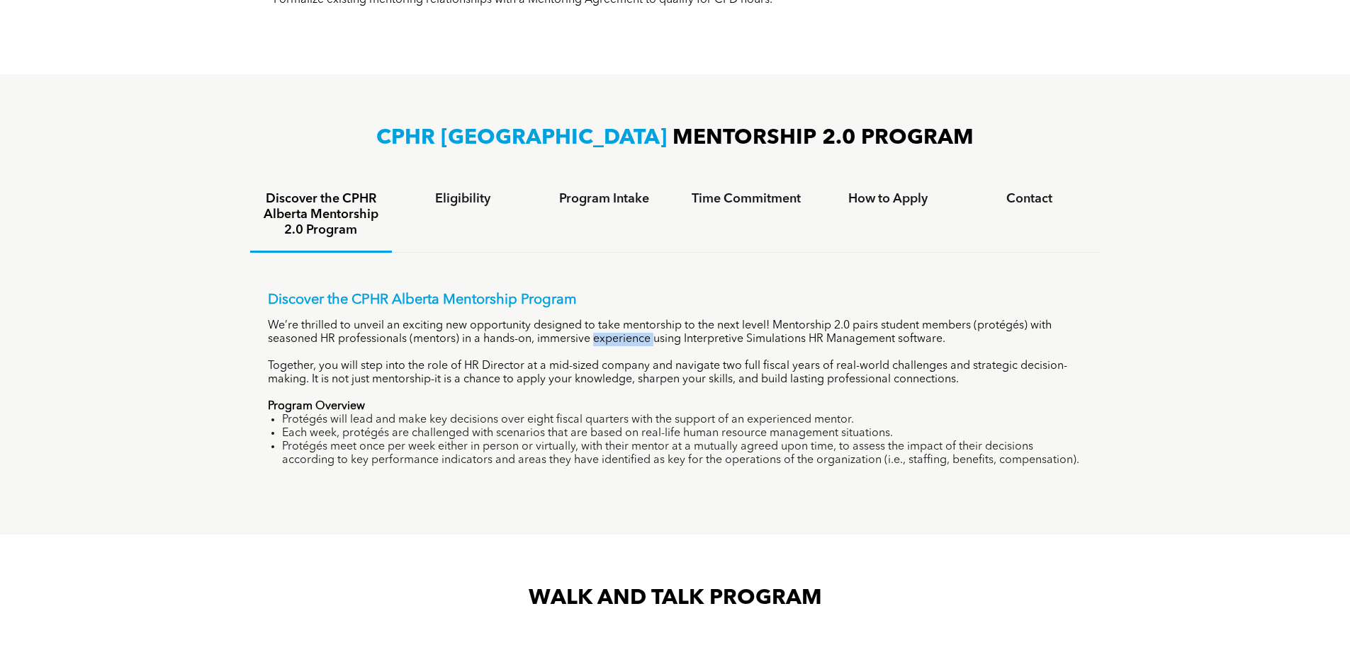
click at [580, 343] on p "We’re thrilled to unveil an exciting new opportunity designed to take mentorshi…" at bounding box center [675, 333] width 815 height 27
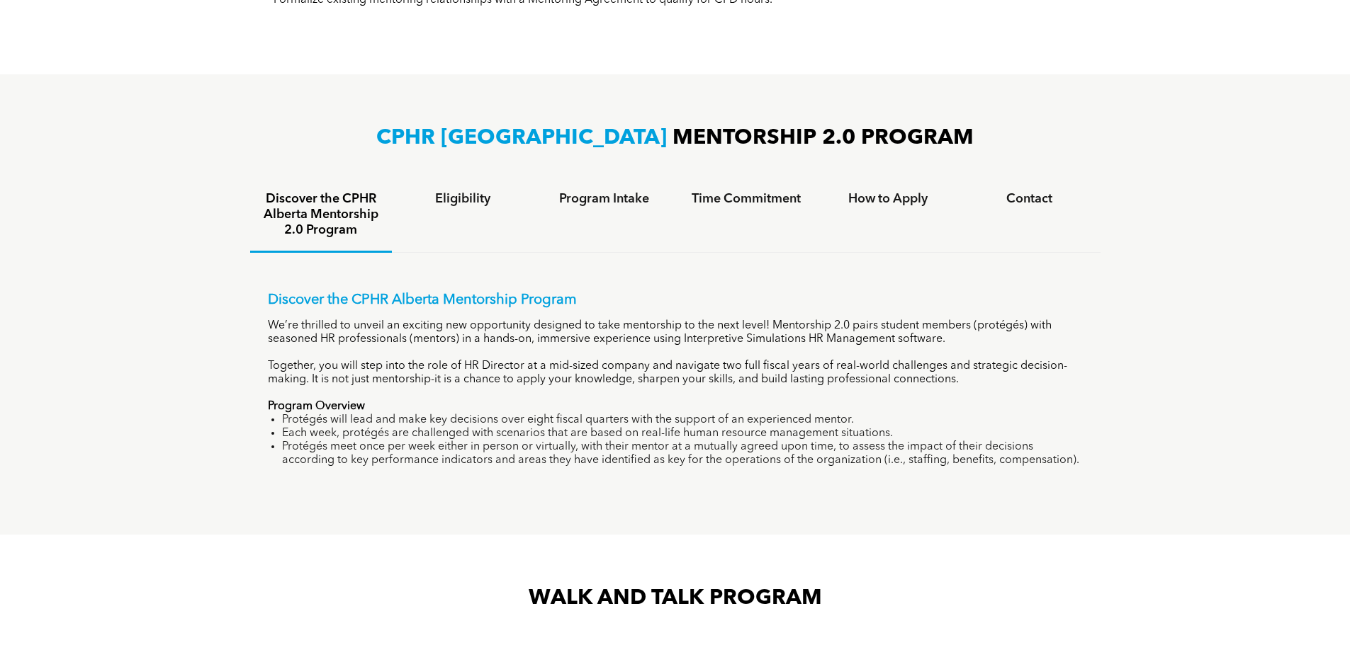
click at [579, 352] on div "Discover the CPHR Alberta Mentorship Program We’re thrilled to unveil an exciti…" at bounding box center [675, 380] width 815 height 176
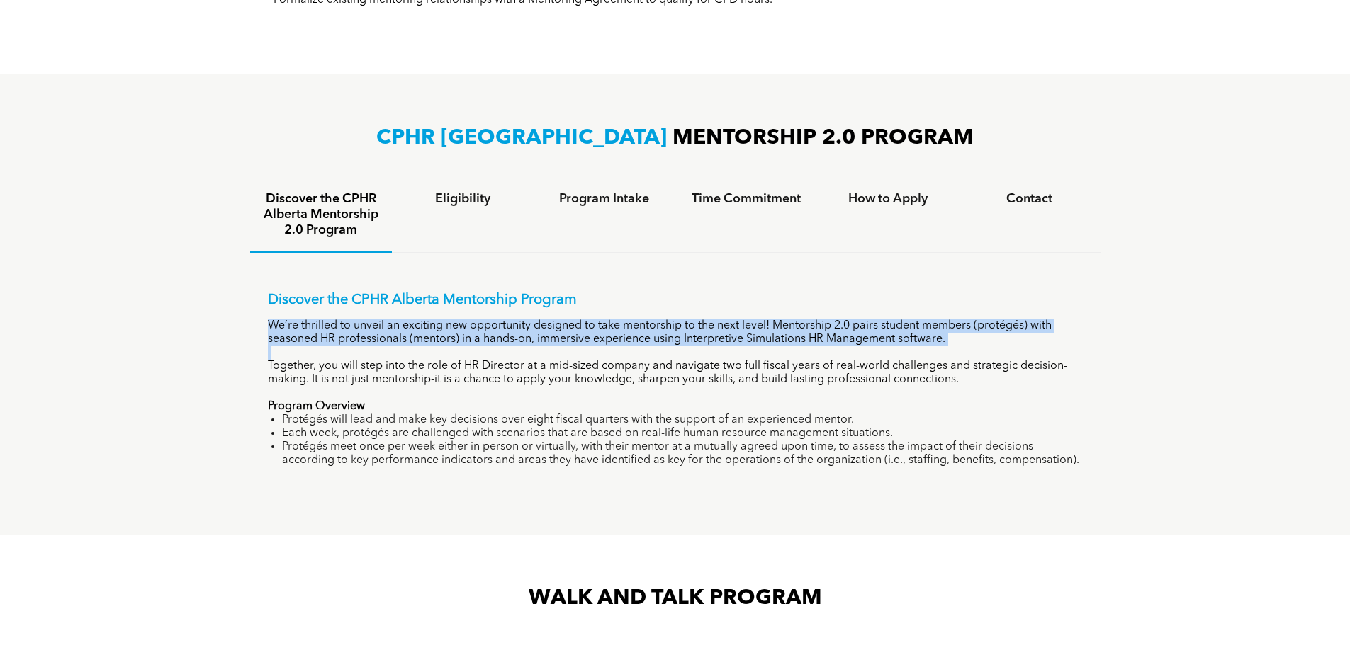
click at [579, 352] on div "Discover the CPHR Alberta Mentorship Program We’re thrilled to unveil an exciti…" at bounding box center [675, 380] width 815 height 176
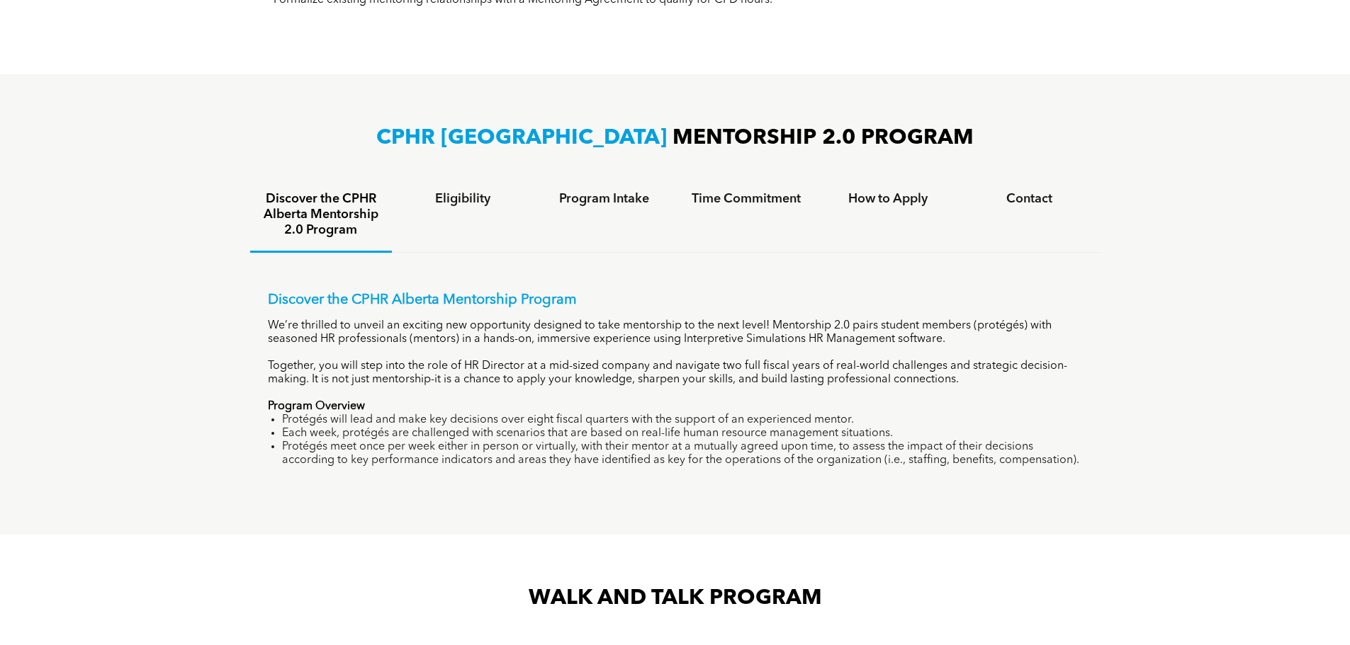
click at [579, 352] on div "Discover the CPHR Alberta Mentorship Program We’re thrilled to unveil an exciti…" at bounding box center [675, 380] width 815 height 176
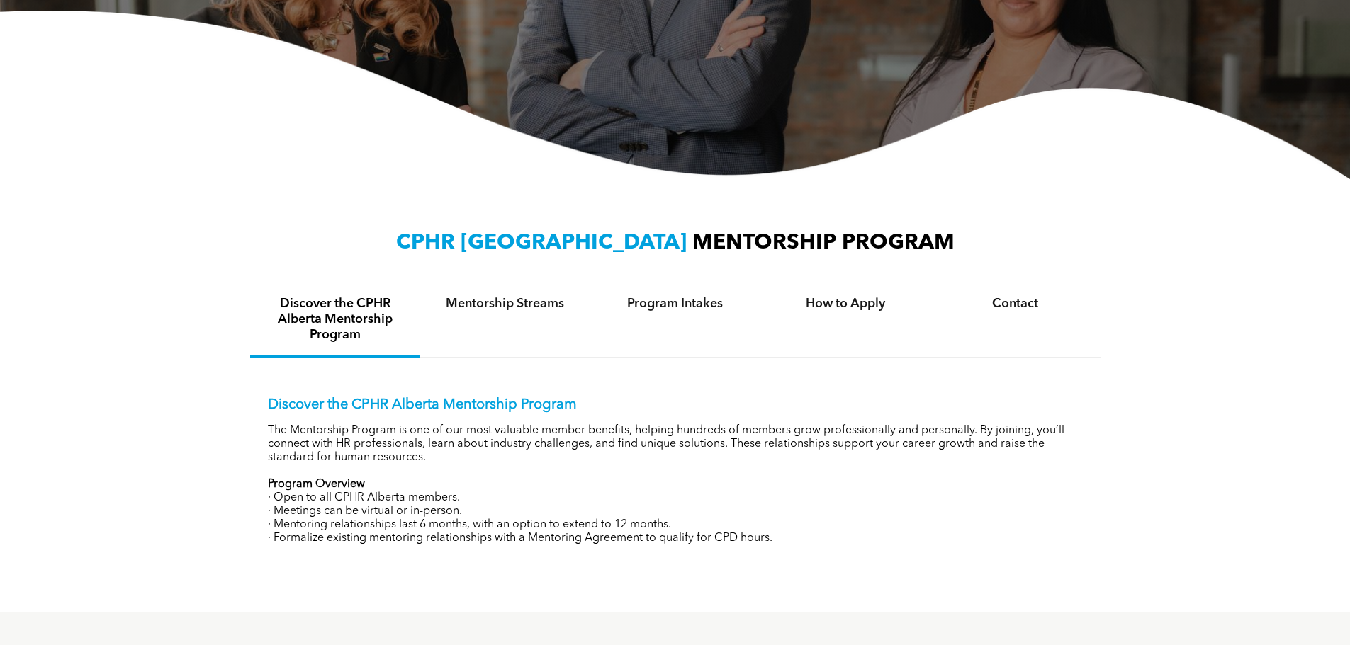
scroll to position [0, 0]
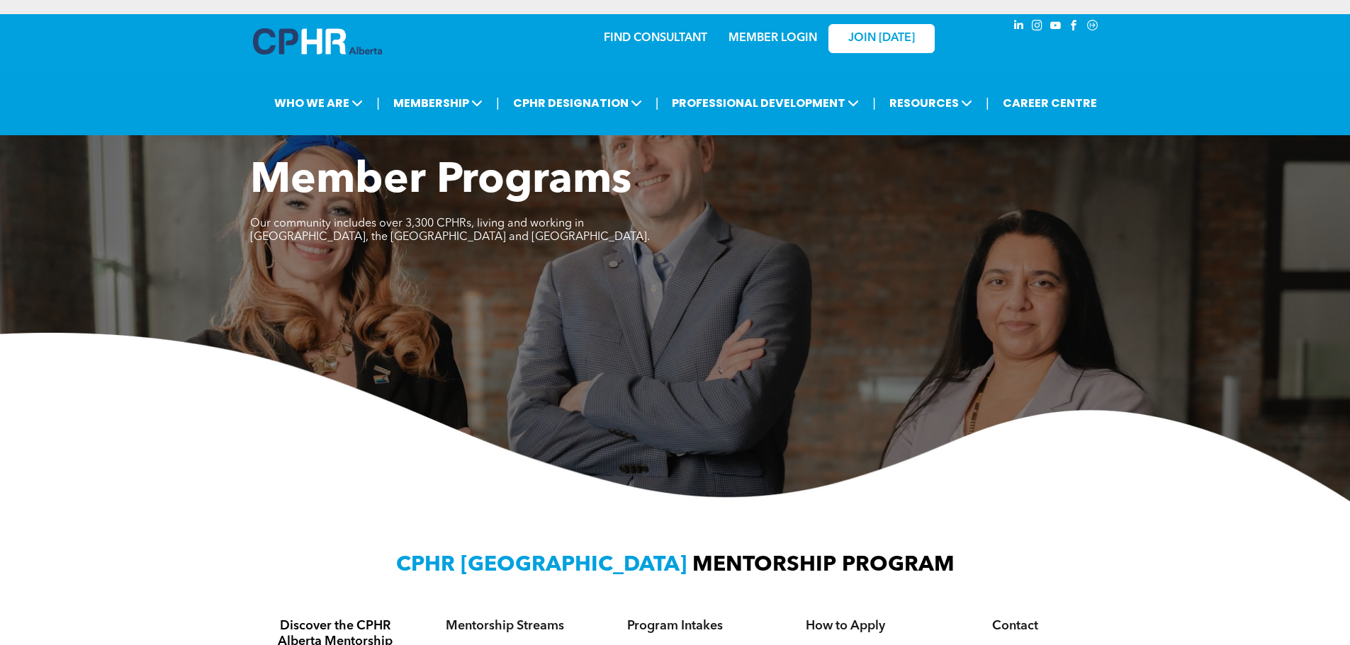
click at [1090, 325] on div "Member Programs Our community includes over 3,300 CPHRs, living and working in …" at bounding box center [675, 329] width 1350 height 346
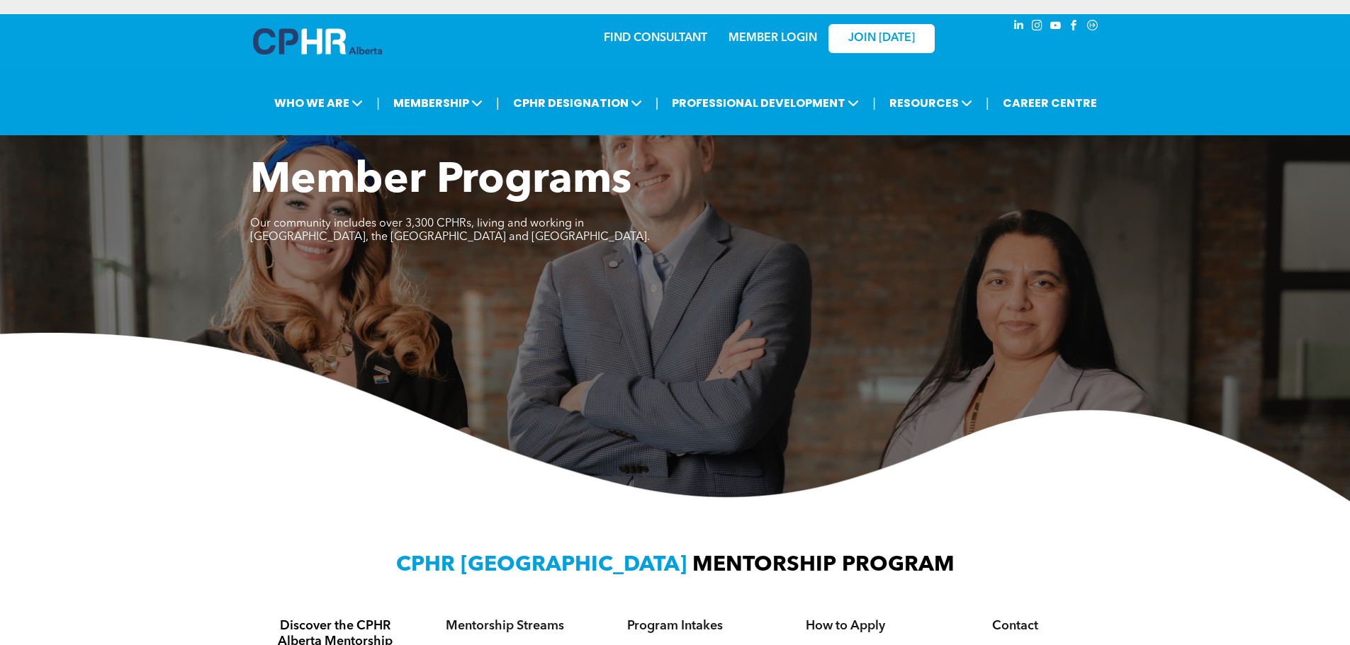
click at [1090, 325] on div "Member Programs Our community includes over 3,300 CPHRs, living and working in …" at bounding box center [675, 329] width 1350 height 346
drag, startPoint x: 1090, startPoint y: 325, endPoint x: 1033, endPoint y: 234, distance: 107.9
click at [1033, 234] on div "Member Programs Our community includes over 3,300 CPHRs, living and working in …" at bounding box center [675, 209] width 850 height 106
